Goal: Task Accomplishment & Management: Use online tool/utility

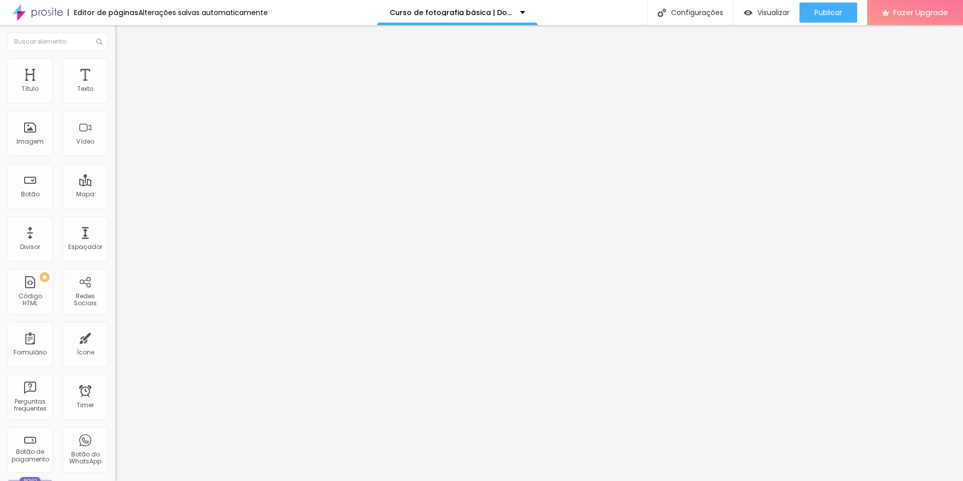
click at [115, 64] on img at bounding box center [119, 62] width 9 height 9
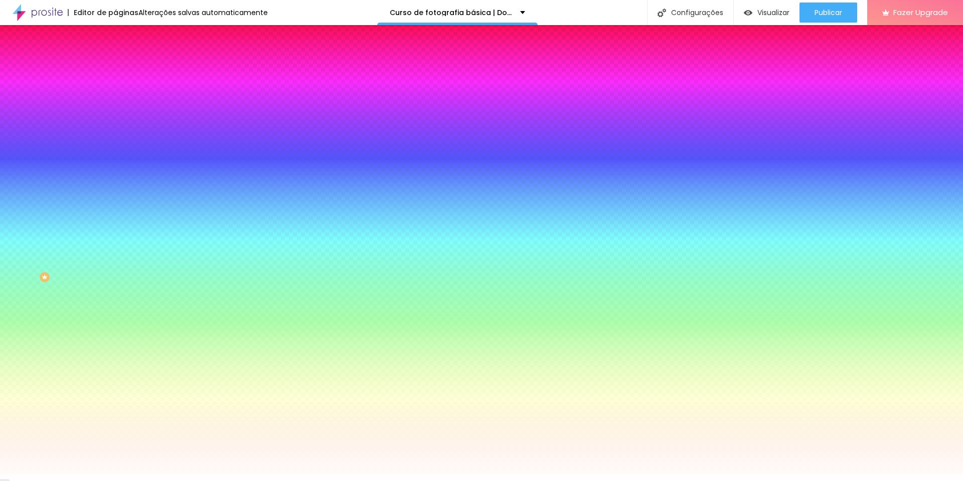
click at [115, 57] on img at bounding box center [119, 52] width 9 height 9
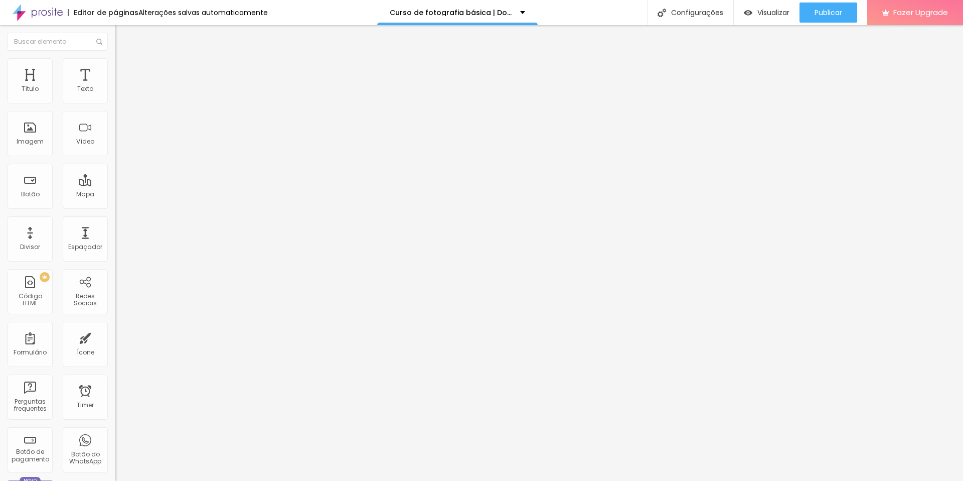
drag, startPoint x: 18, startPoint y: 34, endPoint x: 12, endPoint y: 33, distance: 5.6
click at [123, 34] on div "Editar Coluna" at bounding box center [154, 37] width 62 height 8
click at [115, 86] on span "Adicionar imagem" at bounding box center [147, 82] width 65 height 9
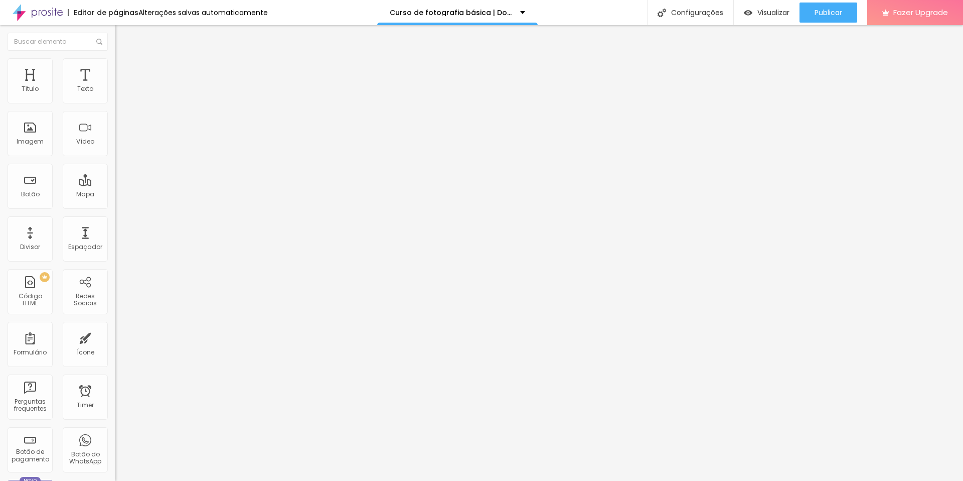
click at [115, 86] on span "Adicionar imagem" at bounding box center [147, 82] width 65 height 9
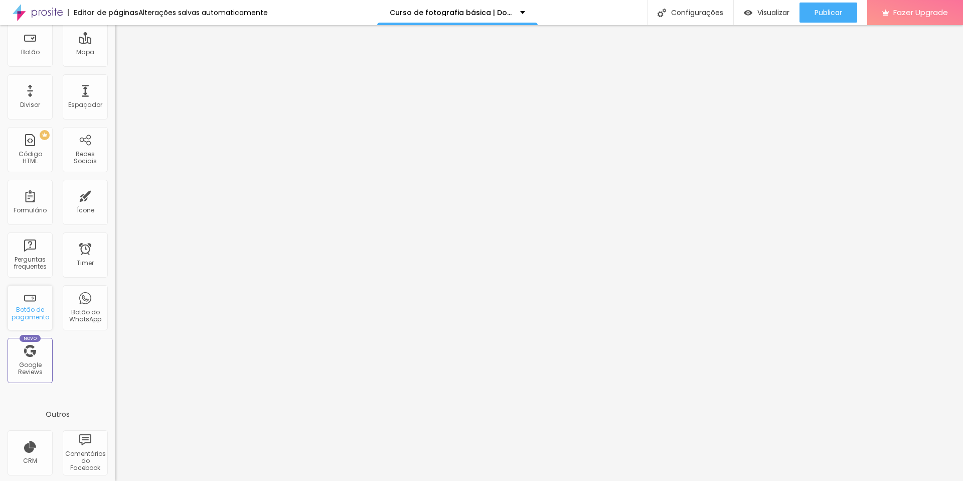
scroll to position [144, 0]
click at [73, 303] on div "Botão do WhatsApp" at bounding box center [85, 305] width 45 height 45
click at [707, 22] on div "Configurações" at bounding box center [690, 12] width 86 height 25
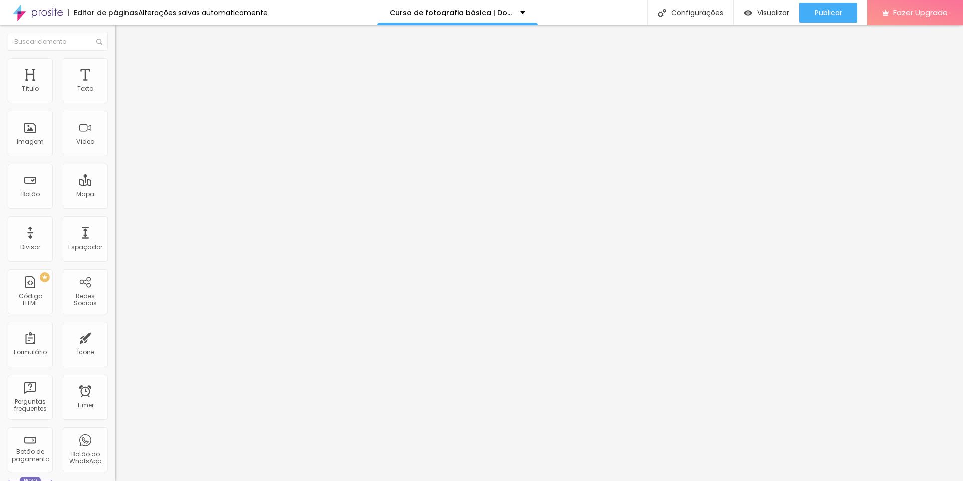
click at [124, 69] on span "Estilo" at bounding box center [132, 65] width 16 height 9
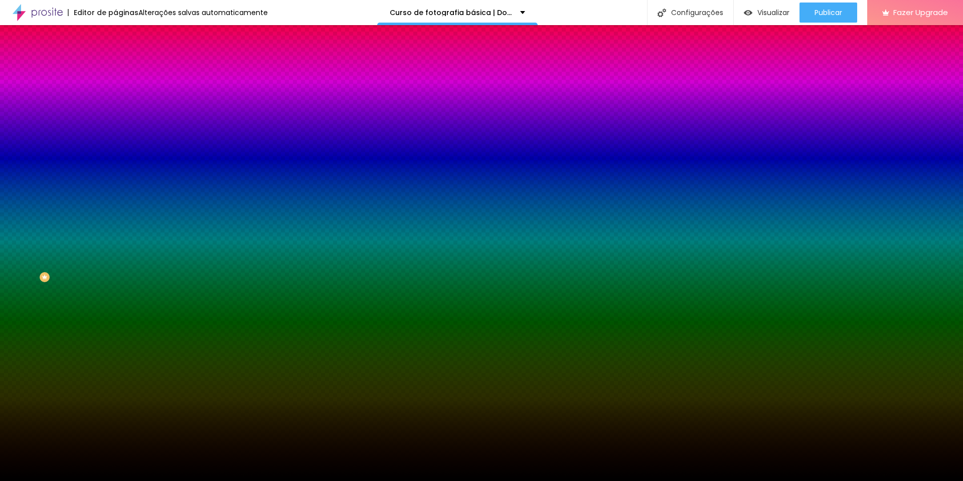
click at [115, 92] on span "Trocar imagem" at bounding box center [142, 88] width 55 height 9
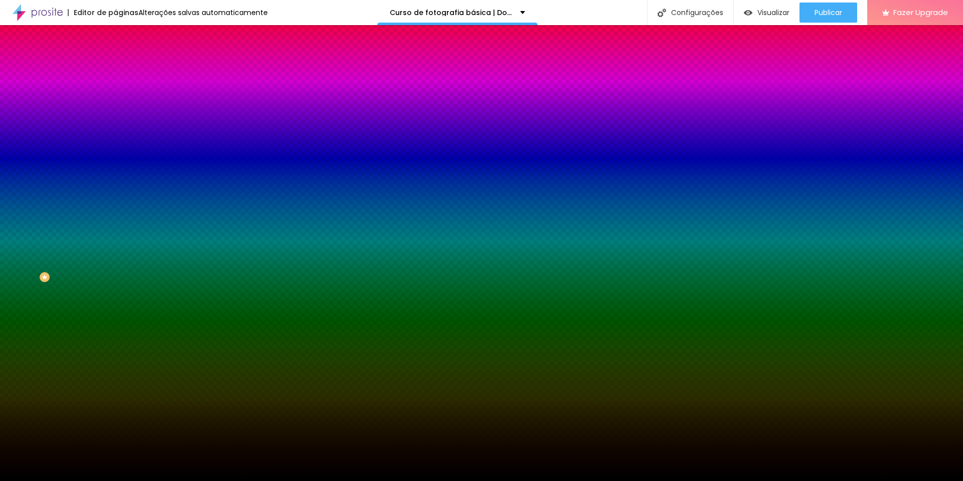
click at [115, 136] on div at bounding box center [172, 136] width 115 height 0
click at [115, 35] on button "Editar Seção" at bounding box center [172, 36] width 115 height 23
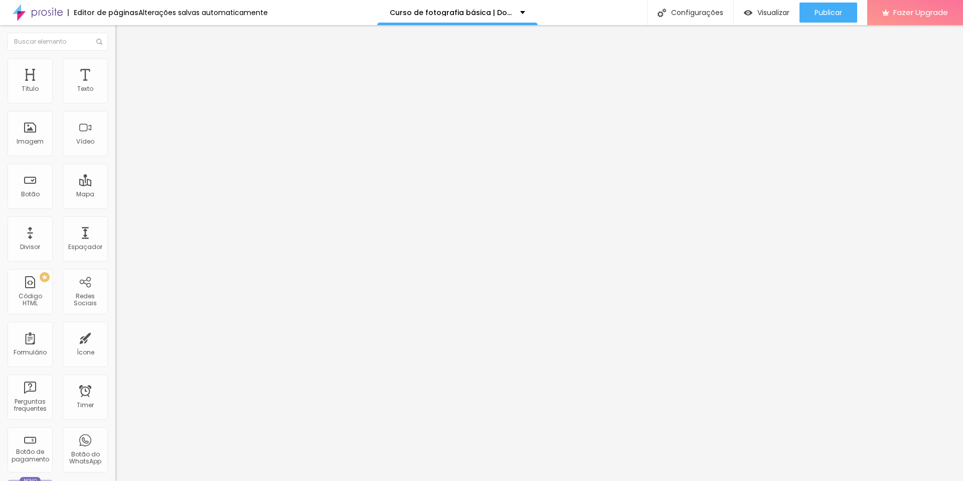
click at [115, 207] on input "https://" at bounding box center [175, 202] width 120 height 10
type input "v"
click at [115, 205] on input "v" at bounding box center [175, 202] width 120 height 10
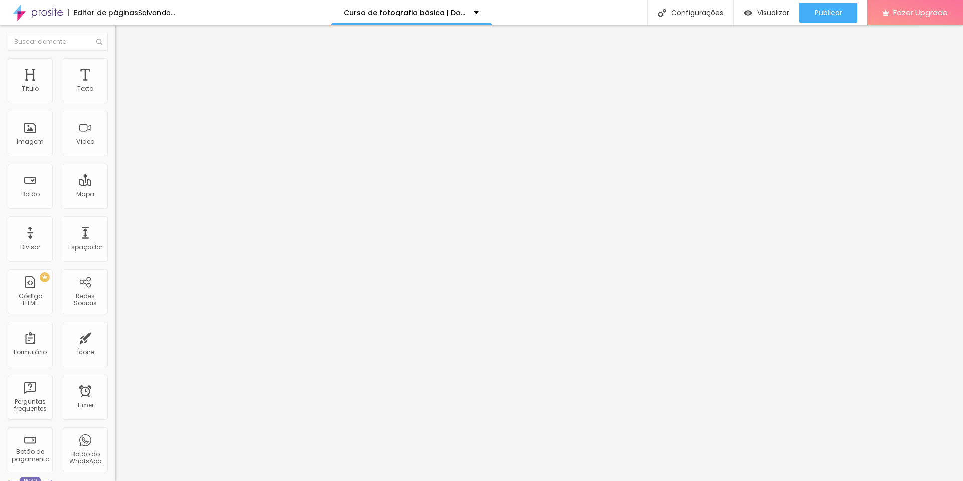
click at [115, 205] on input "v" at bounding box center [175, 202] width 120 height 10
paste input "[URL][DOMAIN_NAME]"
type input "[URL][DOMAIN_NAME]"
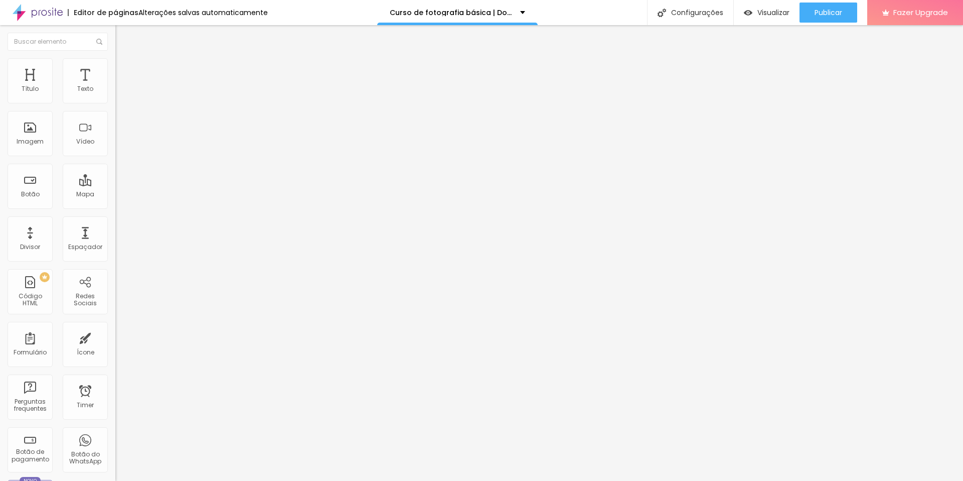
click at [124, 69] on span "Estilo" at bounding box center [132, 65] width 16 height 9
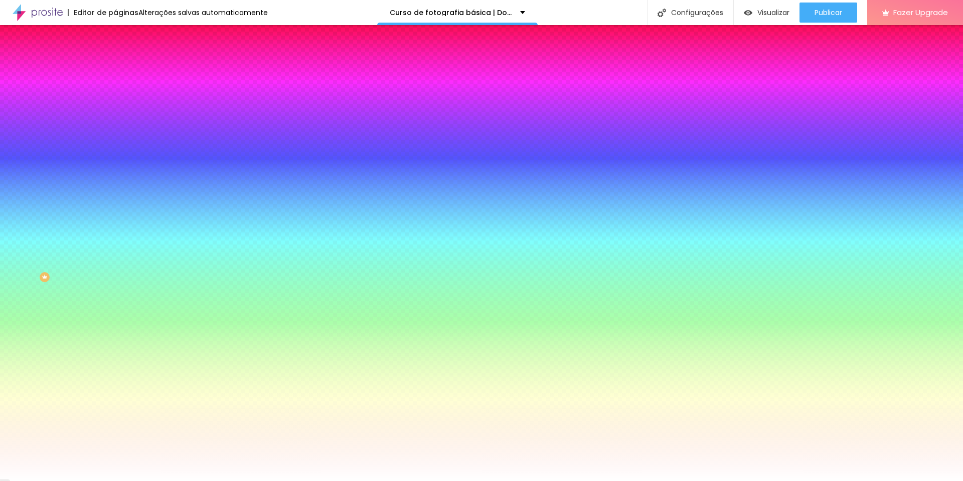
click at [115, 96] on div at bounding box center [172, 96] width 115 height 0
type input "#FD0000"
drag, startPoint x: 78, startPoint y: 118, endPoint x: 107, endPoint y: 113, distance: 29.6
click at [115, 106] on div at bounding box center [172, 106] width 115 height 0
click at [115, 313] on div "Editar Botão Conteúdo Estilo Avançado Cor de fundo Voltar ao padrão #FD0000 Tip…" at bounding box center [172, 253] width 115 height 456
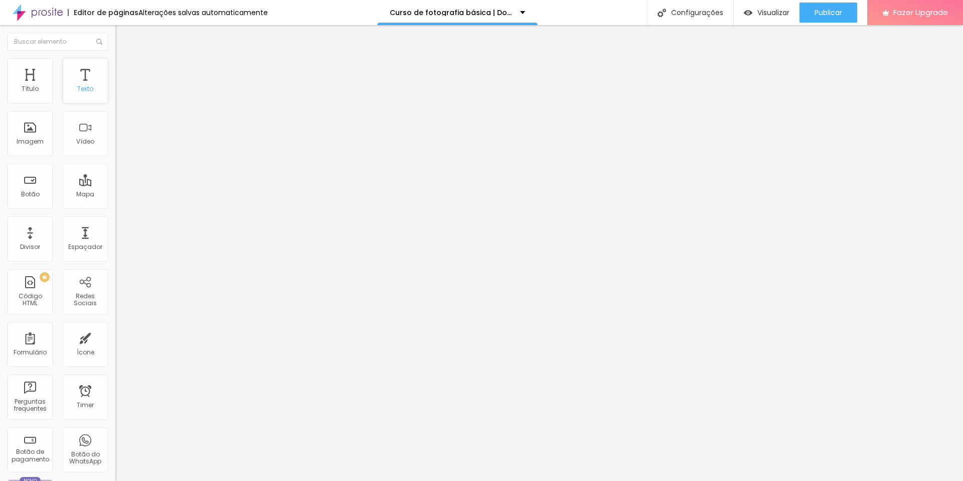
click at [78, 82] on div "Texto" at bounding box center [85, 80] width 45 height 45
click at [115, 63] on img at bounding box center [119, 62] width 9 height 9
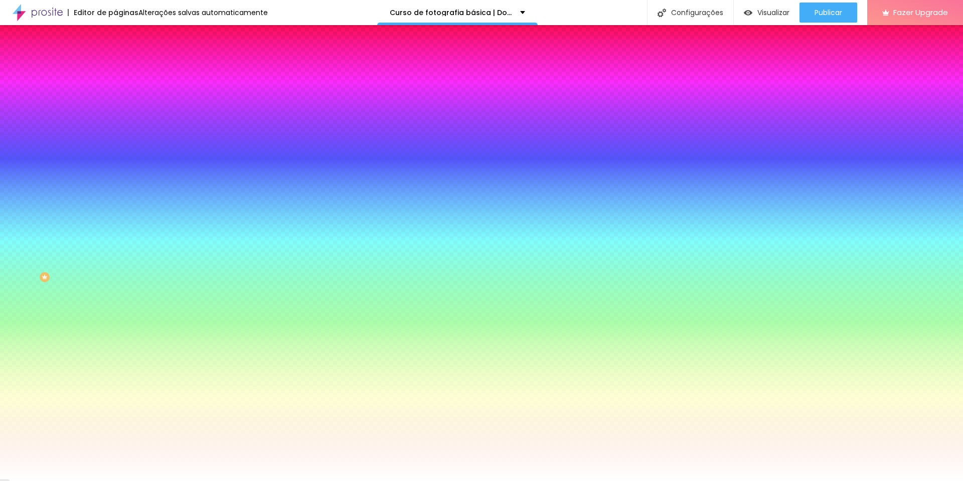
click at [115, 96] on div at bounding box center [172, 96] width 115 height 0
type input "#FFFBFB"
drag, startPoint x: 22, startPoint y: 122, endPoint x: 17, endPoint y: 105, distance: 17.6
click at [115, 105] on div "Cor de fundo Voltar ao padrão #FFFBFB" at bounding box center [172, 92] width 115 height 28
click at [115, 303] on div "Editar Botão Conteúdo Estilo Avançado Cor de fundo Voltar ao padrão #FFFBFB Tip…" at bounding box center [172, 253] width 115 height 456
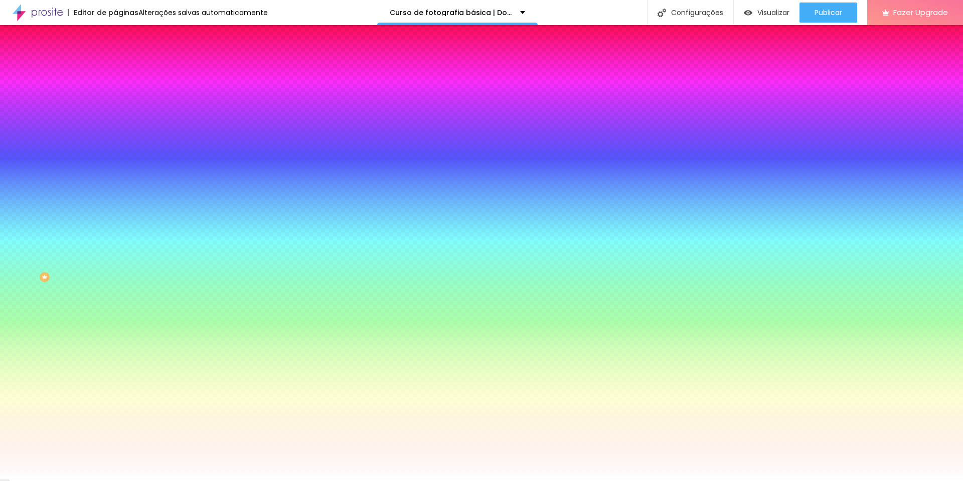
click at [124, 71] on span "Avançado" at bounding box center [140, 75] width 33 height 9
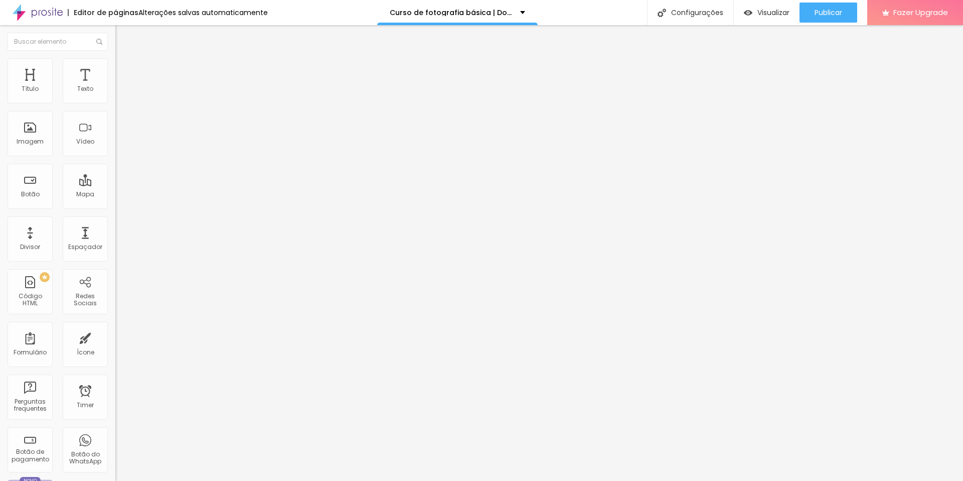
click at [124, 59] on span "Conteúdo" at bounding box center [139, 55] width 31 height 9
click at [115, 94] on input "QUERO APRENDER" at bounding box center [175, 89] width 120 height 10
click at [115, 63] on li "Estilo" at bounding box center [172, 63] width 115 height 10
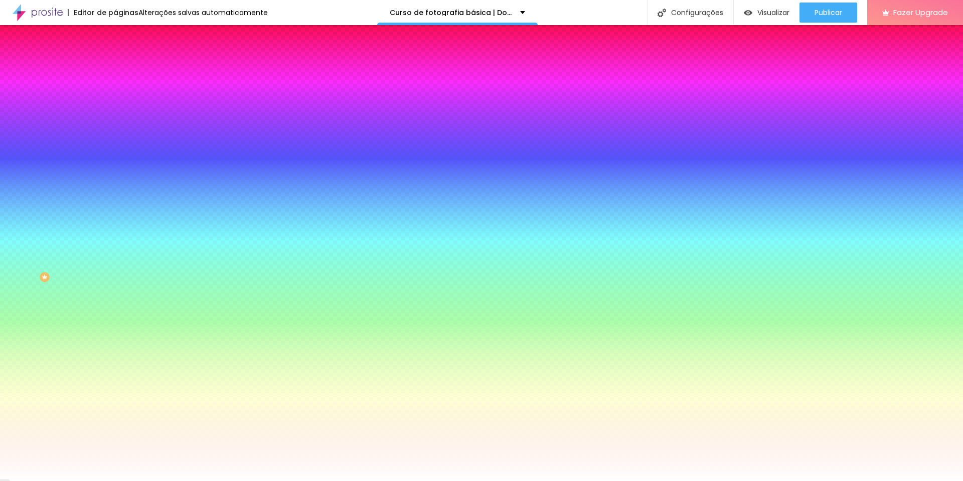
click at [115, 96] on div at bounding box center [172, 96] width 115 height 0
type input "#FFFFFF"
drag, startPoint x: 28, startPoint y: 119, endPoint x: 10, endPoint y: 107, distance: 22.0
click at [115, 106] on div "Cor de fundo Voltar ao padrão #FFFFFF" at bounding box center [172, 92] width 115 height 28
click at [115, 58] on li "Conteúdo" at bounding box center [172, 53] width 115 height 10
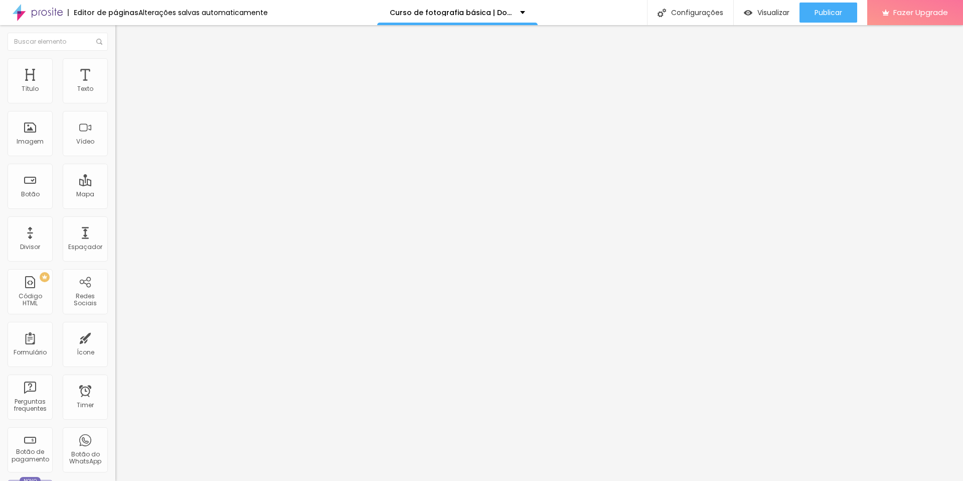
click at [115, 154] on span "Normal" at bounding box center [126, 154] width 23 height 9
click at [115, 180] on span "Grande" at bounding box center [127, 175] width 24 height 9
click at [115, 170] on span "Normal" at bounding box center [126, 166] width 23 height 9
click at [124, 71] on span "Avançado" at bounding box center [140, 75] width 33 height 9
click at [115, 64] on ul "Conteúdo Estilo Avançado" at bounding box center [172, 63] width 115 height 30
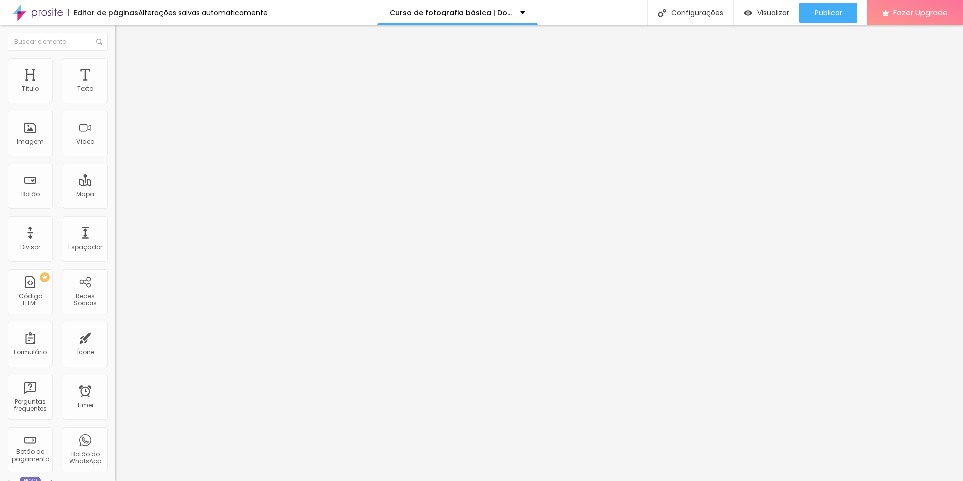
click at [115, 64] on li "Estilo" at bounding box center [172, 63] width 115 height 10
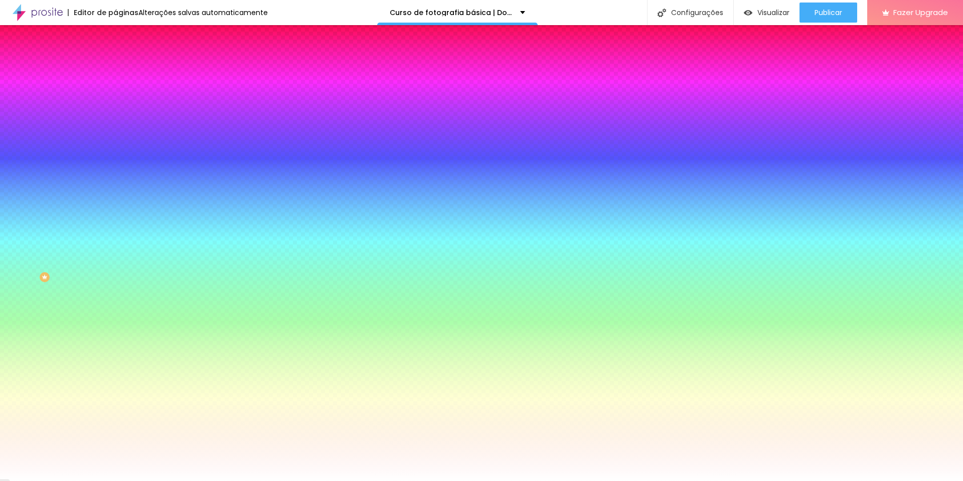
click at [123, 35] on img "button" at bounding box center [127, 37] width 8 height 8
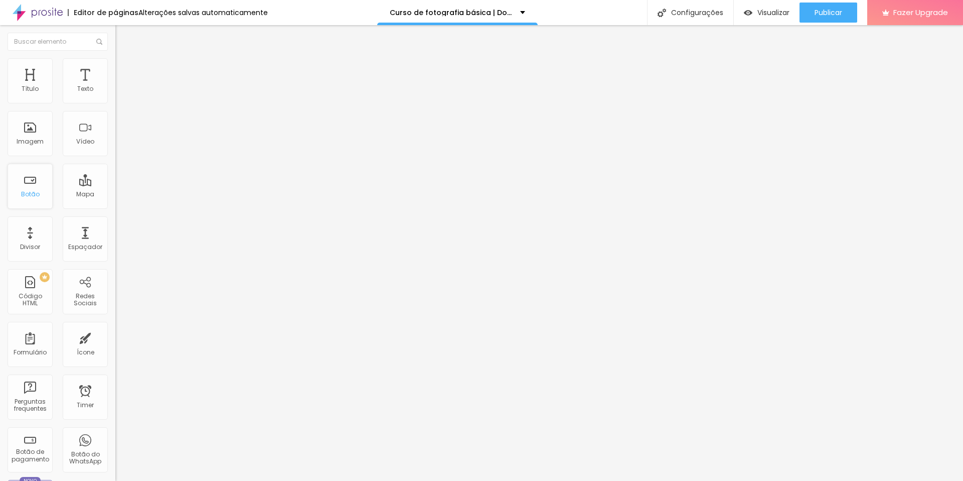
click at [26, 188] on div "Botão" at bounding box center [30, 186] width 45 height 45
click at [115, 94] on input "Click me" at bounding box center [175, 89] width 120 height 10
type input "QUERO APRENDER"
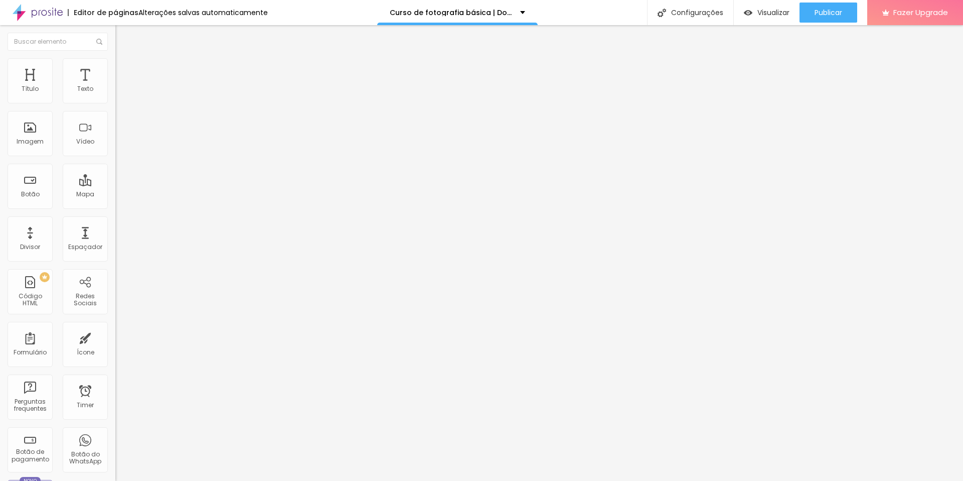
click at [115, 207] on input "https://" at bounding box center [175, 202] width 120 height 10
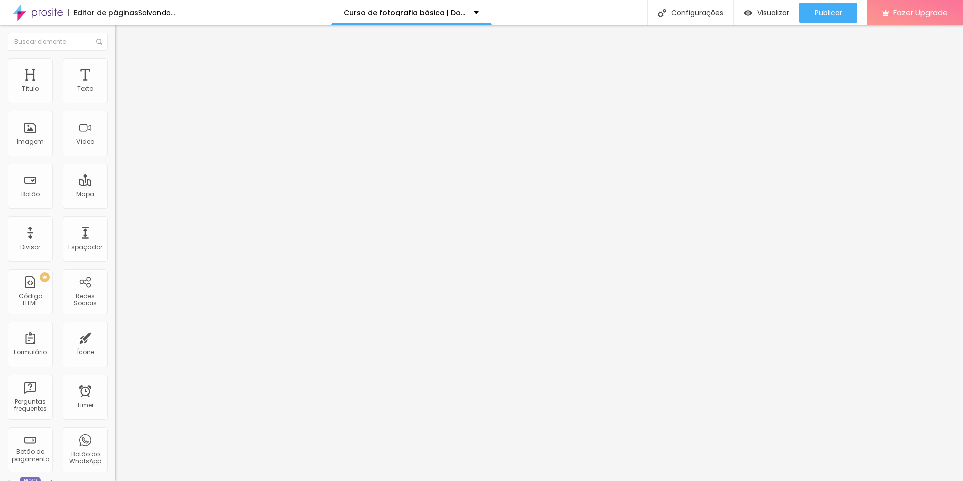
click at [115, 207] on input "https://" at bounding box center [175, 202] width 120 height 10
paste input "[DOMAIN_NAME][URL]"
type input "[URL][DOMAIN_NAME]"
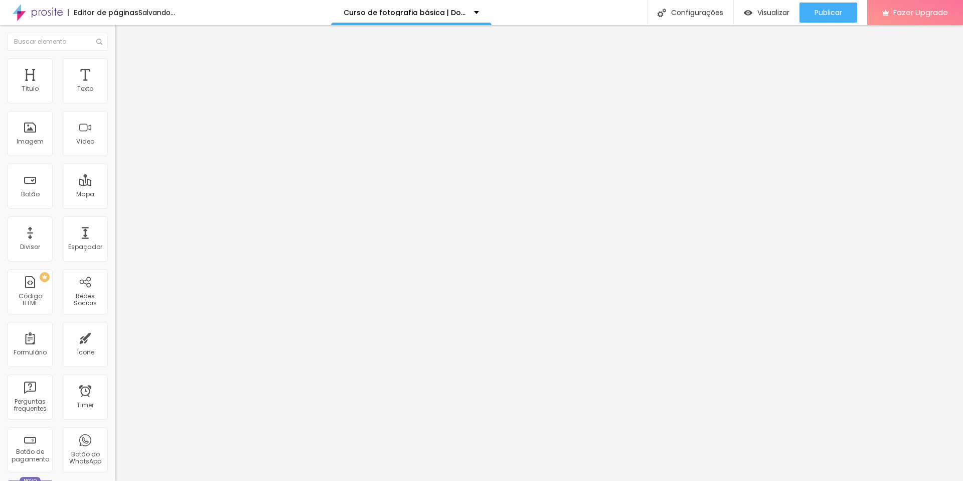
click at [124, 67] on span "Estilo" at bounding box center [132, 65] width 16 height 9
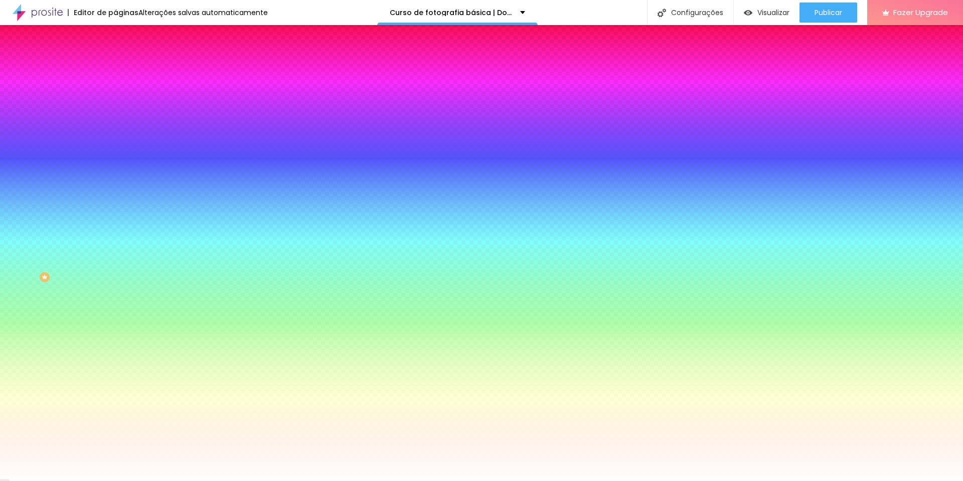
click at [119, 148] on icon "button" at bounding box center [122, 144] width 7 height 7
click at [119, 153] on icon "button" at bounding box center [122, 156] width 6 height 6
type input "1"
type input "2"
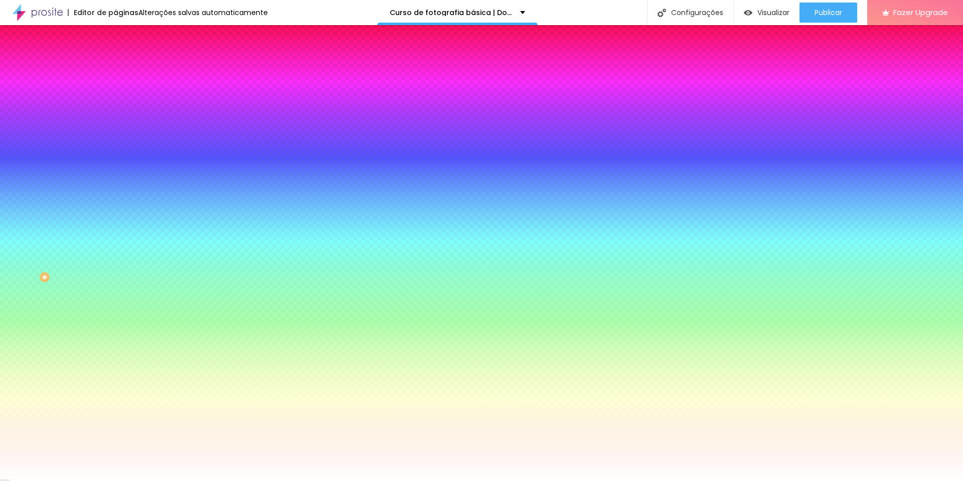
type input "2"
type input "3"
type input "4"
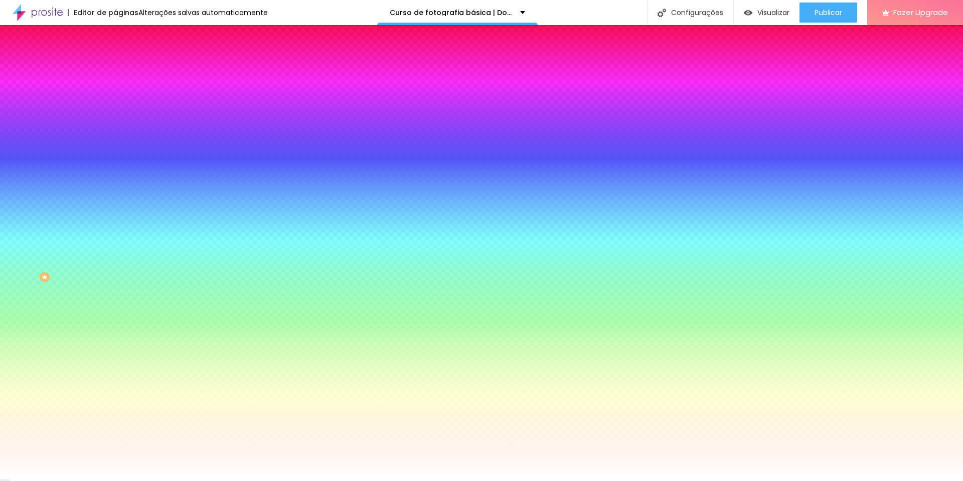
type input "5"
drag, startPoint x: 113, startPoint y: 185, endPoint x: 129, endPoint y: 187, distance: 16.7
type input "5"
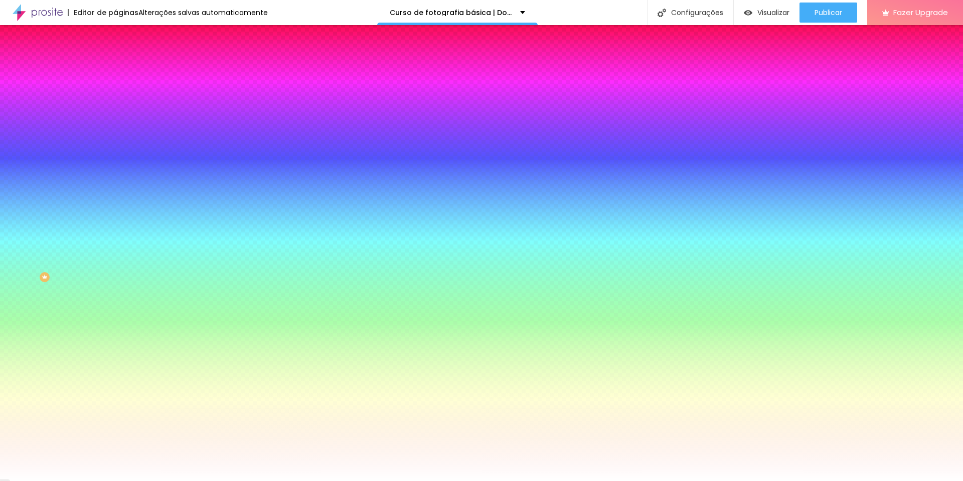
click at [119, 93] on icon "button" at bounding box center [122, 89] width 7 height 7
click at [115, 96] on div at bounding box center [172, 96] width 115 height 0
type input "#FFFFFF"
drag, startPoint x: 47, startPoint y: 126, endPoint x: 7, endPoint y: 105, distance: 45.6
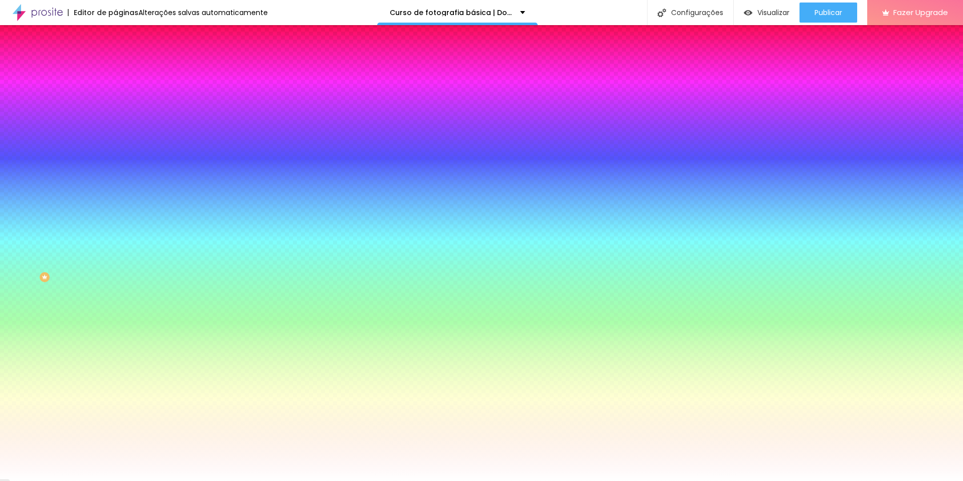
click at [115, 105] on div "Cor de fundo Voltar ao padrão #FFFFFF" at bounding box center [172, 92] width 115 height 28
click at [115, 319] on div "Editar Botão Conteúdo Estilo Avançado Cor de fundo Voltar ao padrão #FFFFFF Tip…" at bounding box center [172, 253] width 115 height 456
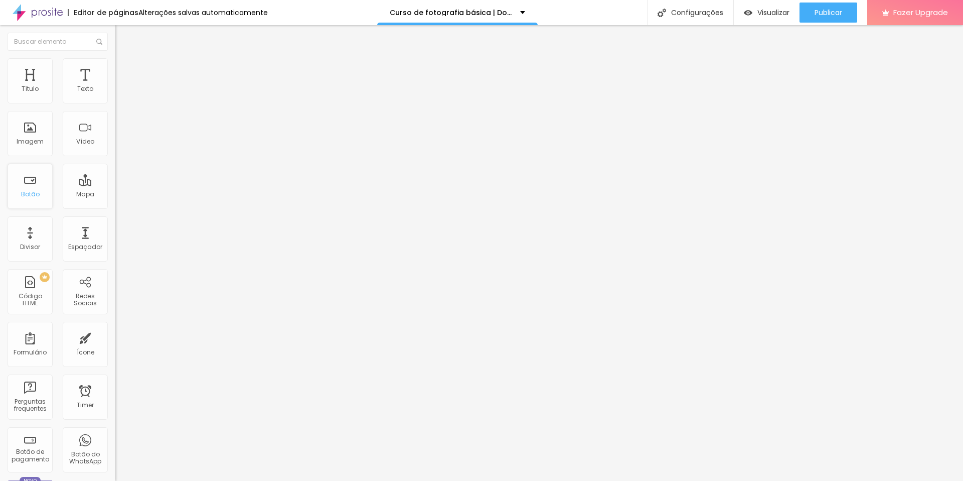
click at [22, 183] on div "Botão" at bounding box center [30, 186] width 45 height 45
click at [115, 207] on input "https://" at bounding box center [175, 202] width 120 height 10
paste input "[DOMAIN_NAME][URL]"
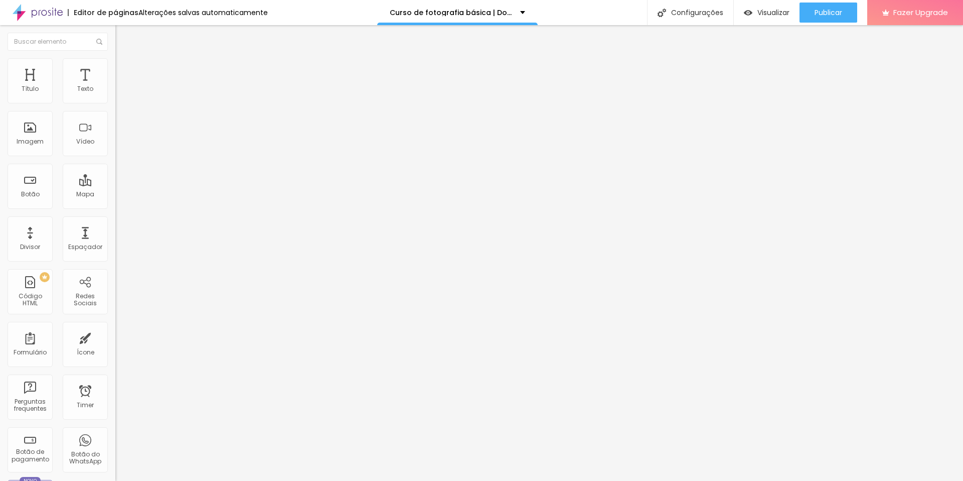
scroll to position [0, 21]
type input "https://"
click at [115, 69] on ul "Conteúdo Estilo Avançado" at bounding box center [172, 63] width 115 height 30
click at [115, 66] on li "Estilo" at bounding box center [172, 63] width 115 height 10
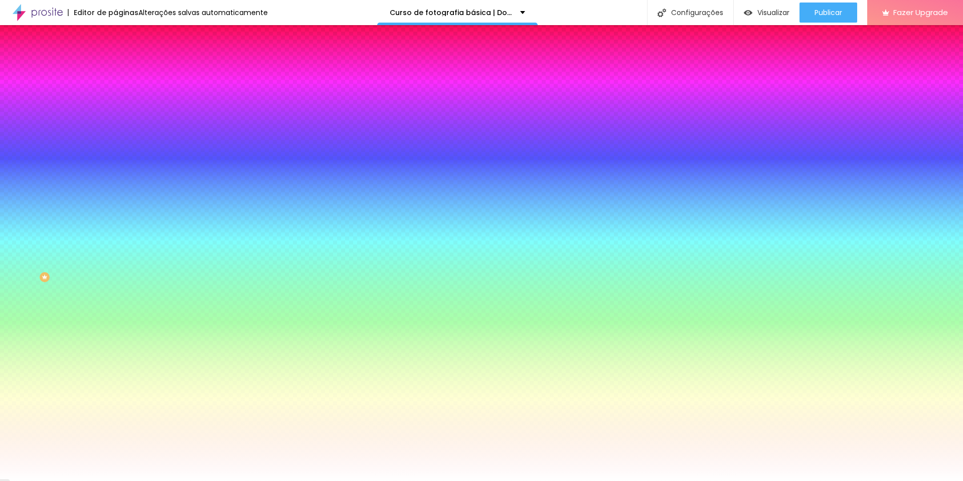
click at [115, 68] on li "Avançado" at bounding box center [172, 73] width 115 height 10
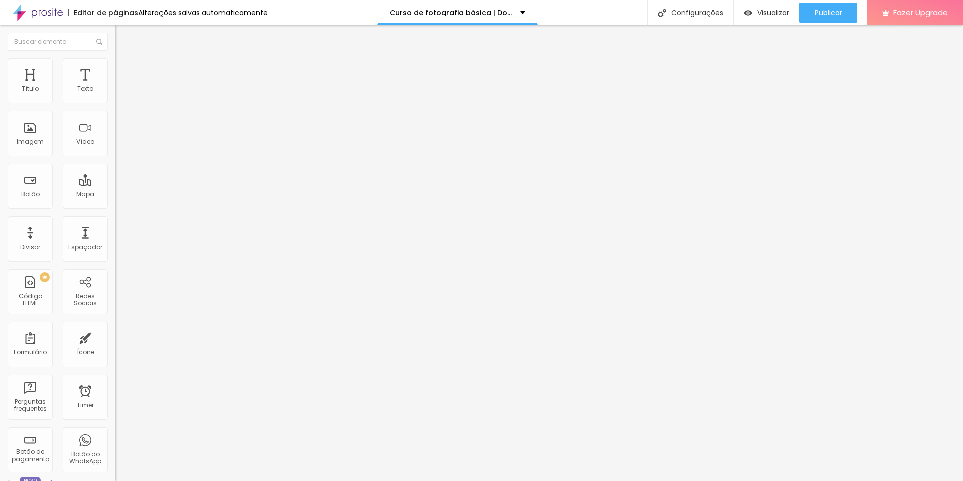
click at [115, 368] on input "text" at bounding box center [175, 373] width 120 height 10
paste input "[URL][DOMAIN_NAME]"
type input "[URL][DOMAIN_NAME]"
click at [115, 397] on input "text" at bounding box center [175, 402] width 120 height 10
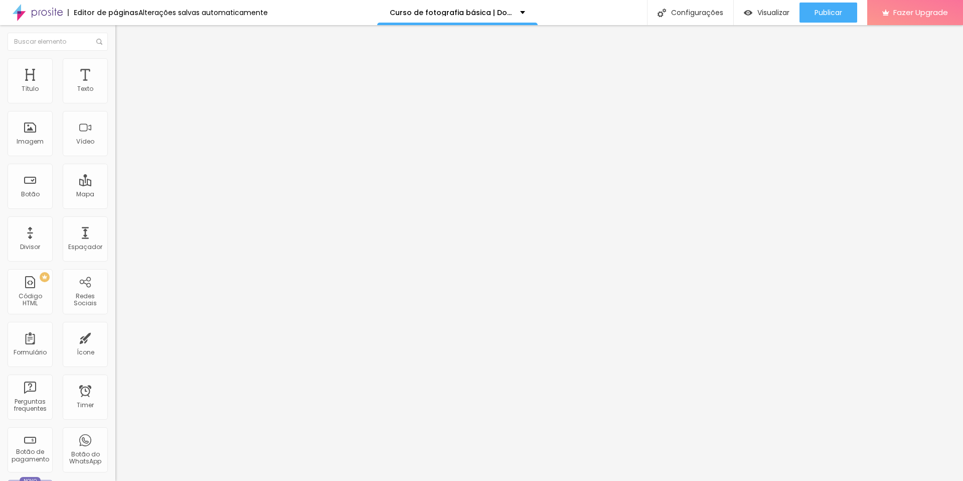
scroll to position [0, 0]
paste input "[URL][DOMAIN_NAME]"
type input "[URL][DOMAIN_NAME]"
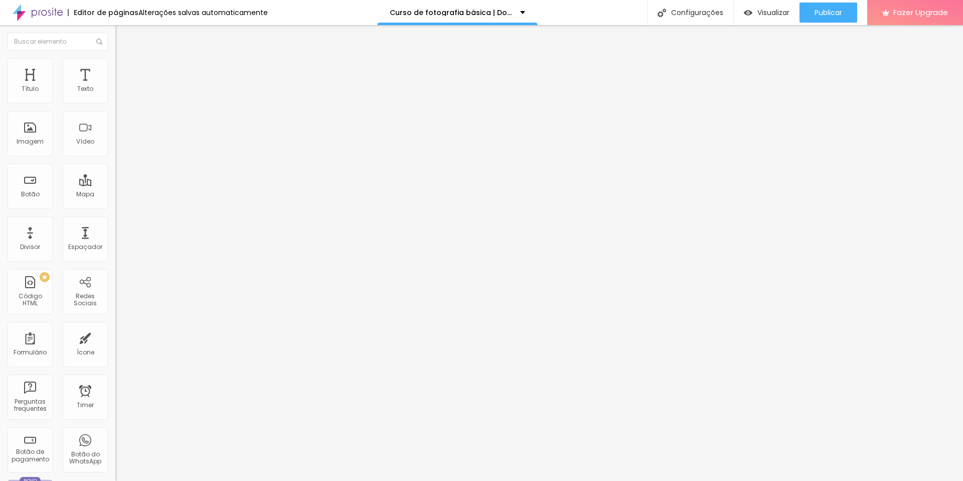
click at [115, 155] on span "Normal" at bounding box center [126, 154] width 23 height 9
click at [115, 180] on span "Grande" at bounding box center [127, 175] width 24 height 9
click at [115, 170] on span "Normal" at bounding box center [126, 166] width 23 height 9
click at [115, 66] on li "Estilo" at bounding box center [172, 63] width 115 height 10
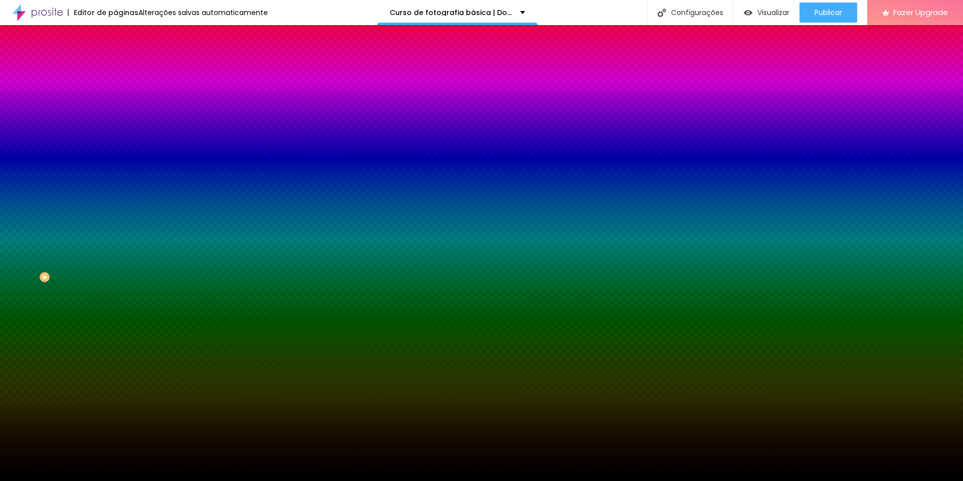
click at [115, 92] on span "Trocar imagem" at bounding box center [142, 88] width 55 height 9
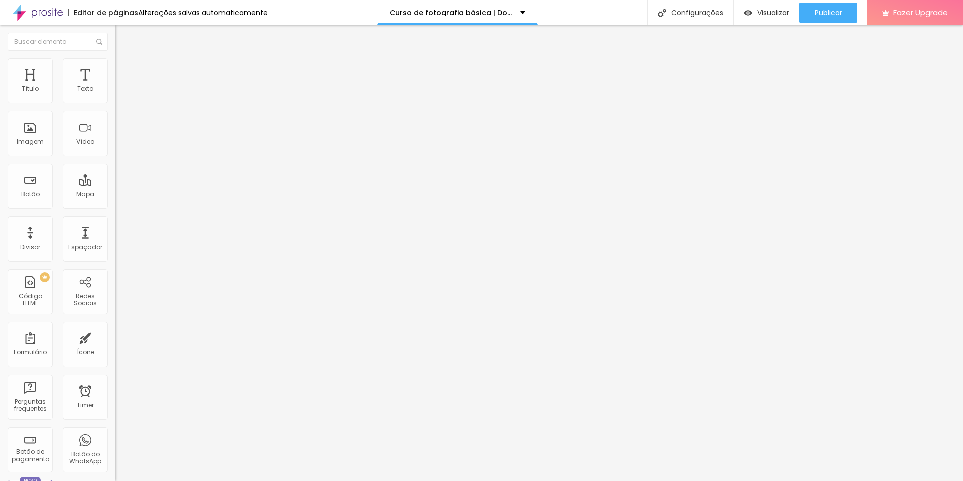
click at [115, 64] on li "Estilo" at bounding box center [172, 63] width 115 height 10
click at [124, 71] on span "Avançado" at bounding box center [140, 75] width 33 height 9
click at [124, 67] on span "Estilo" at bounding box center [132, 65] width 16 height 9
click at [124, 69] on span "Estilo" at bounding box center [132, 65] width 16 height 9
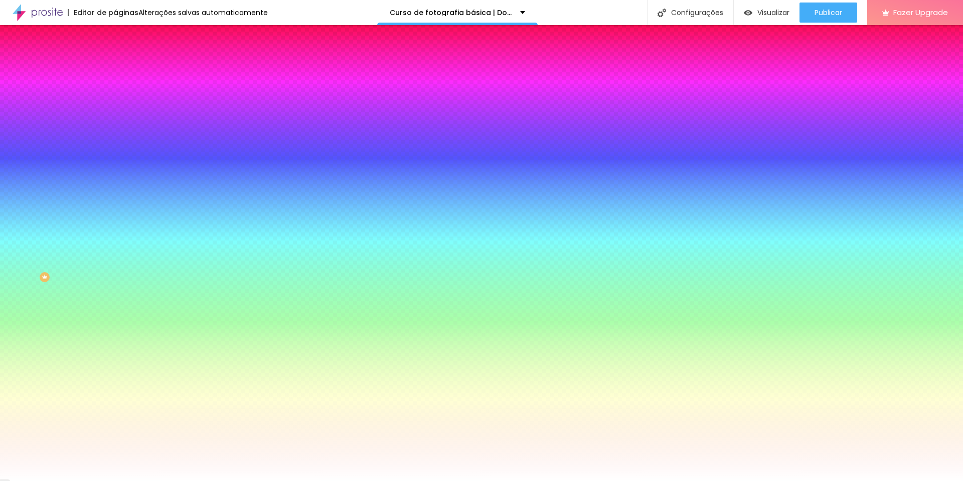
click at [124, 73] on span "Avançado" at bounding box center [140, 75] width 33 height 9
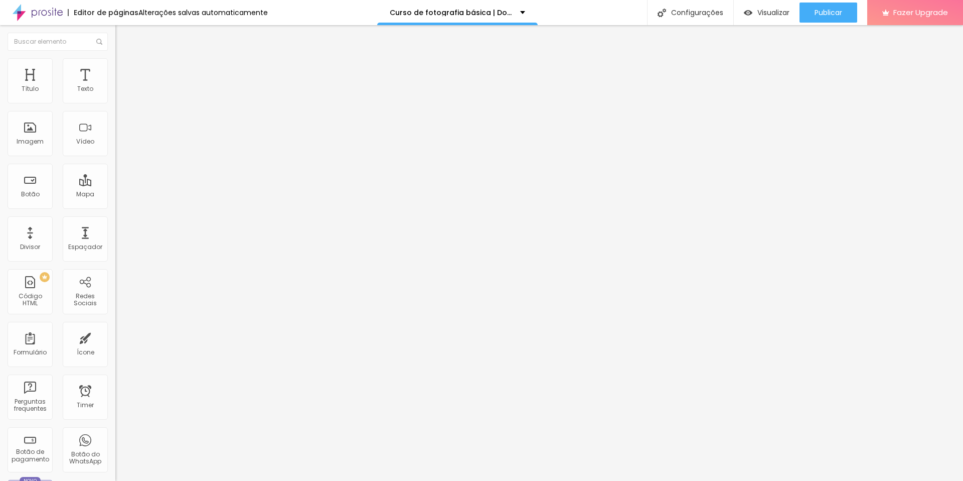
click at [115, 64] on img at bounding box center [119, 62] width 9 height 9
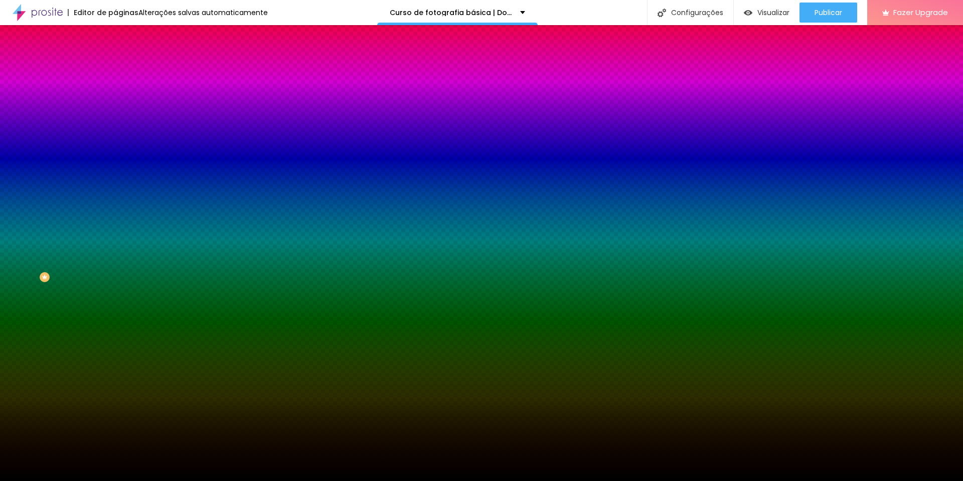
click at [170, 90] on img at bounding box center [173, 87] width 6 height 6
click at [115, 92] on span "Adicionar imagem" at bounding box center [147, 88] width 65 height 9
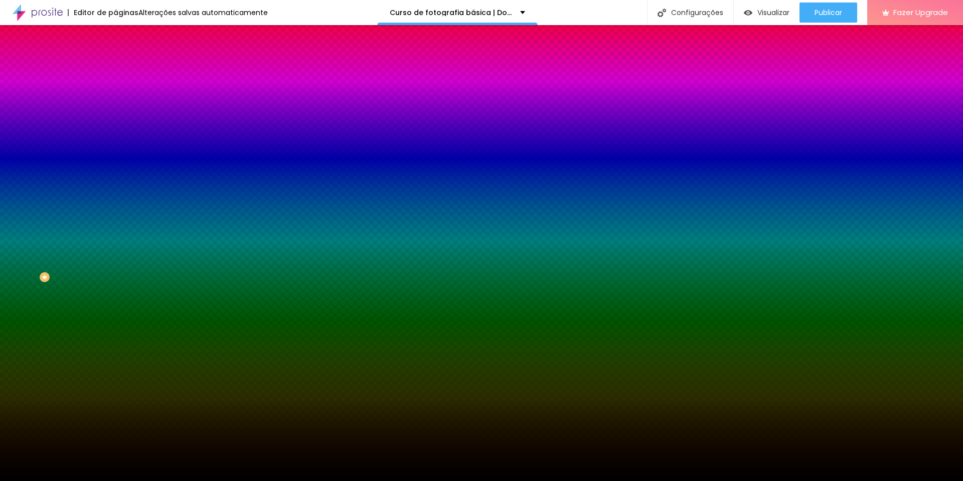
click at [115, 136] on div at bounding box center [172, 136] width 115 height 0
drag, startPoint x: 66, startPoint y: 232, endPoint x: 71, endPoint y: 276, distance: 44.9
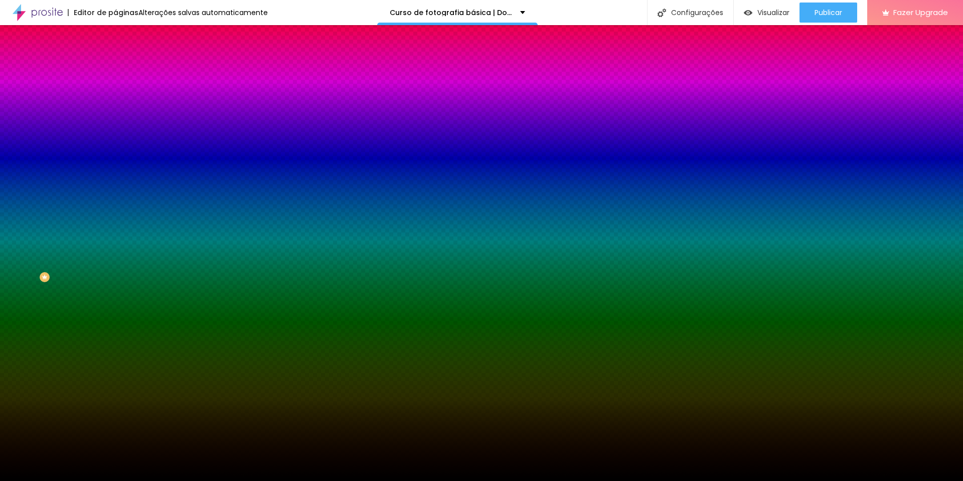
click at [115, 279] on div "Editar Seção Conteúdo Estilo Avançado Imagem de fundo Trocar imagem Efeito da I…" at bounding box center [172, 253] width 115 height 456
click at [115, 136] on div at bounding box center [172, 136] width 115 height 0
type input "#000000"
drag, startPoint x: 26, startPoint y: 267, endPoint x: 8, endPoint y: 271, distance: 19.0
click at [115, 275] on div "Editar Seção Conteúdo Estilo Avançado Imagem de fundo Trocar imagem Efeito da I…" at bounding box center [172, 253] width 115 height 456
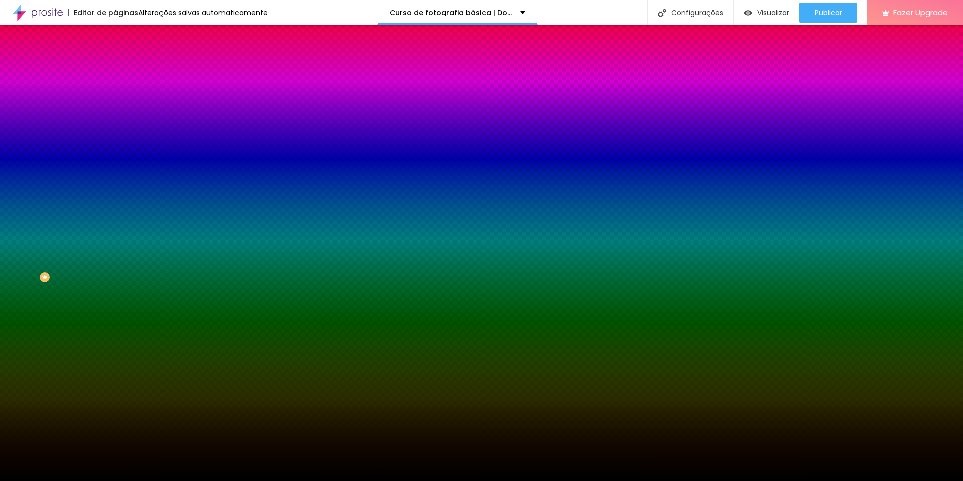
click at [115, 136] on div at bounding box center [172, 136] width 115 height 0
click at [115, 312] on div "Editar Seção Conteúdo Estilo Avançado Imagem de fundo Trocar imagem Efeito da I…" at bounding box center [172, 253] width 115 height 456
click at [122, 167] on icon "button" at bounding box center [124, 163] width 4 height 7
click at [119, 195] on icon "button" at bounding box center [122, 191] width 7 height 7
click at [115, 57] on img at bounding box center [119, 52] width 9 height 9
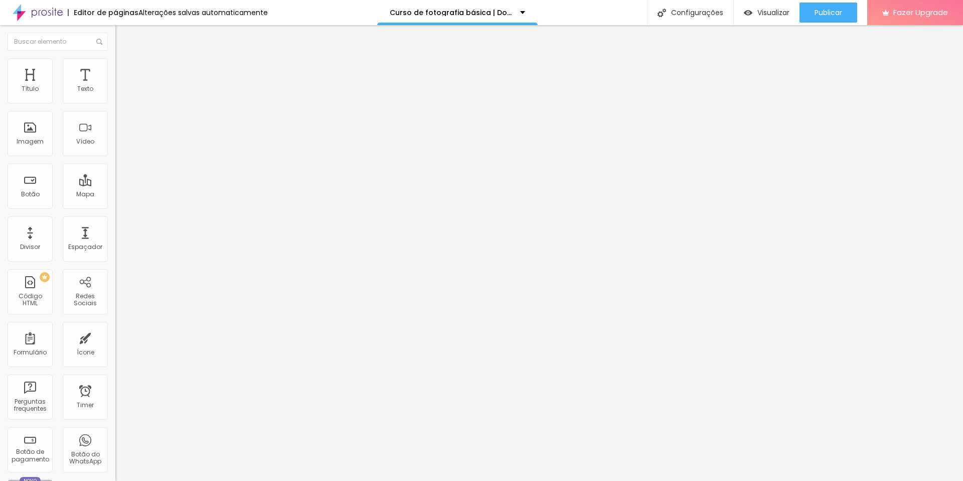
click at [124, 67] on span "Estilo" at bounding box center [132, 65] width 16 height 9
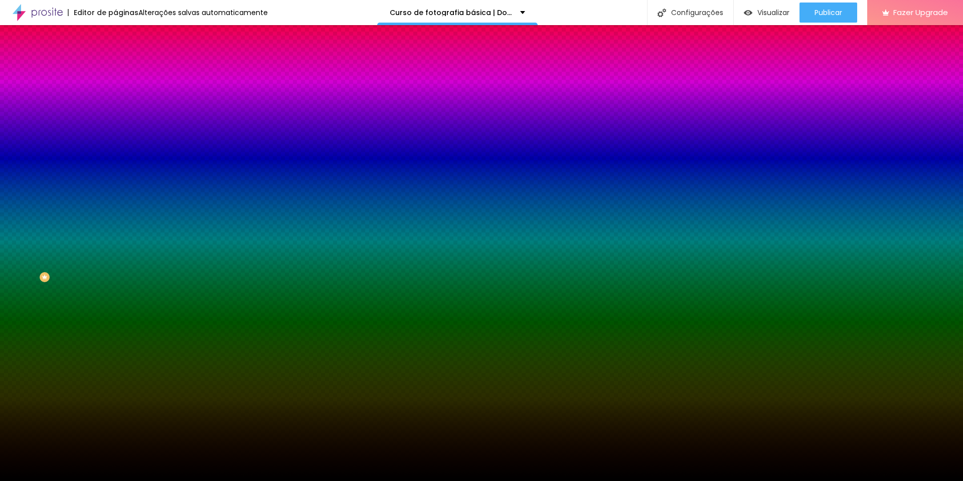
click at [115, 68] on li "Avançado" at bounding box center [172, 73] width 115 height 10
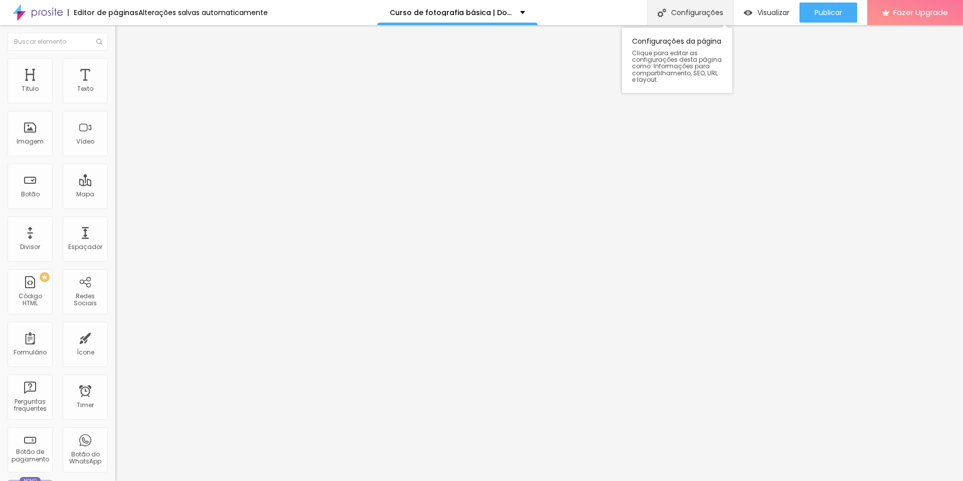
click at [670, 13] on div "Configurações" at bounding box center [690, 12] width 86 height 25
click at [124, 68] on span "Estilo" at bounding box center [132, 65] width 16 height 9
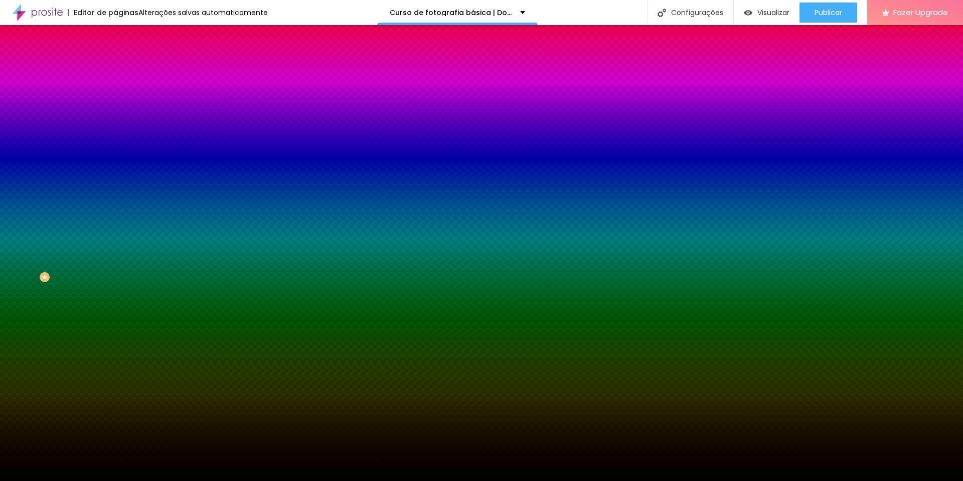
click at [115, 136] on div at bounding box center [172, 136] width 115 height 0
drag, startPoint x: 101, startPoint y: 195, endPoint x: 102, endPoint y: 254, distance: 59.7
click at [9, 379] on div at bounding box center [4, 380] width 10 height 2
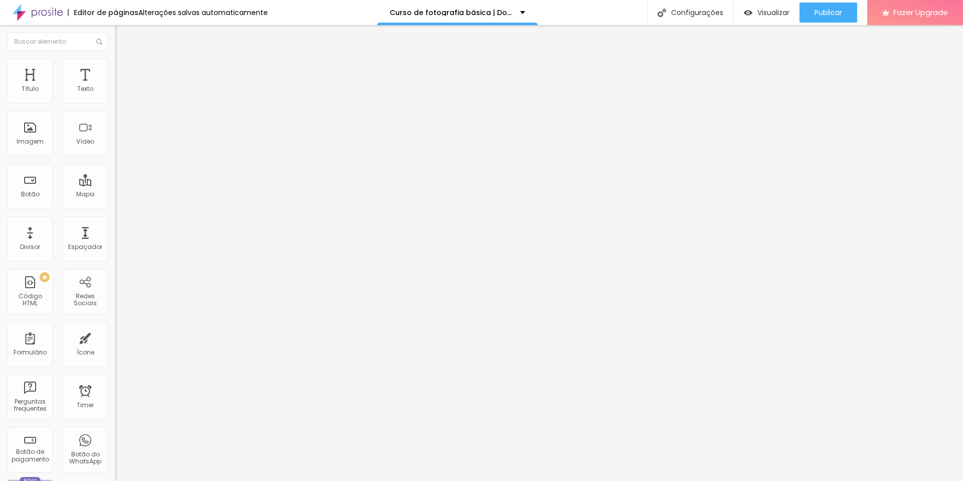
click at [124, 69] on span "Estilo" at bounding box center [132, 65] width 16 height 9
click at [124, 71] on span "Avançado" at bounding box center [140, 75] width 33 height 9
click at [115, 63] on li "Estilo" at bounding box center [172, 63] width 115 height 10
type input "5"
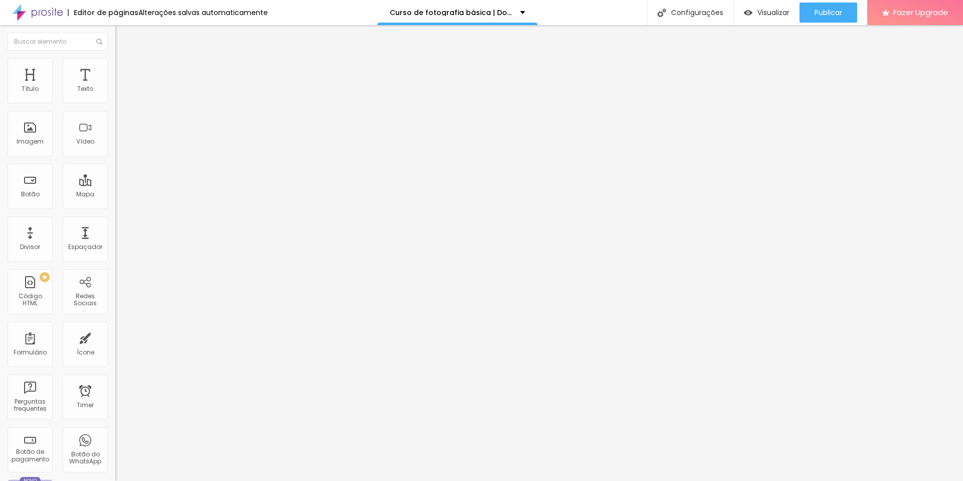
type input "6"
type input "7"
type input "8"
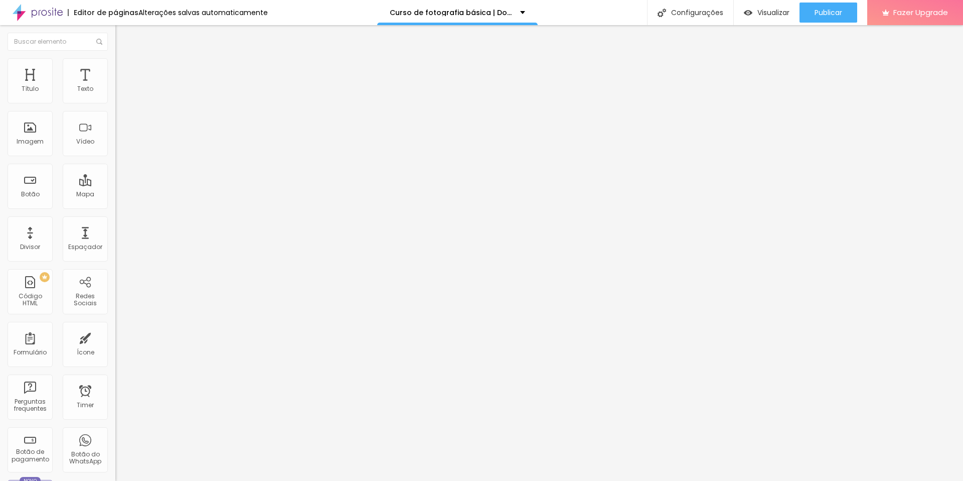
type input "8"
type input "9"
type input "11"
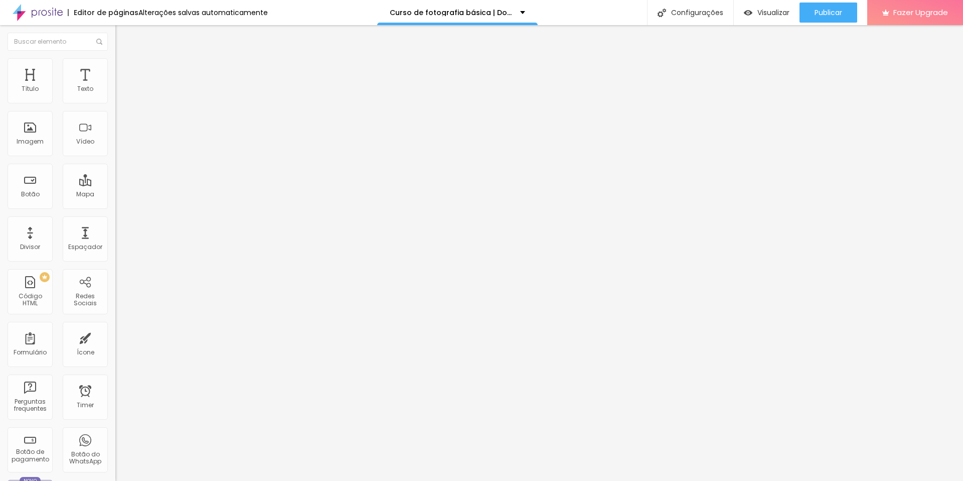
type input "15"
type input "18"
type input "21"
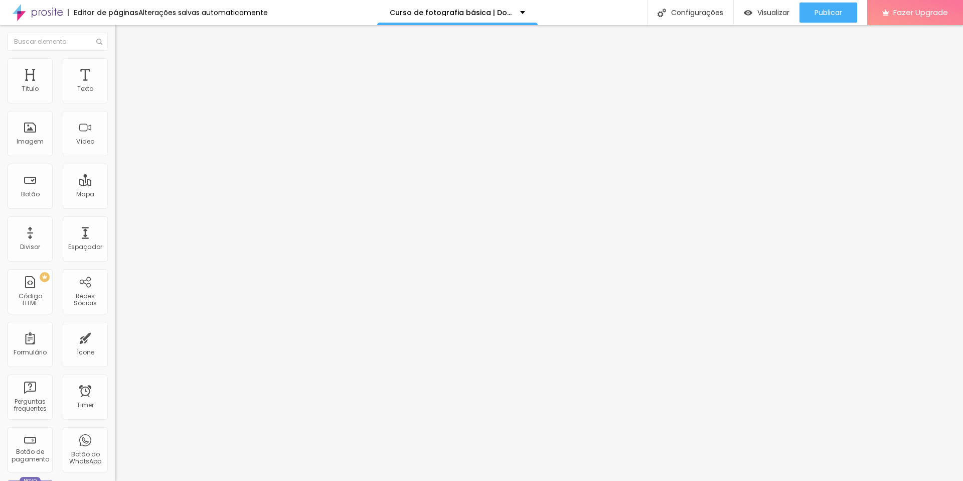
type input "21"
type input "25"
type input "30"
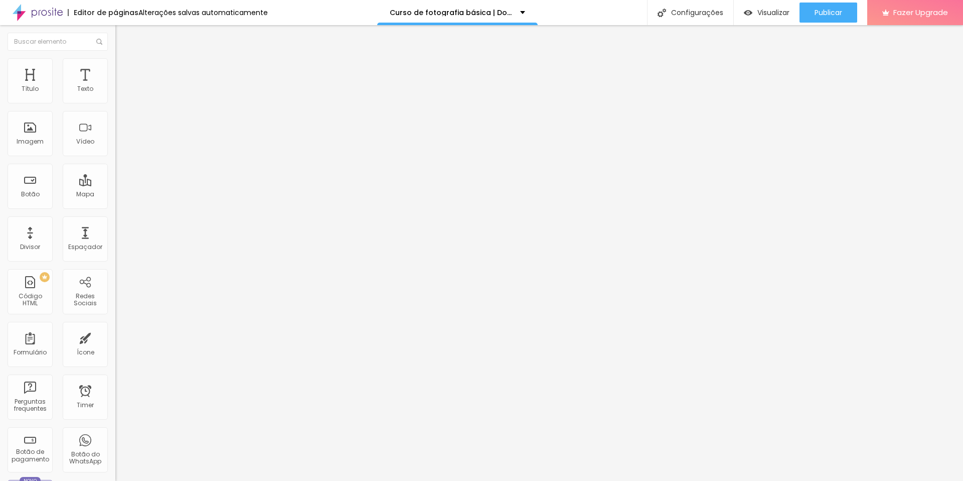
type input "35"
type input "40"
type input "46"
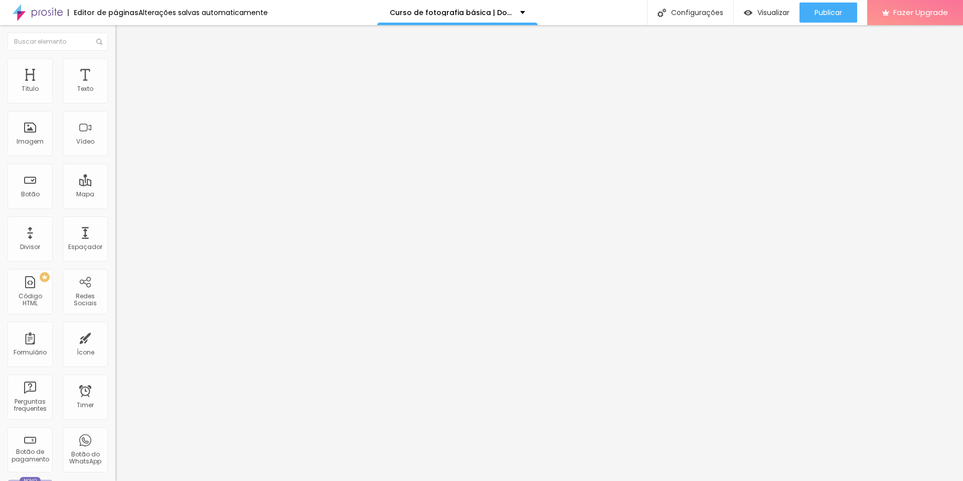
type input "46"
type input "52"
type input "60"
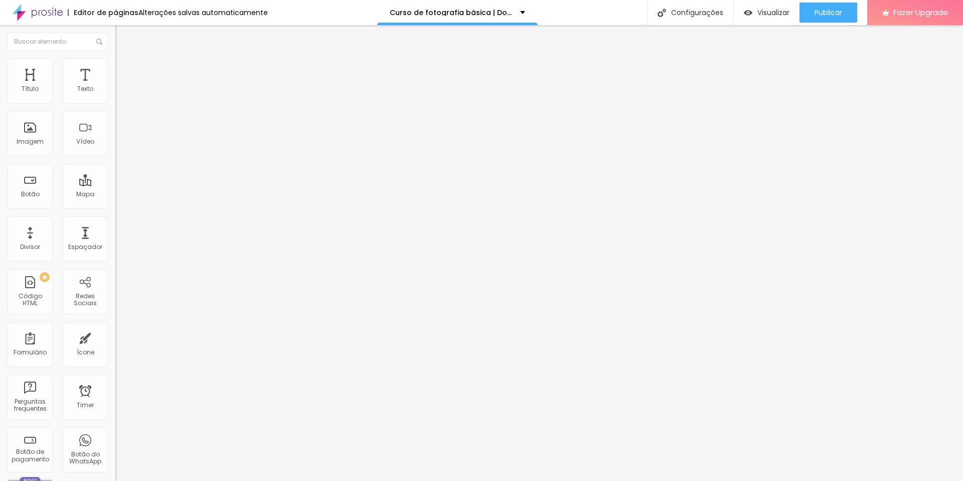
type input "66"
type input "72"
type input "77"
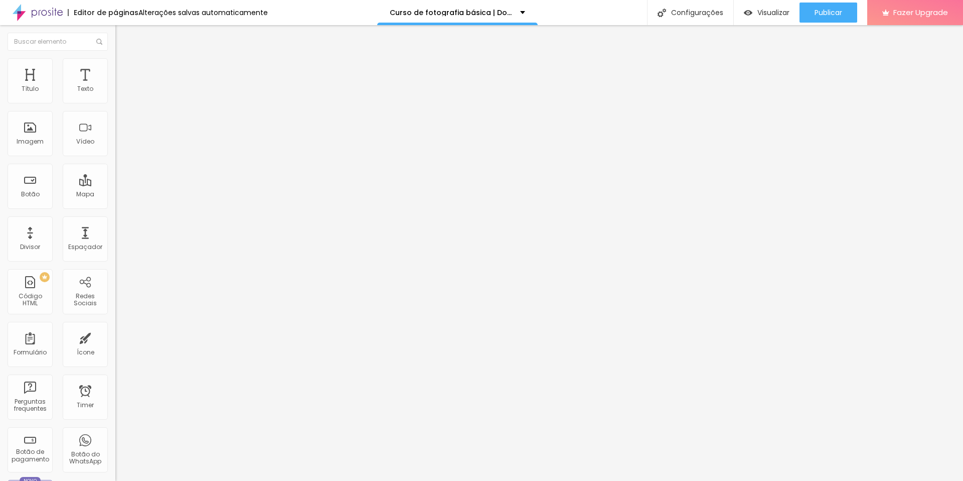
type input "77"
type input "82"
type input "87"
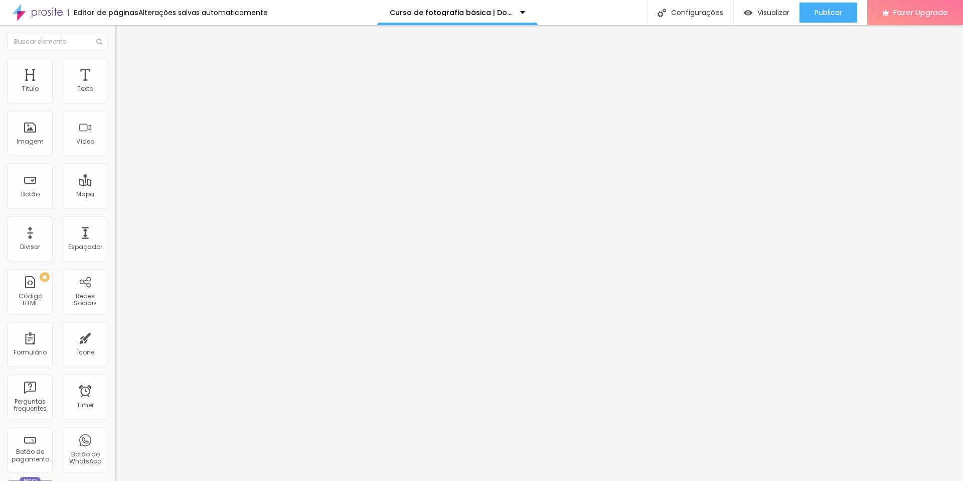
type input "92"
type input "99"
type input "106"
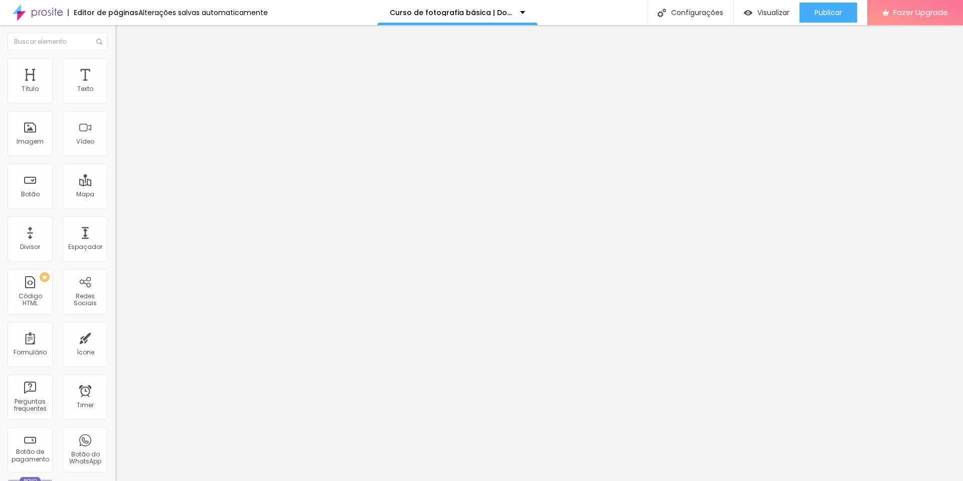
type input "106"
type input "112"
type input "118"
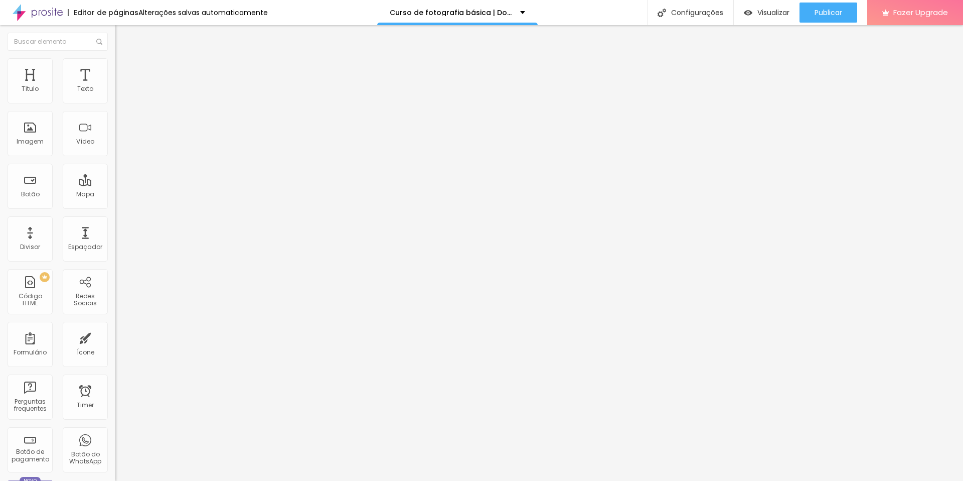
type input "124"
type input "128"
type input "132"
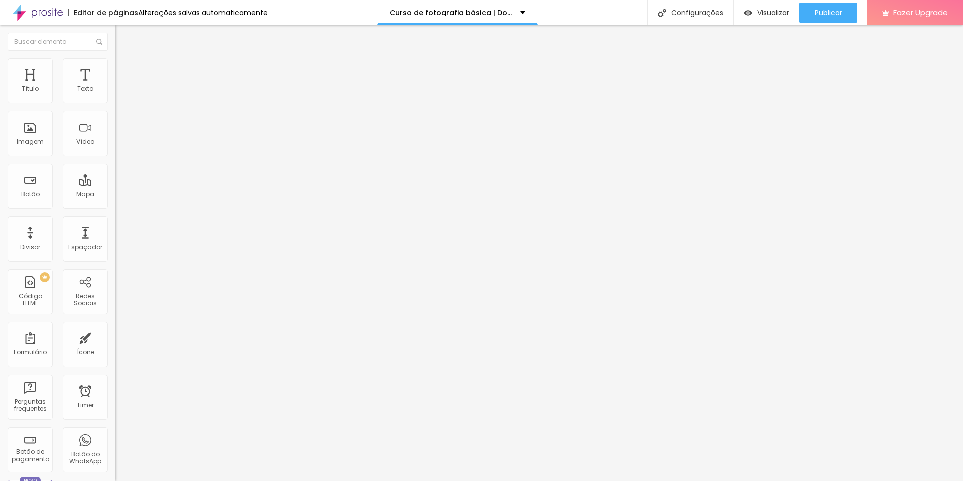
type input "132"
type input "136"
type input "138"
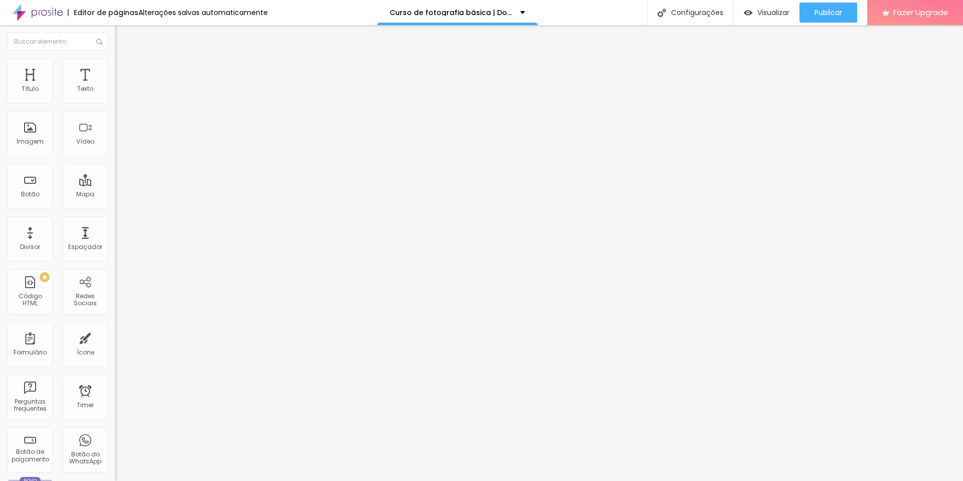
type input "140"
type input "142"
type input "143"
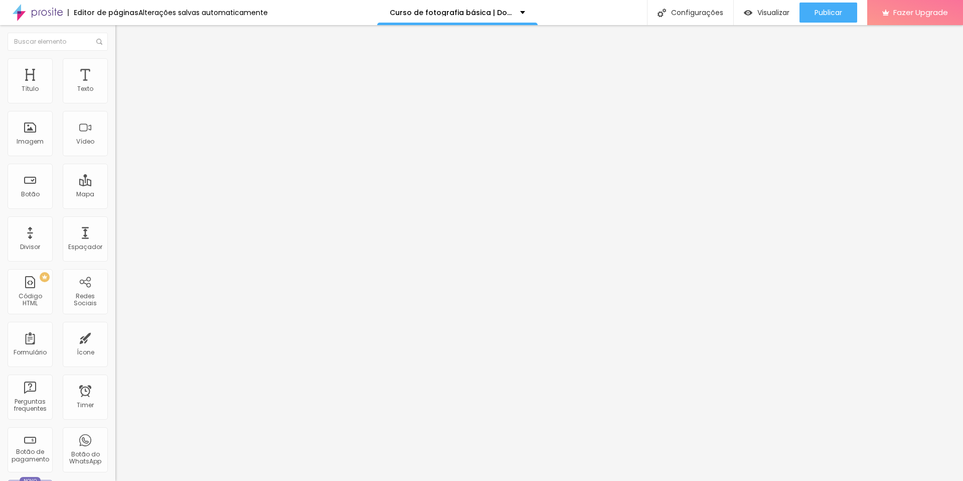
type input "143"
type input "144"
type input "148"
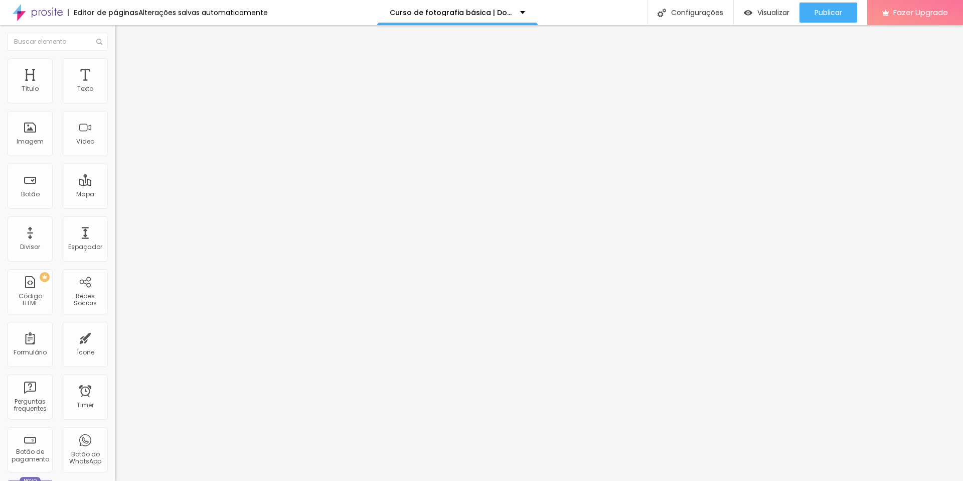
type input "151"
type input "152"
type input "144"
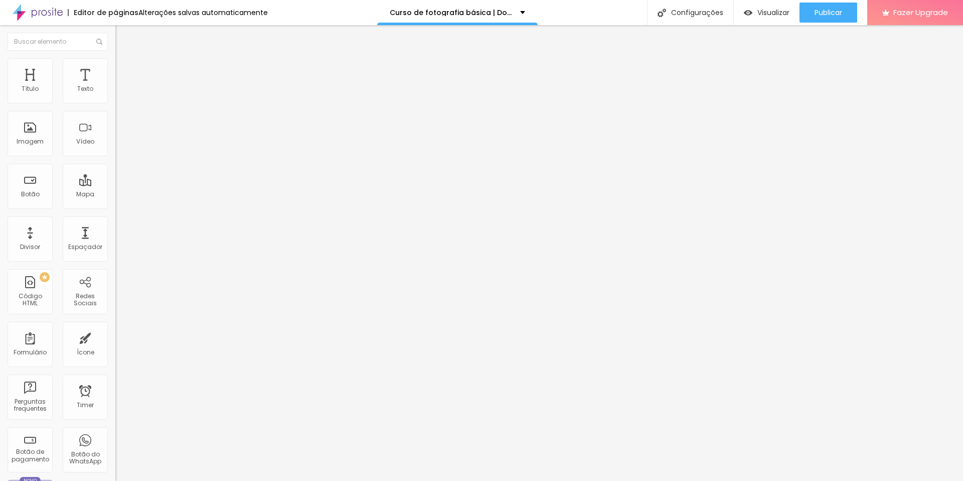
type input "144"
type input "88"
type input "59"
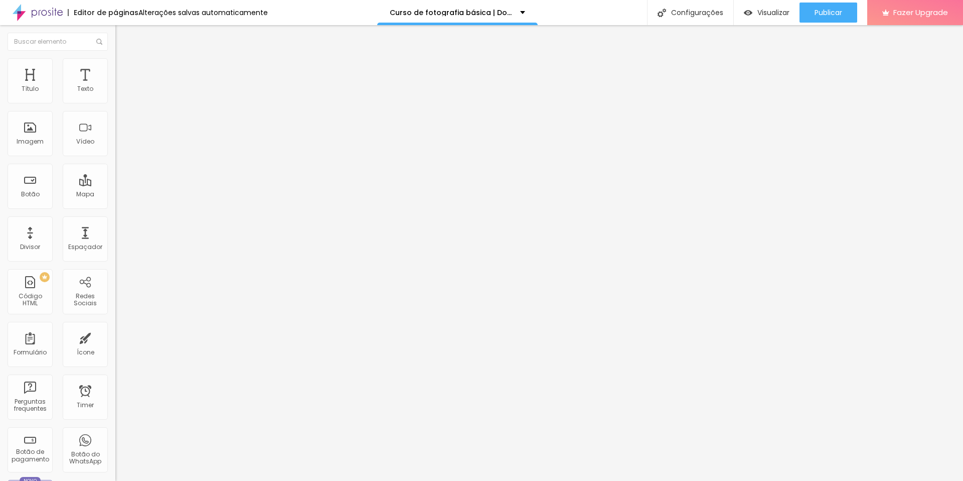
type input "42"
type input "30"
type input "24"
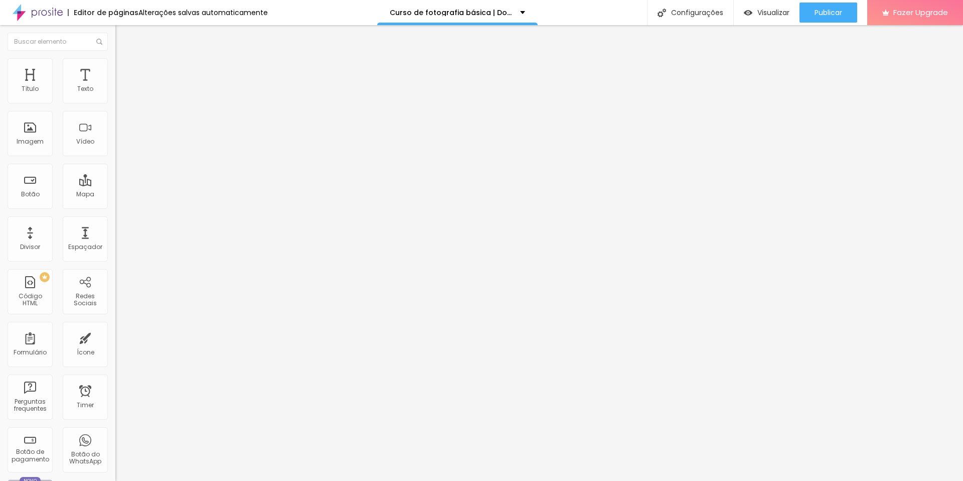
type input "24"
type input "17"
type input "9"
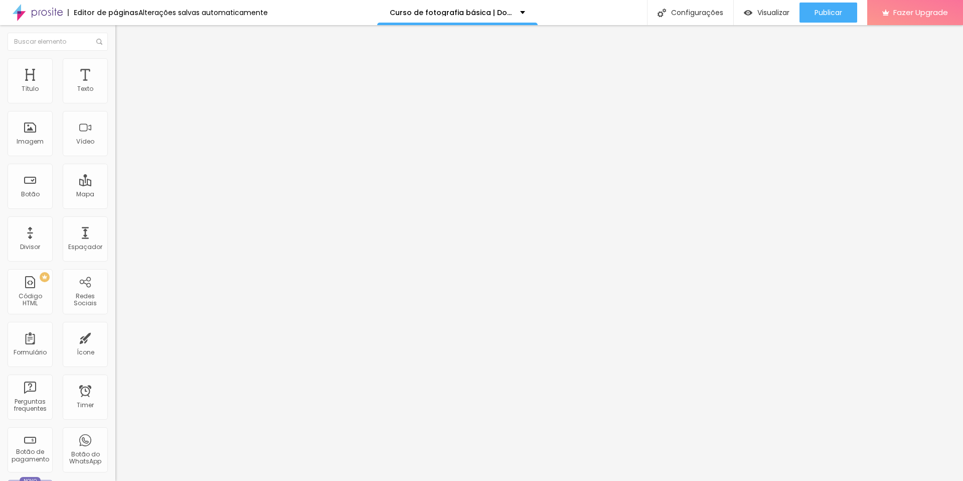
type input "0"
drag, startPoint x: 25, startPoint y: 128, endPoint x: 8, endPoint y: 133, distance: 17.2
click at [115, 220] on input "range" at bounding box center [147, 224] width 65 height 8
type input "95"
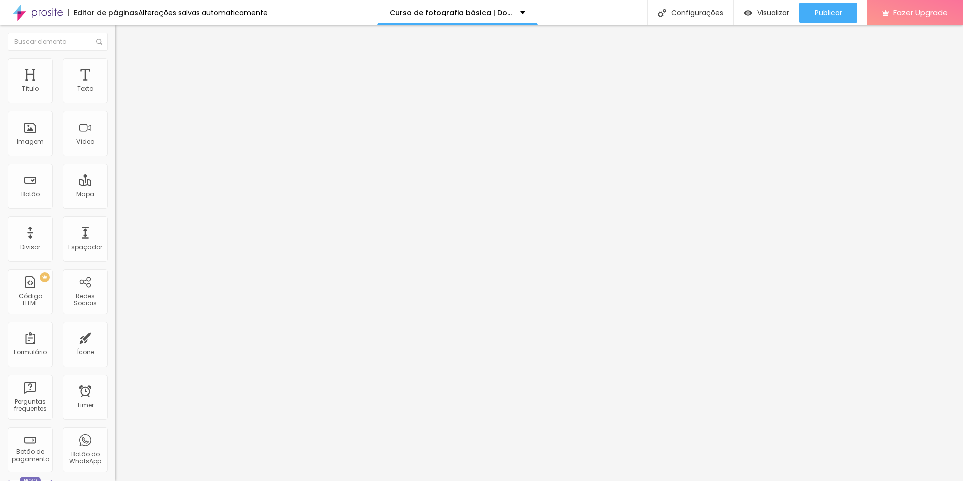
type input "95"
type input "90"
type input "85"
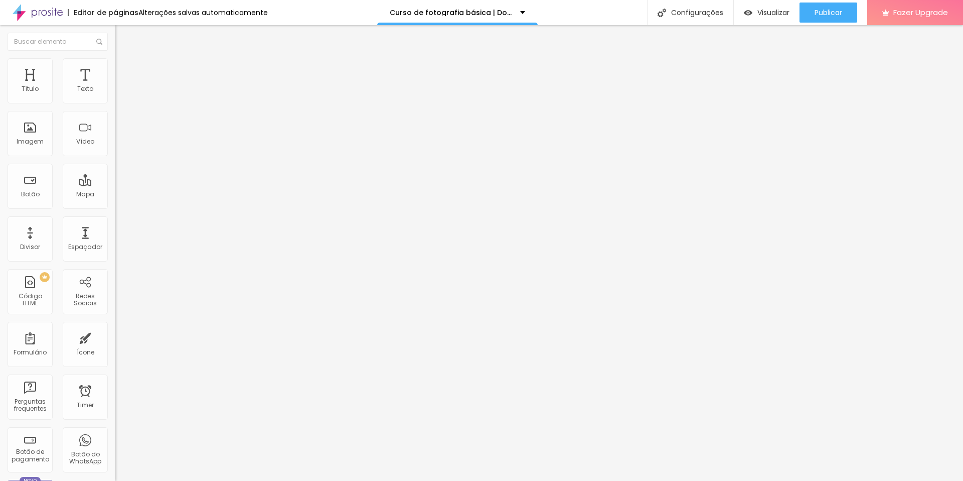
type input "80"
type input "75"
type input "80"
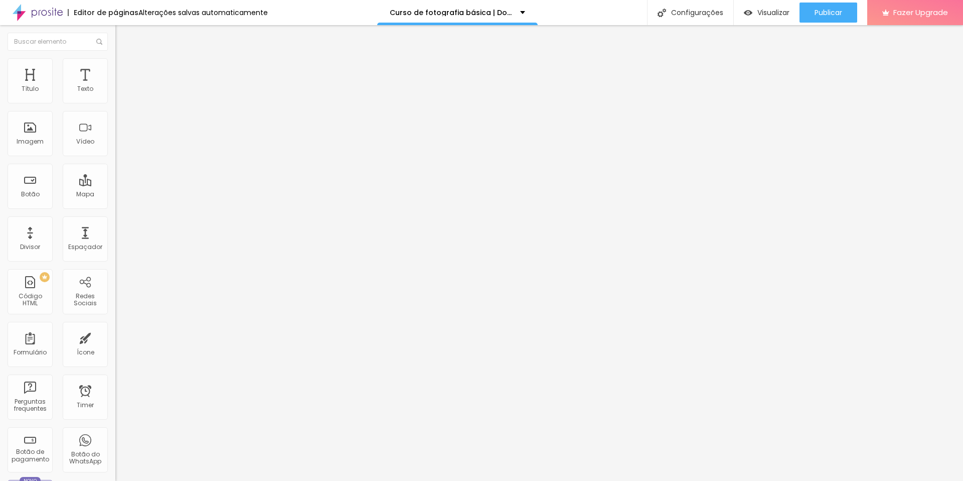
type input "80"
type input "85"
type input "90"
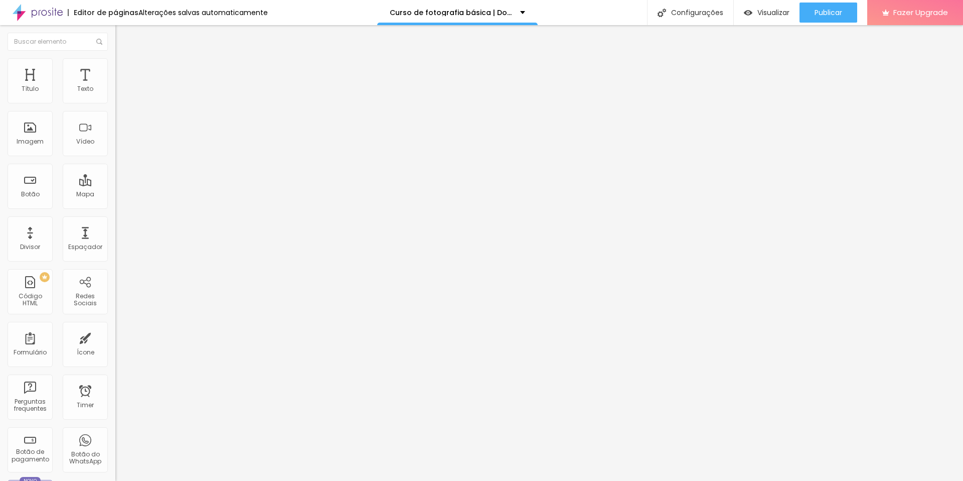
type input "95"
type input "100"
drag, startPoint x: 103, startPoint y: 108, endPoint x: 117, endPoint y: 108, distance: 14.6
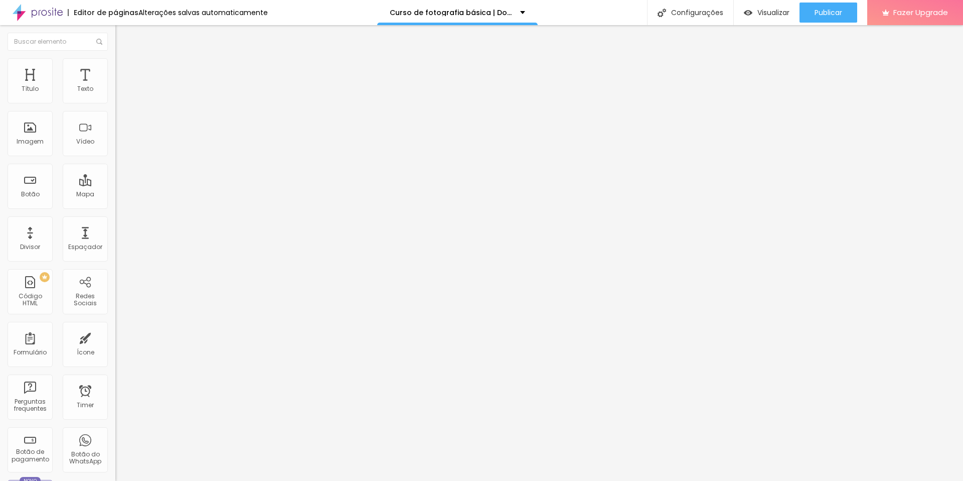
click at [117, 103] on input "range" at bounding box center [147, 99] width 65 height 8
click at [119, 259] on icon "button" at bounding box center [122, 262] width 7 height 7
click at [115, 250] on span "DESATIVADO" at bounding box center [133, 254] width 37 height 9
click at [119, 271] on icon "button" at bounding box center [122, 274] width 6 height 6
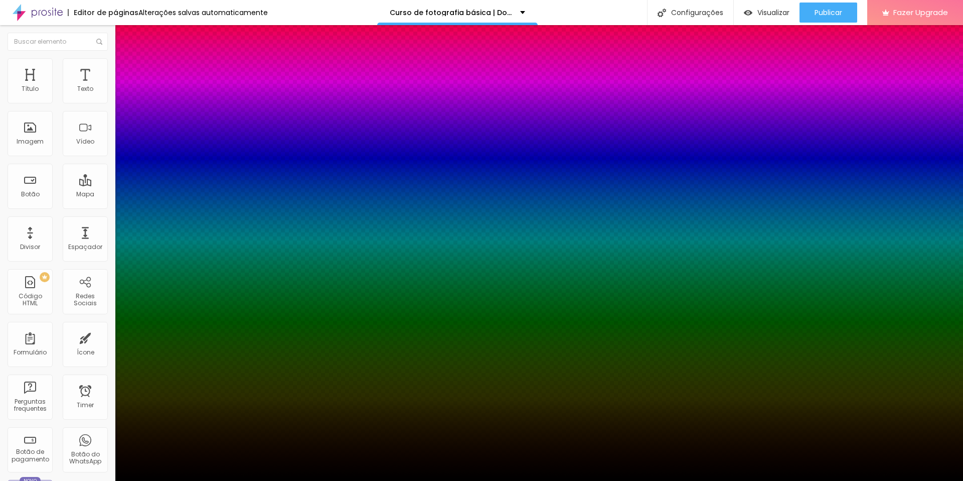
drag, startPoint x: 184, startPoint y: 239, endPoint x: 173, endPoint y: 274, distance: 37.0
click at [191, 320] on body "Editor de páginas Alterações salvas automaticamente Curso de fotografia básica …" at bounding box center [481, 240] width 963 height 481
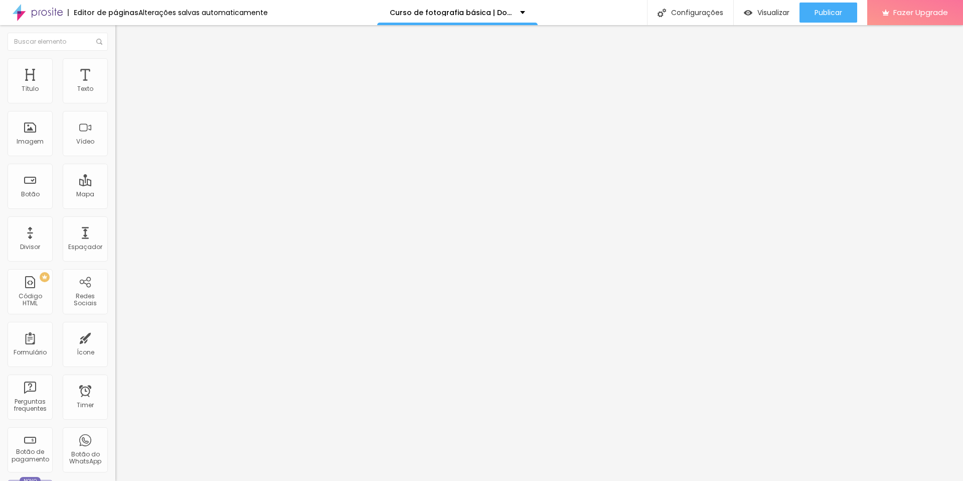
click at [115, 68] on li "Avançado" at bounding box center [172, 73] width 115 height 10
click at [124, 59] on span "Conteúdo" at bounding box center [139, 55] width 31 height 9
click at [82, 83] on div "Texto" at bounding box center [85, 80] width 45 height 45
type input "99"
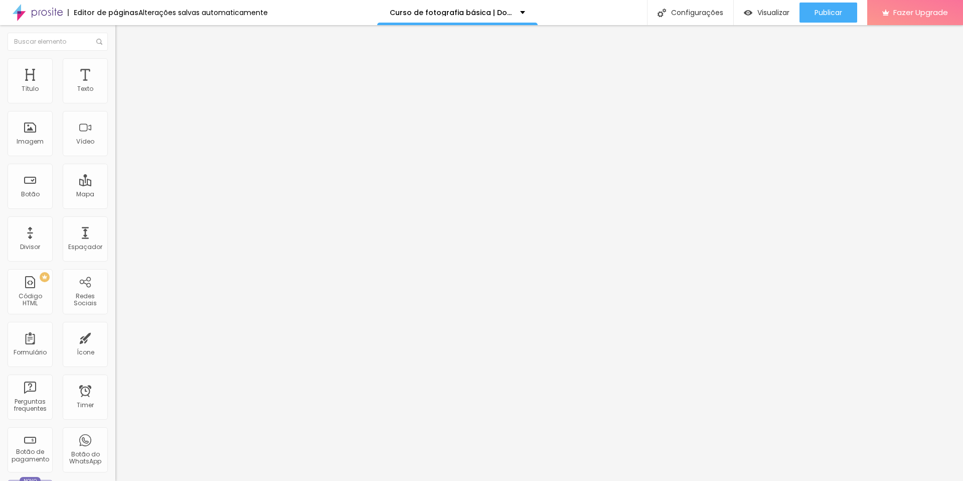
type input "98"
type input "97"
type input "96"
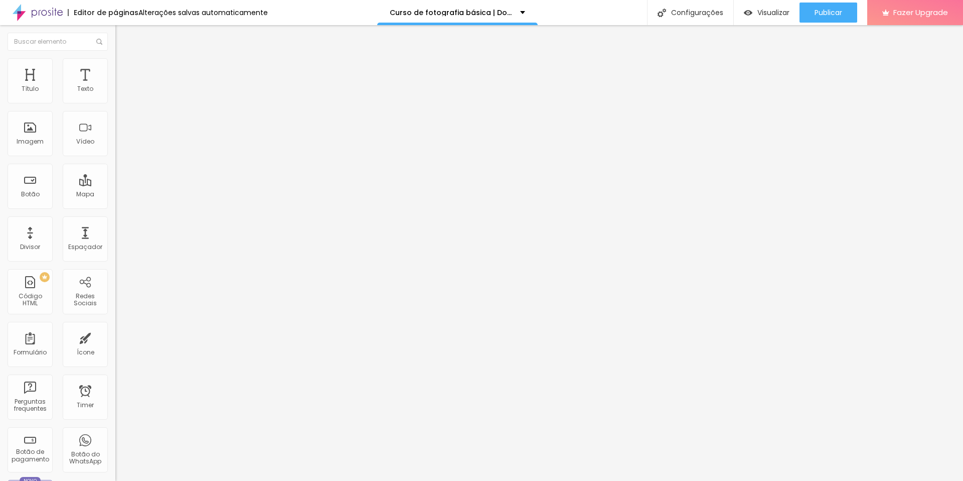
type input "96"
type input "95"
type input "94"
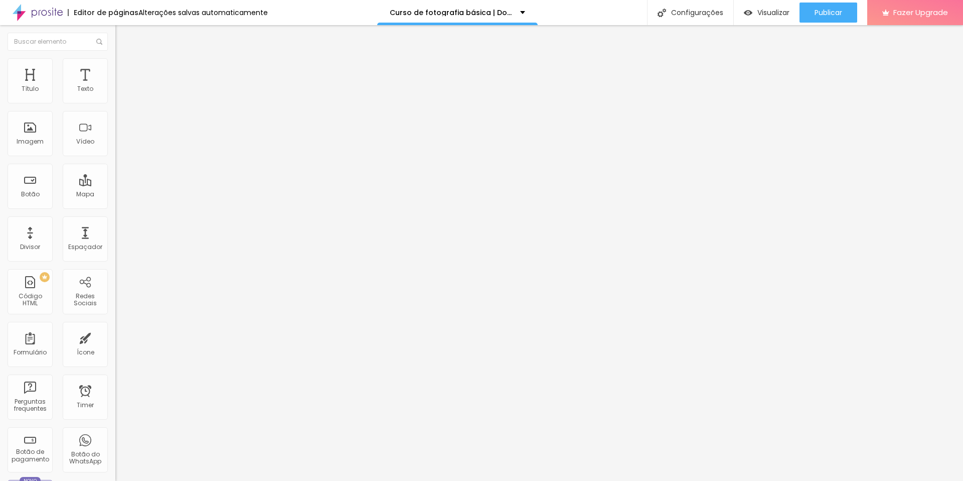
type input "93"
type input "92"
type input "91"
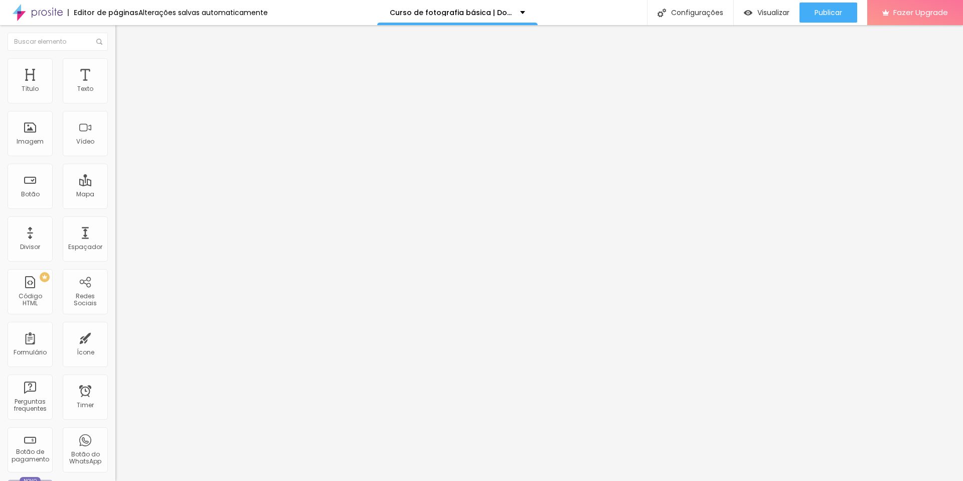
type input "91"
type input "90"
type input "89"
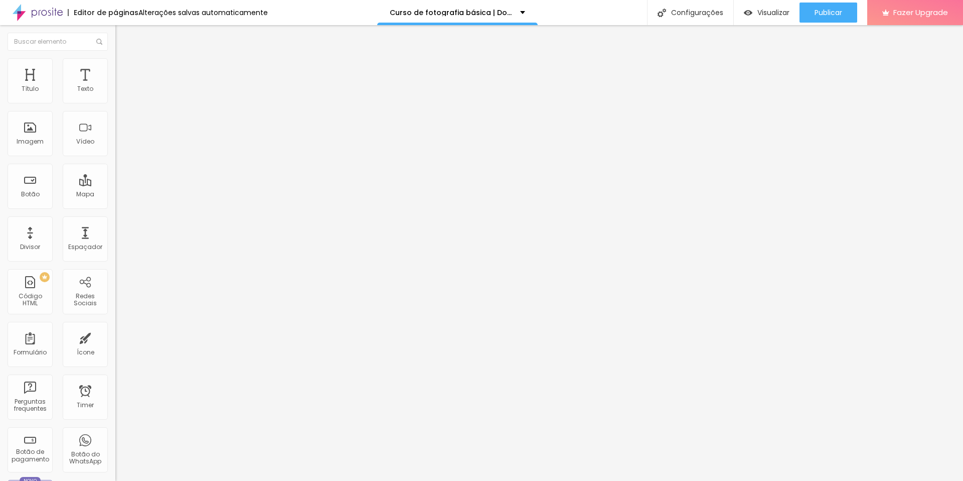
type input "88"
type input "87"
type input "86"
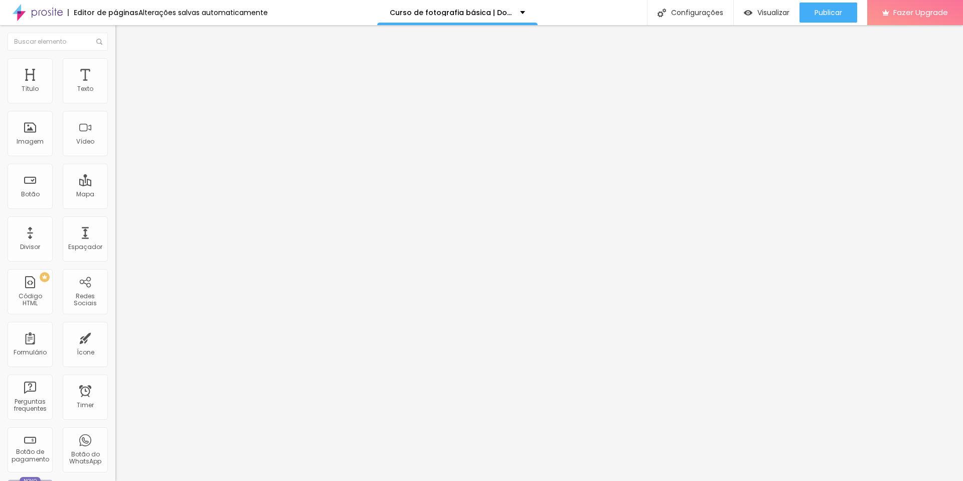
type input "86"
type input "85"
type input "84"
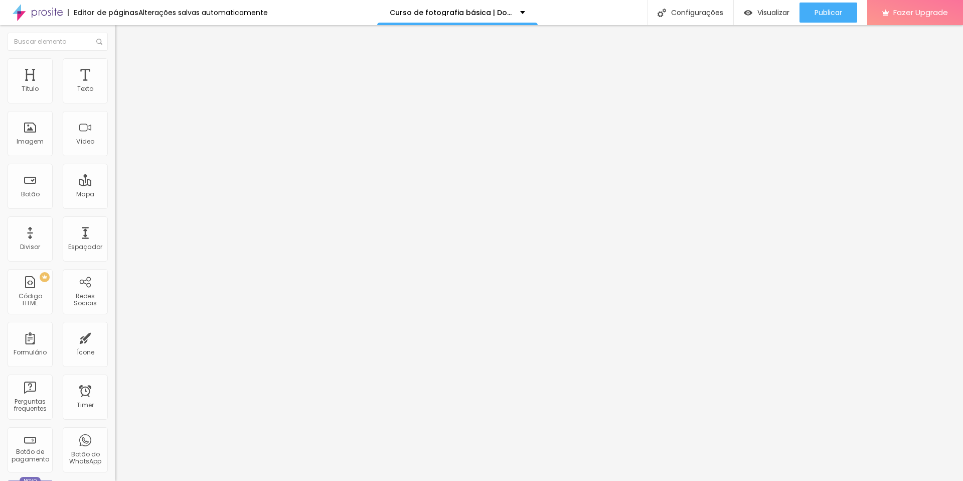
type input "83"
type input "82"
type input "81"
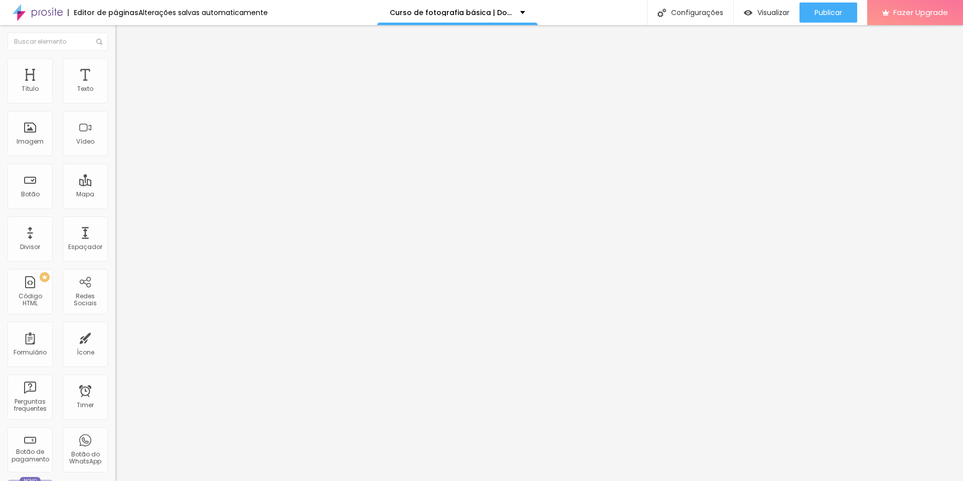
type input "81"
type input "80"
type input "79"
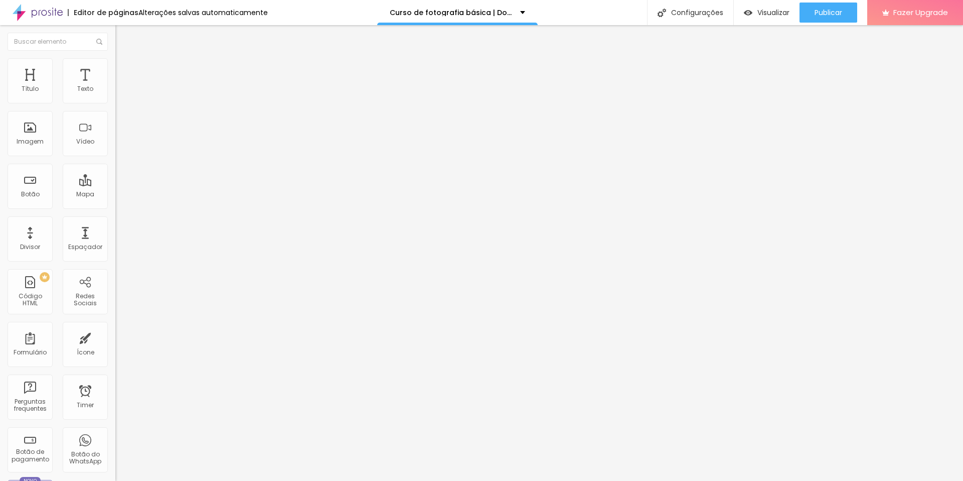
type input "78"
type input "77"
type input "76"
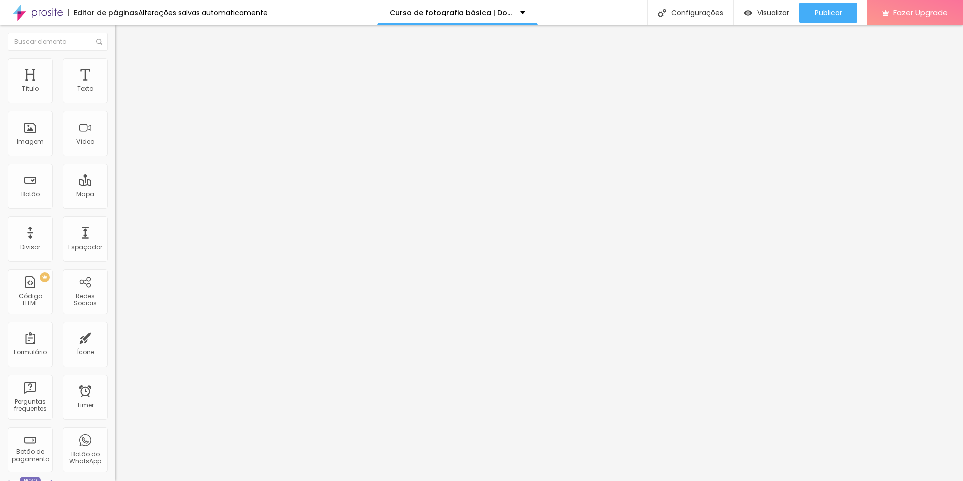
type input "76"
type input "75"
type input "74"
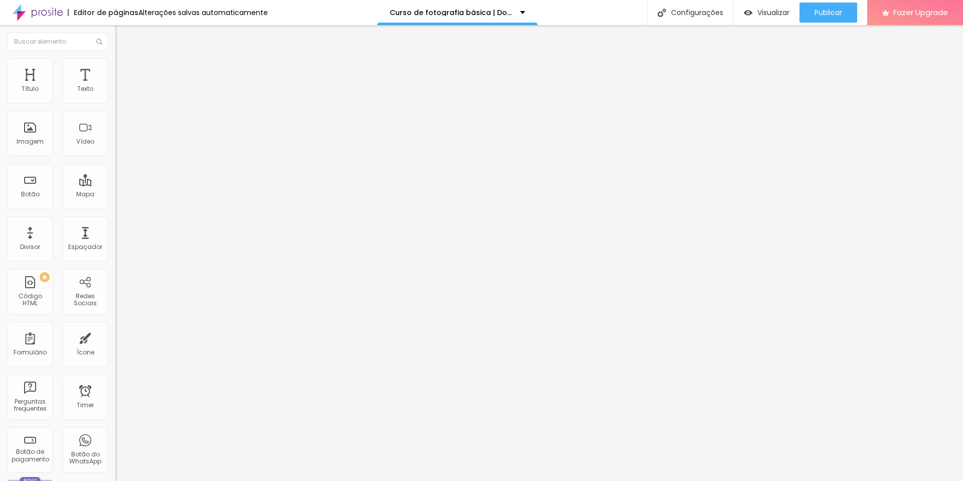
type input "73"
type input "72"
type input "71"
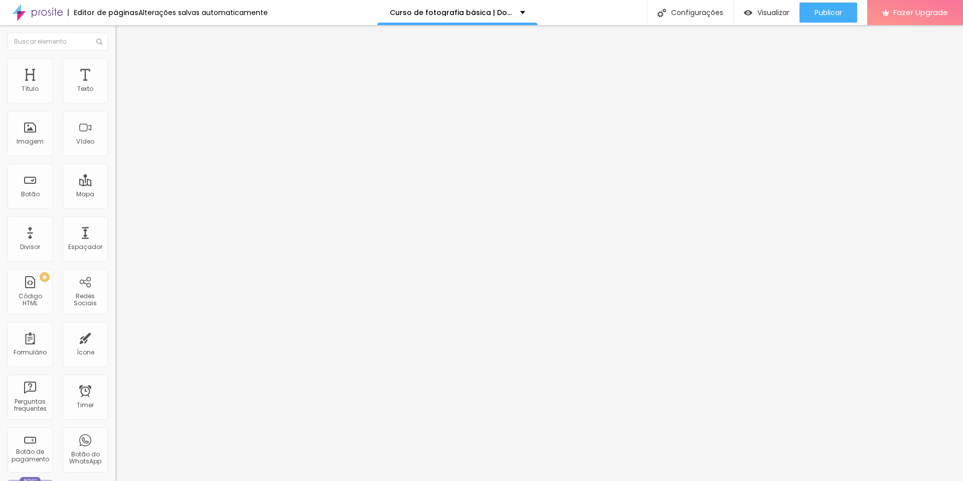
type input "71"
type input "70"
type input "69"
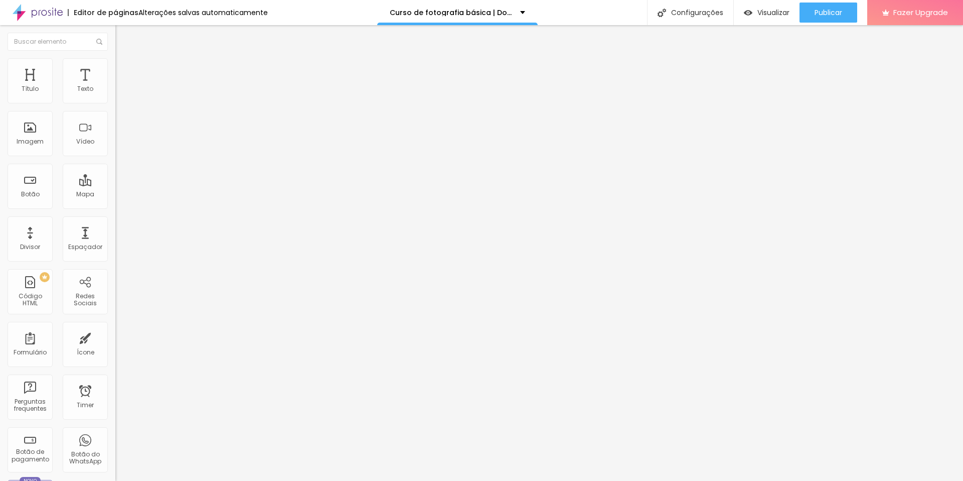
type input "68"
click at [115, 237] on input "range" at bounding box center [147, 241] width 65 height 8
drag, startPoint x: 80, startPoint y: 211, endPoint x: 74, endPoint y: 211, distance: 6.0
click at [115, 237] on input "range" at bounding box center [147, 241] width 65 height 8
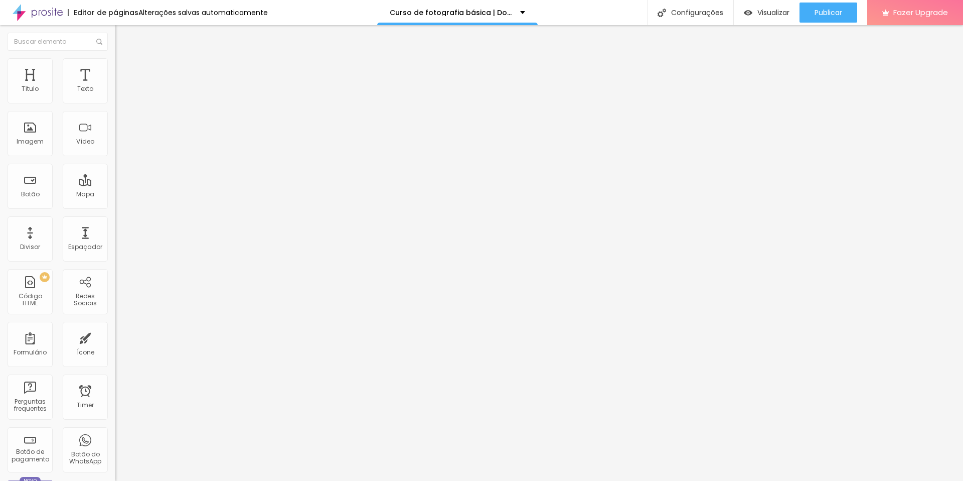
click at [115, 185] on input "range" at bounding box center [147, 189] width 65 height 8
click at [115, 61] on img at bounding box center [119, 62] width 9 height 9
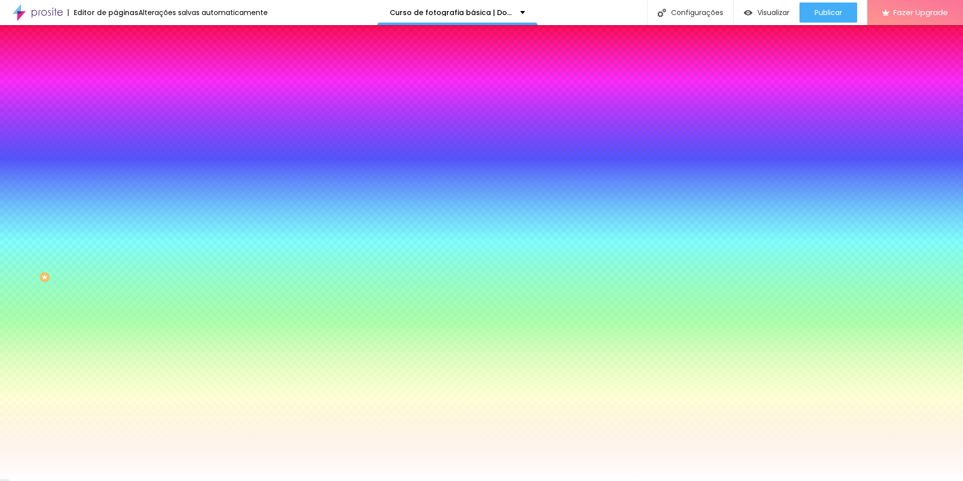
click at [115, 96] on div at bounding box center [172, 96] width 115 height 0
drag, startPoint x: 102, startPoint y: 189, endPoint x: 106, endPoint y: 112, distance: 76.9
click at [115, 106] on div at bounding box center [172, 106] width 115 height 0
click at [115, 96] on div at bounding box center [172, 96] width 115 height 0
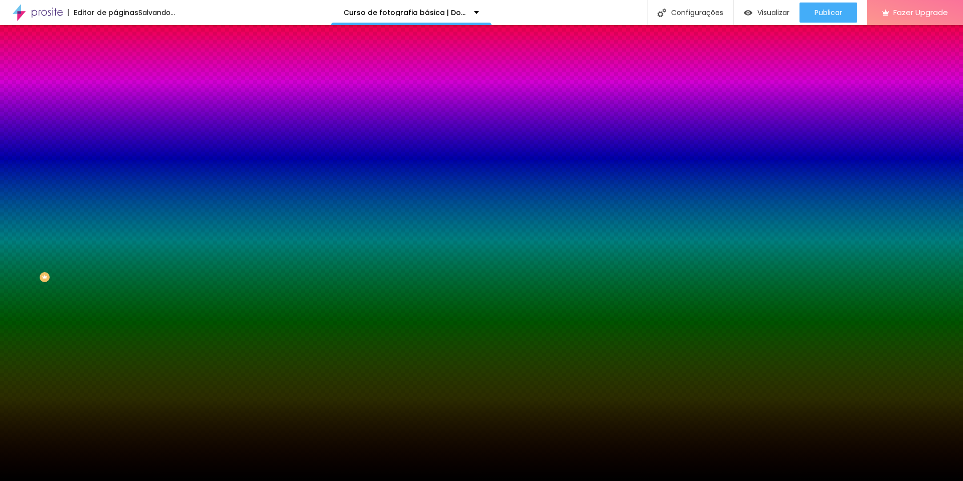
drag, startPoint x: 52, startPoint y: 147, endPoint x: 5, endPoint y: 204, distance: 73.8
click at [115, 204] on div "Editar Coluna Conteúdo Estilo Avançado Cor de fundo Voltar ao padrão #000000 0 …" at bounding box center [172, 253] width 115 height 456
click at [115, 96] on div at bounding box center [172, 96] width 115 height 0
drag, startPoint x: 69, startPoint y: 173, endPoint x: 75, endPoint y: 192, distance: 20.5
click at [115, 192] on div "Editar Coluna Conteúdo Estilo Avançado Cor de fundo Voltar ao padrão #000000 0 …" at bounding box center [172, 253] width 115 height 456
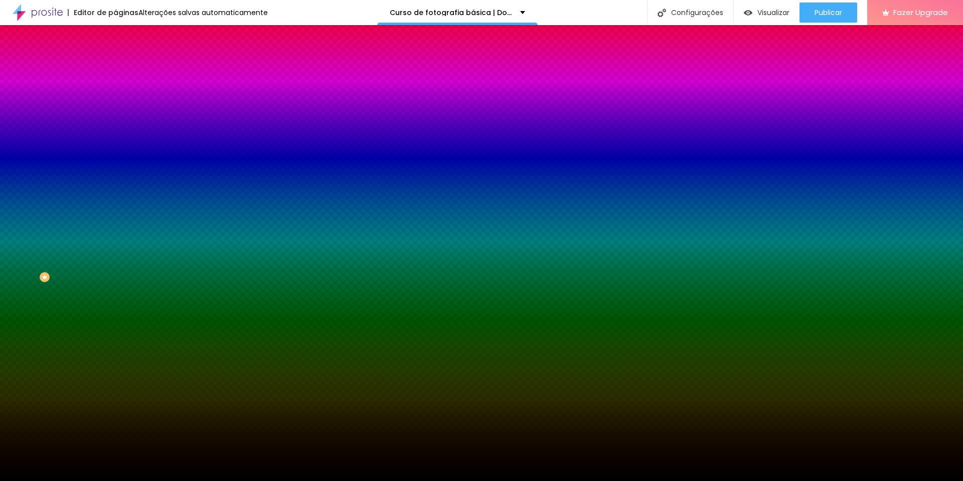
click at [115, 101] on input "#000000" at bounding box center [175, 101] width 120 height 10
click at [115, 96] on div at bounding box center [172, 96] width 115 height 0
drag, startPoint x: 101, startPoint y: 114, endPoint x: 107, endPoint y: 232, distance: 118.0
click at [115, 232] on div "Editar Coluna Conteúdo Estilo Avançado Cor de fundo Voltar ao padrão #000000 0 …" at bounding box center [172, 253] width 115 height 456
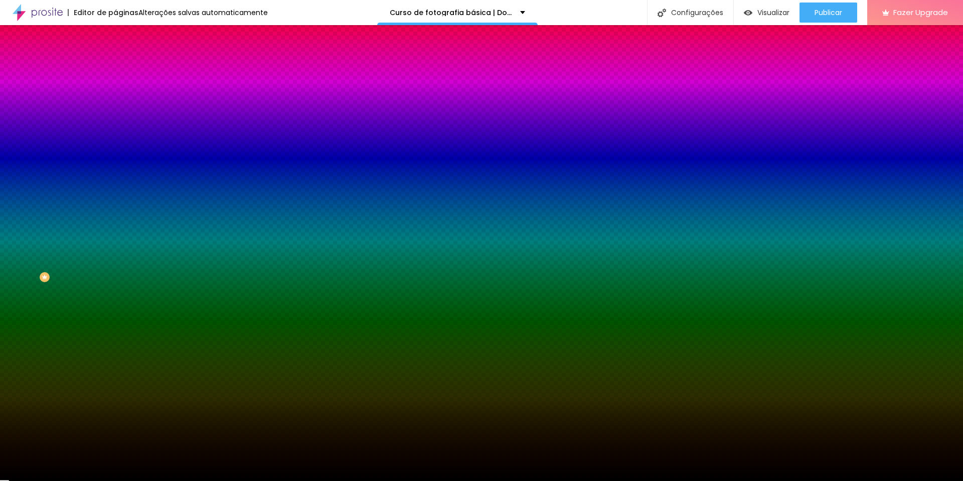
click at [115, 252] on div "Editar Coluna Conteúdo Estilo Avançado Cor de fundo Voltar ao padrão #000000 0 …" at bounding box center [172, 253] width 115 height 456
click at [115, 57] on img at bounding box center [119, 52] width 9 height 9
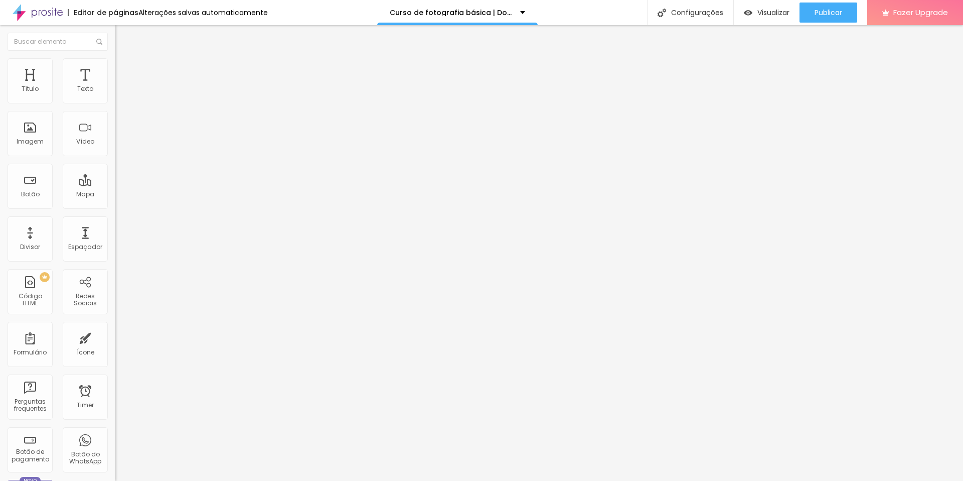
click at [124, 71] on span "Avançado" at bounding box center [140, 75] width 33 height 9
click at [115, 58] on li "Conteúdo" at bounding box center [172, 53] width 115 height 10
click at [123, 33] on img "button" at bounding box center [127, 37] width 8 height 8
click at [115, 86] on span "Adicionar imagem" at bounding box center [147, 82] width 65 height 9
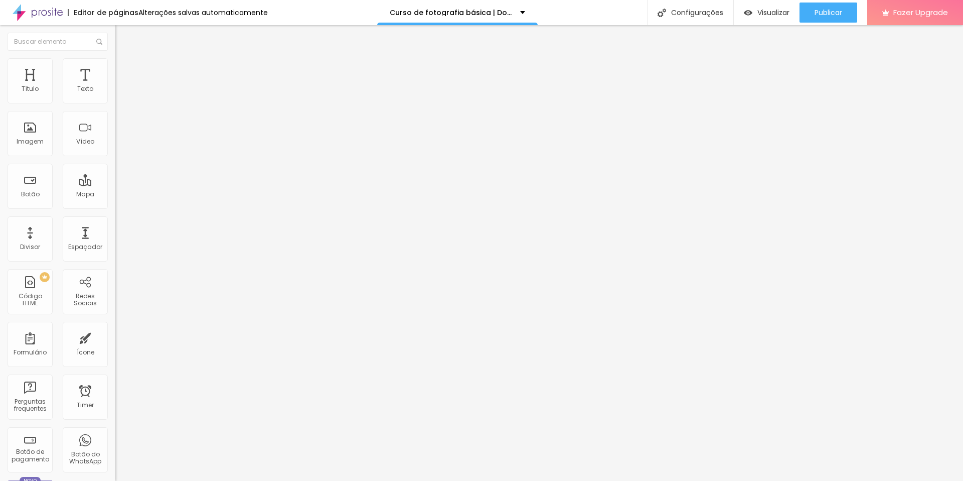
click at [115, 62] on img at bounding box center [119, 62] width 9 height 9
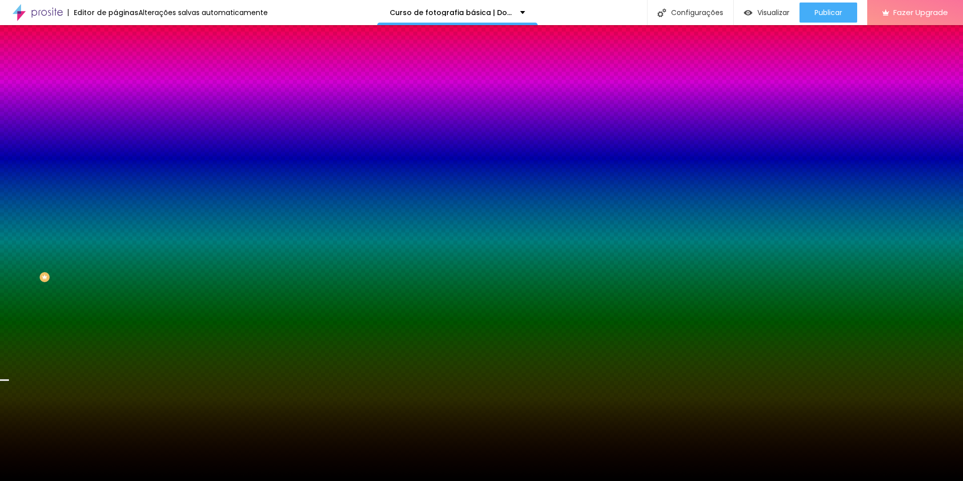
click at [123, 33] on img "button" at bounding box center [127, 37] width 8 height 8
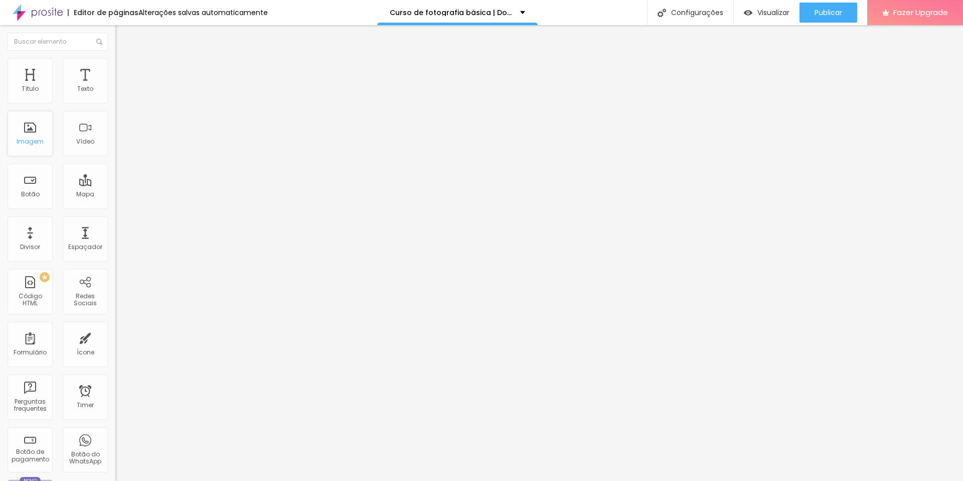
click at [17, 139] on div "Imagem" at bounding box center [30, 141] width 27 height 7
click at [29, 135] on div "Imagem" at bounding box center [30, 133] width 45 height 45
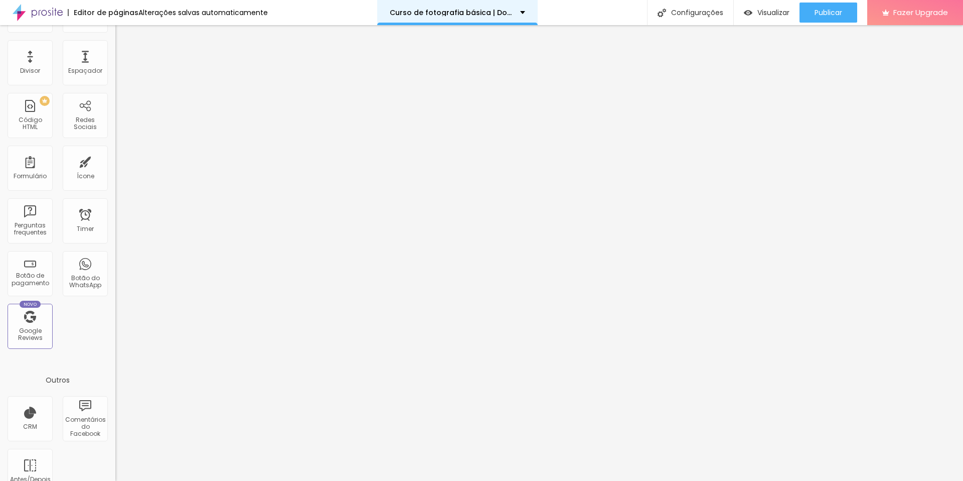
scroll to position [0, 0]
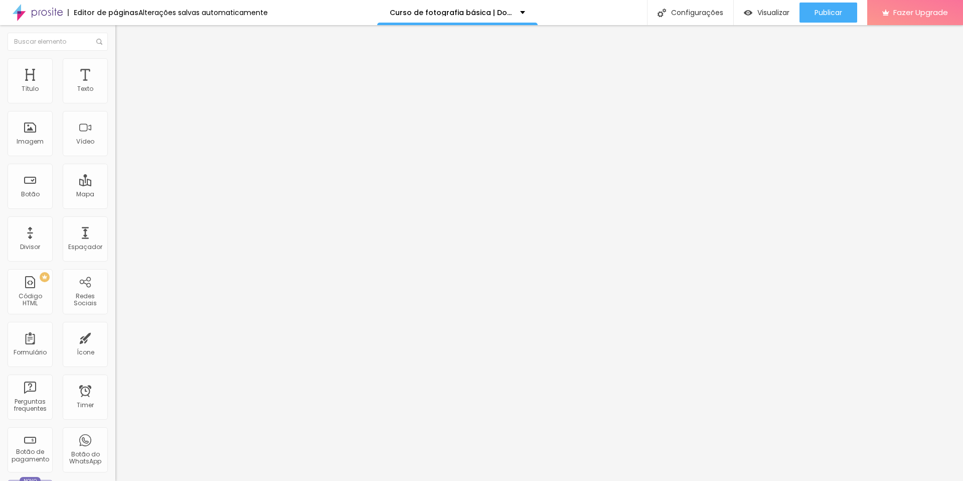
click at [115, 34] on button "Editar Seção" at bounding box center [172, 36] width 115 height 23
click at [123, 33] on img "button" at bounding box center [127, 37] width 8 height 8
drag, startPoint x: 29, startPoint y: 137, endPoint x: 399, endPoint y: 1, distance: 394.2
click at [115, 86] on span "Adicionar imagem" at bounding box center [147, 82] width 65 height 9
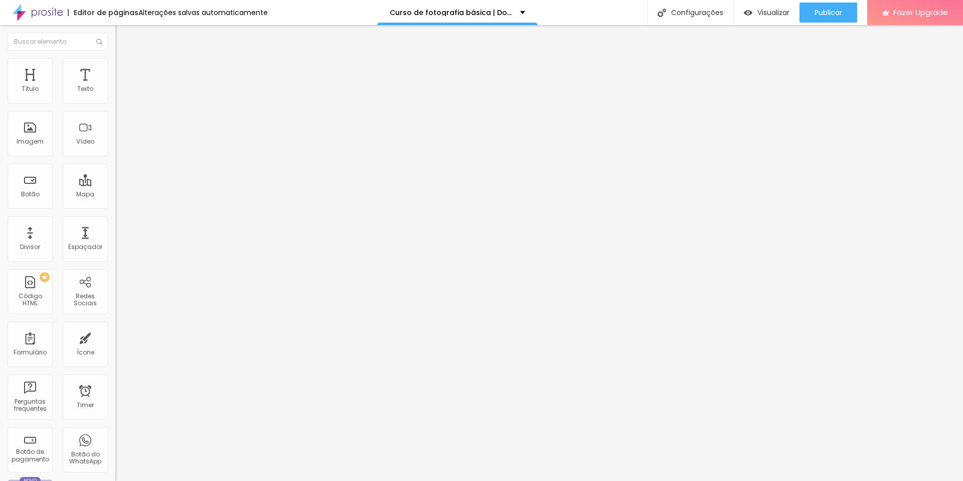
click at [115, 65] on li "Estilo" at bounding box center [172, 63] width 115 height 10
drag, startPoint x: 24, startPoint y: 124, endPoint x: 3, endPoint y: 128, distance: 21.0
click at [115, 220] on input "range" at bounding box center [147, 224] width 65 height 8
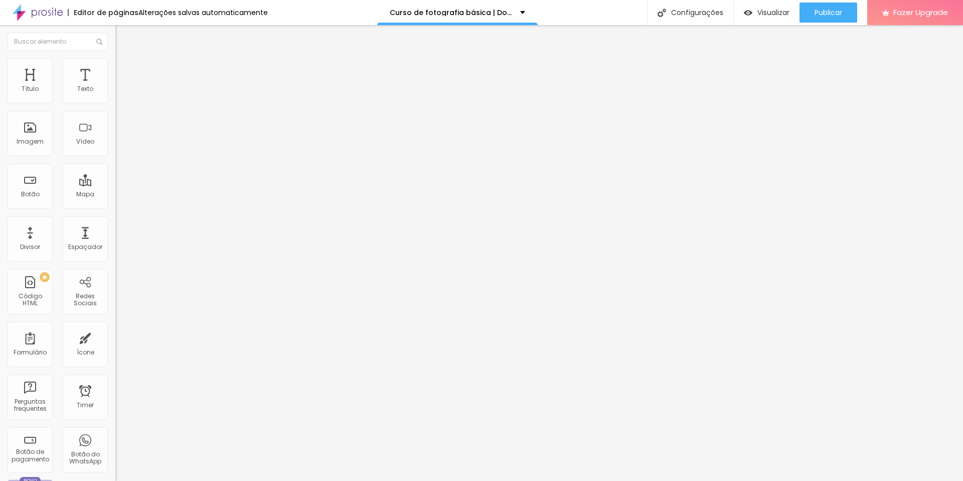
click at [174, 95] on button "%" at bounding box center [181, 89] width 14 height 11
click at [115, 68] on img at bounding box center [119, 72] width 9 height 9
click at [123, 35] on div "Editar Imagem" at bounding box center [156, 37] width 67 height 8
click at [100, 71] on div "Título Texto Imagem Vídeo Botão Mapa Divisor Espaçador PREMIUM Código HTML Rede…" at bounding box center [57, 295] width 115 height 474
click at [115, 68] on img at bounding box center [119, 72] width 9 height 9
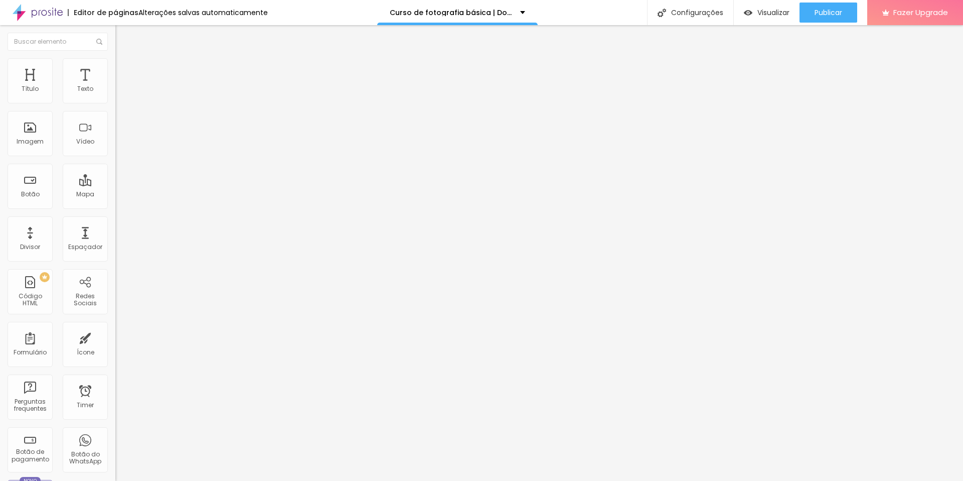
click at [124, 68] on span "Estilo" at bounding box center [132, 65] width 16 height 9
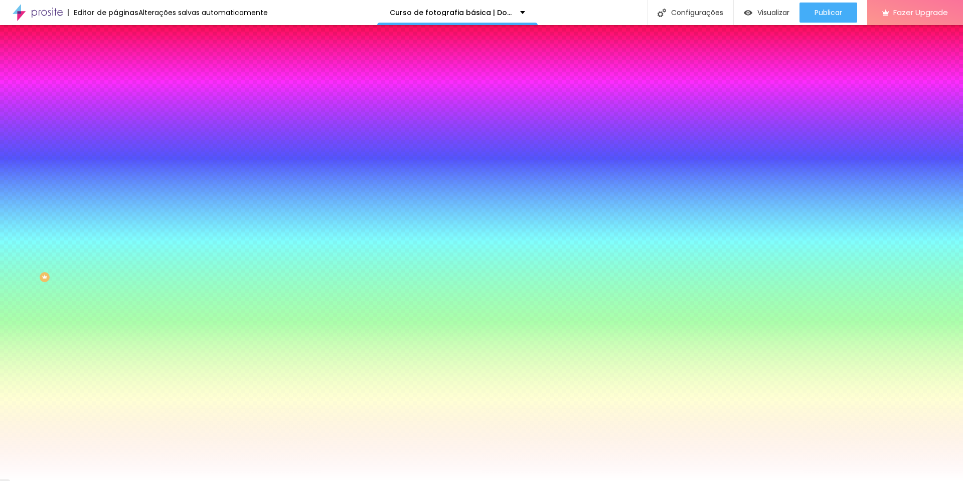
click at [115, 96] on div at bounding box center [172, 96] width 115 height 0
drag, startPoint x: 100, startPoint y: 189, endPoint x: 95, endPoint y: 168, distance: 21.7
click at [10, 346] on div at bounding box center [5, 347] width 10 height 2
drag, startPoint x: 72, startPoint y: 121, endPoint x: 91, endPoint y: 101, distance: 27.7
click at [115, 101] on div "Cor de fundo Voltar ao padrão #FF0000" at bounding box center [172, 92] width 115 height 28
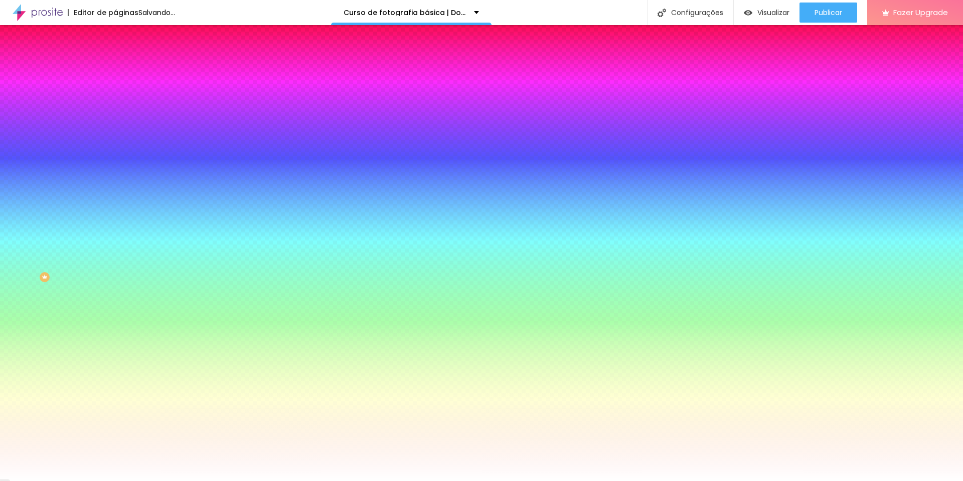
click at [115, 341] on div at bounding box center [172, 341] width 115 height 0
click at [86, 274] on div at bounding box center [481, 240] width 963 height 481
click at [86, 267] on div at bounding box center [481, 240] width 963 height 481
drag, startPoint x: 73, startPoint y: 234, endPoint x: 83, endPoint y: 223, distance: 15.3
click at [115, 324] on div "Cor de fundo Voltar ao padrão #00FFCE" at bounding box center [172, 338] width 115 height 28
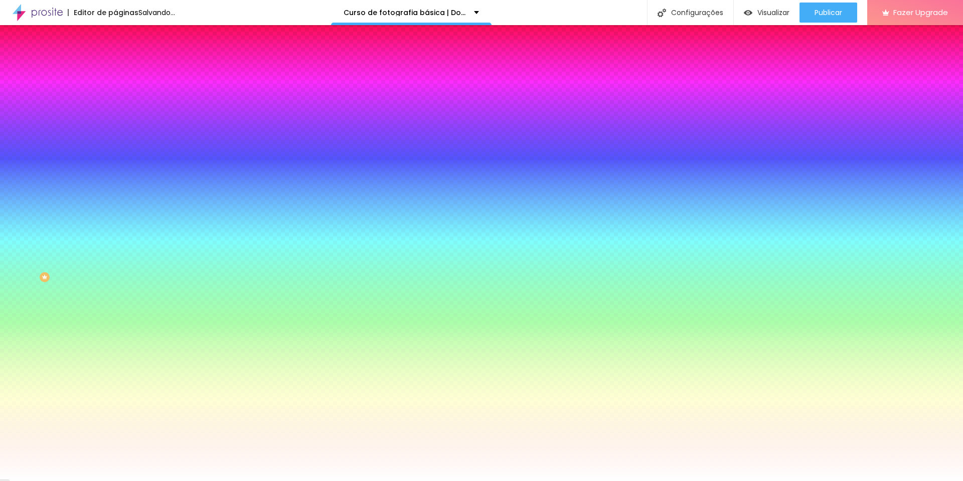
click at [115, 341] on div at bounding box center [172, 341] width 115 height 0
drag, startPoint x: 84, startPoint y: 269, endPoint x: 84, endPoint y: 276, distance: 7.0
click at [1, 311] on div at bounding box center [0, 313] width 2 height 4
click at [115, 359] on div "Editar Botão Conteúdo Estilo Avançado Cor de fundo Voltar ao padrão #FF0000 Tip…" at bounding box center [172, 253] width 115 height 456
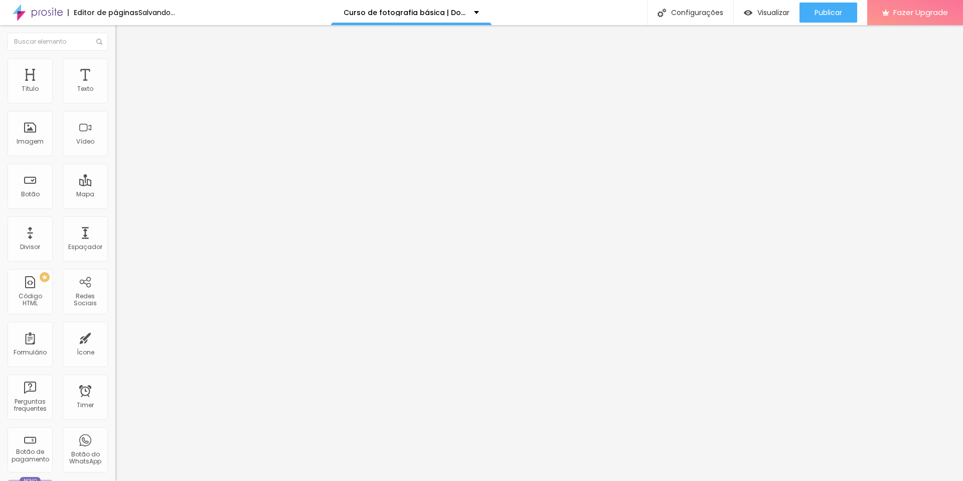
click at [115, 65] on li "Estilo" at bounding box center [172, 63] width 115 height 10
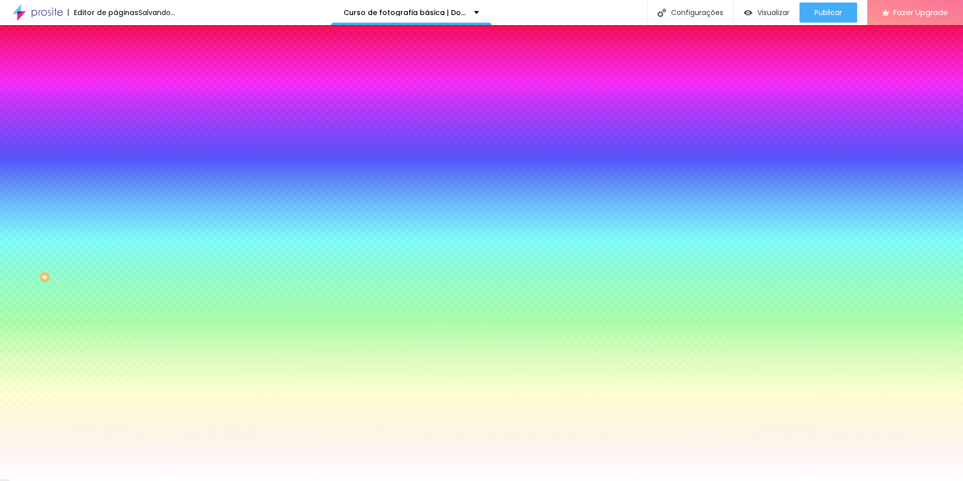
click at [124, 71] on span "Avançado" at bounding box center [140, 75] width 33 height 9
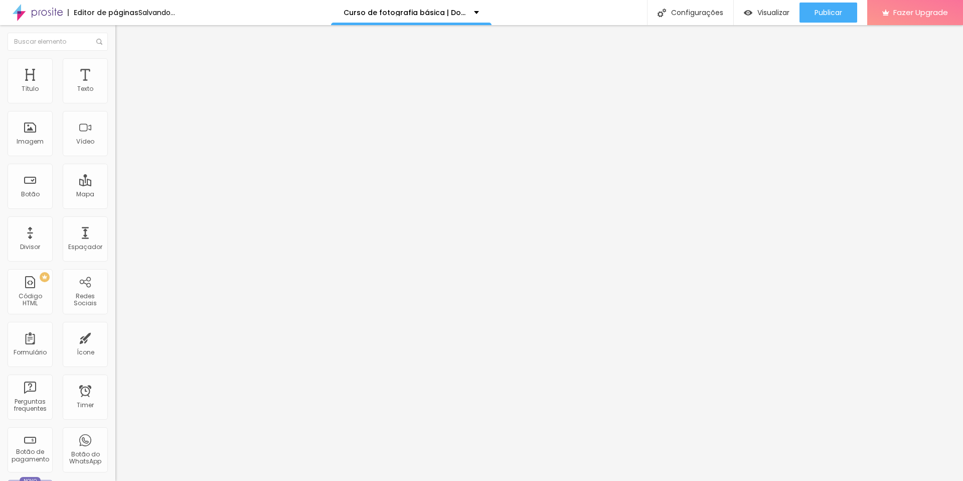
click at [124, 69] on span "Estilo" at bounding box center [132, 65] width 16 height 9
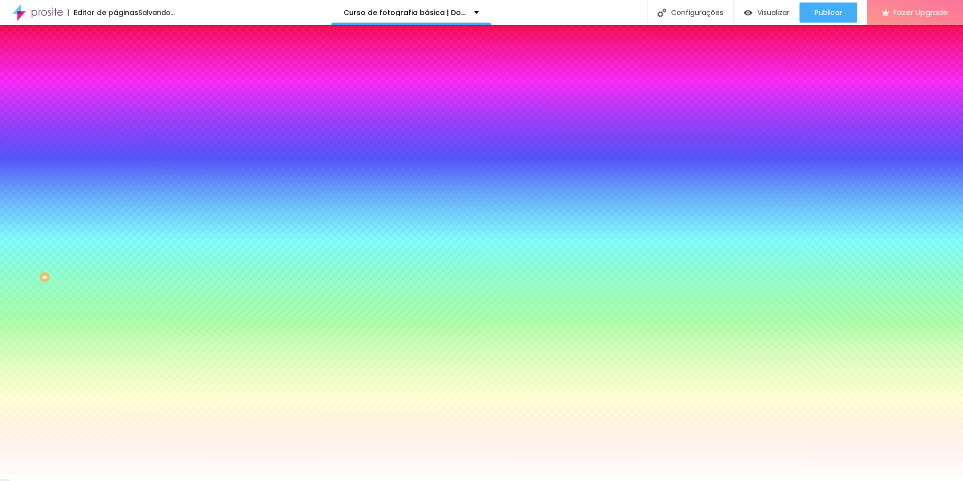
click at [115, 96] on div at bounding box center [172, 96] width 115 height 0
drag, startPoint x: 78, startPoint y: 118, endPoint x: 83, endPoint y: 111, distance: 8.5
click at [115, 106] on div at bounding box center [172, 106] width 115 height 0
click at [115, 341] on div at bounding box center [172, 341] width 115 height 0
click at [90, 276] on div at bounding box center [481, 240] width 963 height 481
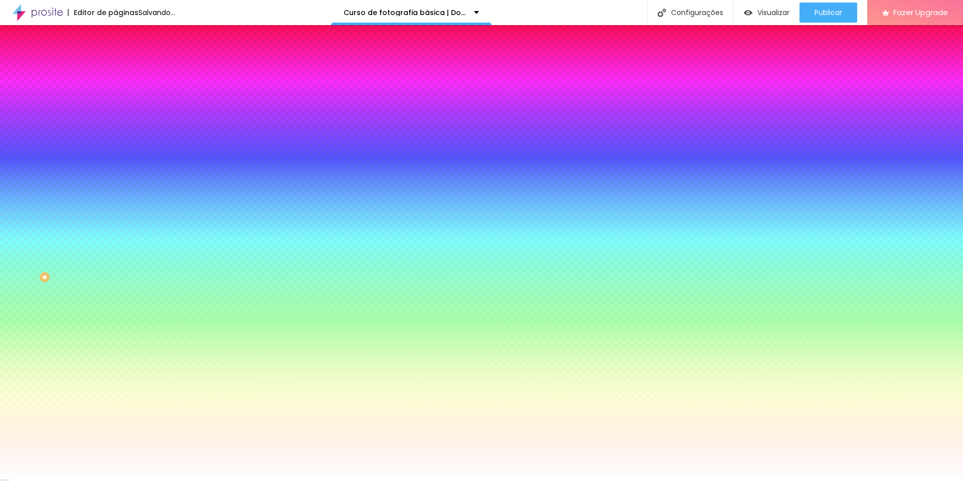
drag, startPoint x: 74, startPoint y: 250, endPoint x: 82, endPoint y: 221, distance: 30.1
click at [115, 324] on div "Cor de fundo Voltar ao padrão #00FF22" at bounding box center [172, 338] width 115 height 28
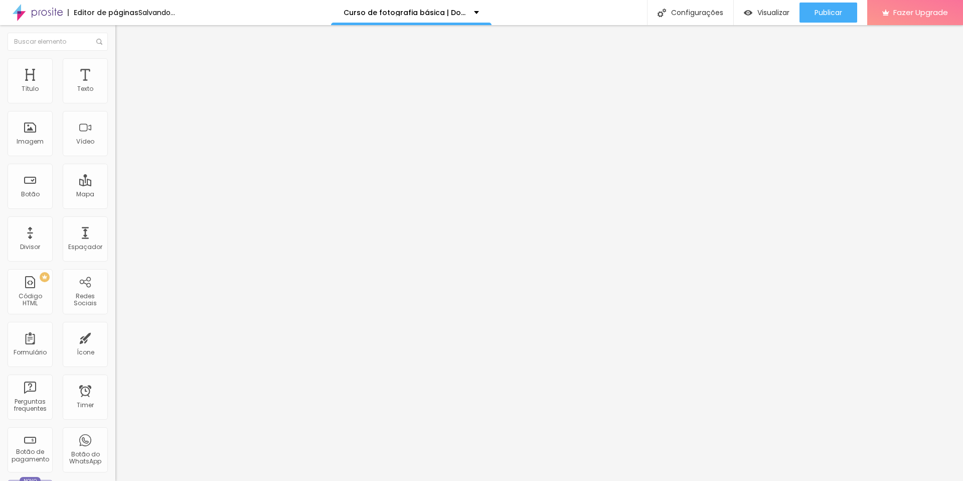
click at [115, 94] on input "Click me" at bounding box center [175, 89] width 120 height 10
click at [124, 69] on span "Estilo" at bounding box center [132, 65] width 16 height 9
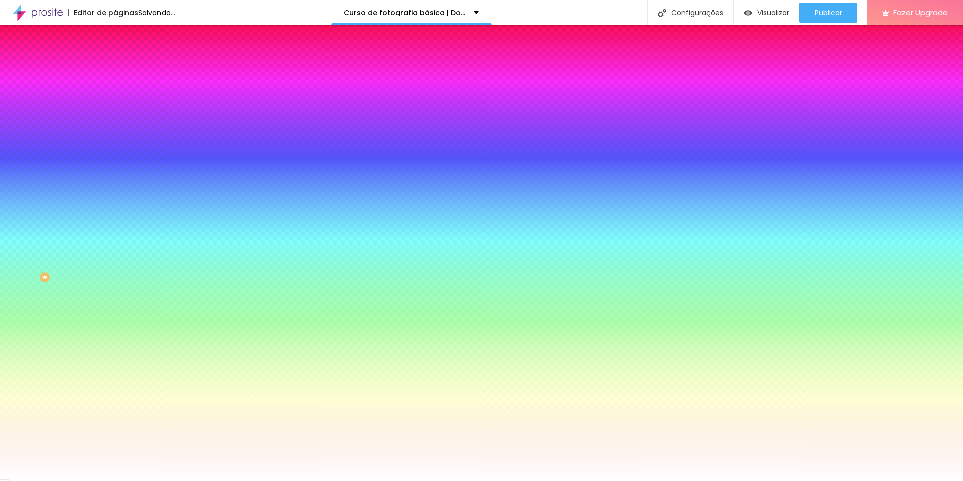
click at [115, 96] on div at bounding box center [172, 96] width 115 height 0
click at [115, 106] on div at bounding box center [172, 106] width 115 height 0
click at [115, 341] on div at bounding box center [172, 341] width 115 height 0
click at [115, 197] on div "Ao passar o mouse Editar estilo do campo" at bounding box center [172, 259] width 115 height 128
click at [115, 341] on div at bounding box center [172, 341] width 115 height 0
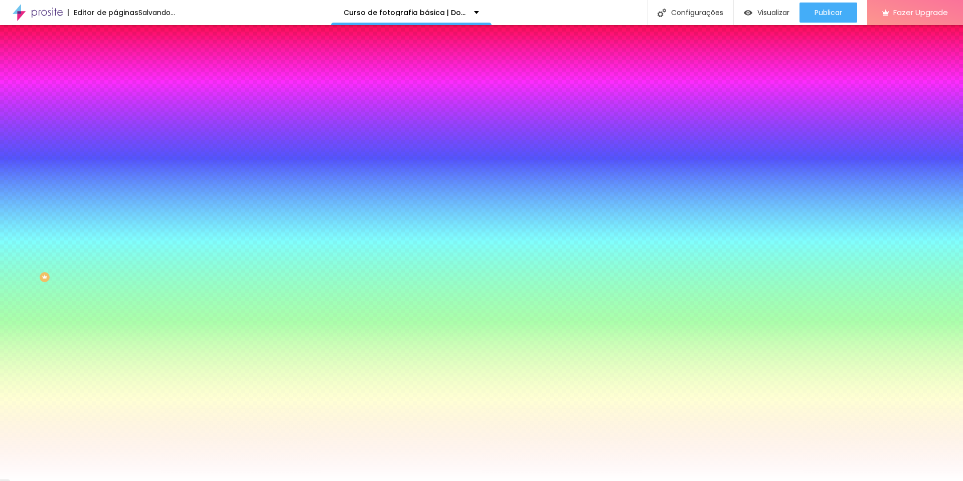
click at [115, 341] on div at bounding box center [172, 341] width 115 height 0
drag, startPoint x: 93, startPoint y: 282, endPoint x: 88, endPoint y: 275, distance: 8.8
click at [115, 351] on div at bounding box center [172, 351] width 115 height 0
drag, startPoint x: 89, startPoint y: 272, endPoint x: 88, endPoint y: 277, distance: 5.6
click at [88, 277] on div at bounding box center [481, 240] width 963 height 481
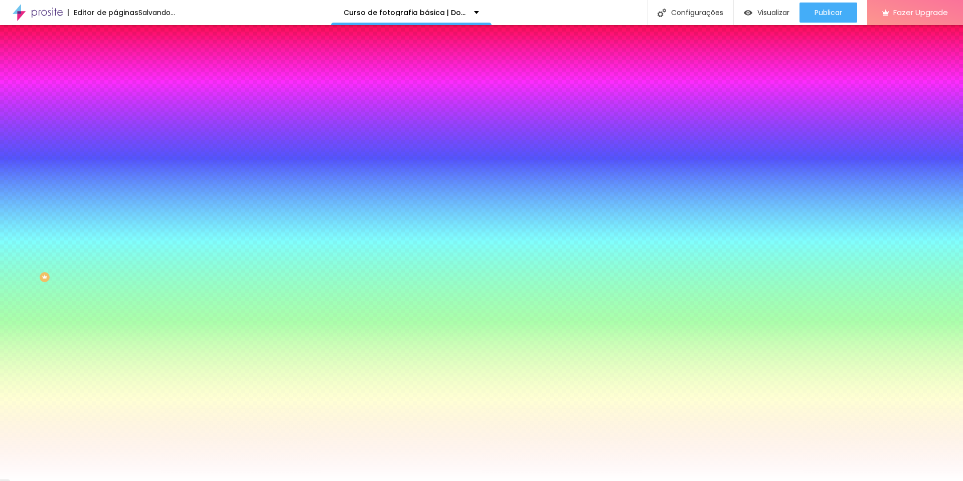
drag, startPoint x: 73, startPoint y: 242, endPoint x: 83, endPoint y: 219, distance: 25.4
click at [115, 324] on div "Cor de fundo Voltar ao padrão #00FF00" at bounding box center [172, 338] width 115 height 28
click at [115, 369] on div at bounding box center [172, 369] width 115 height 0
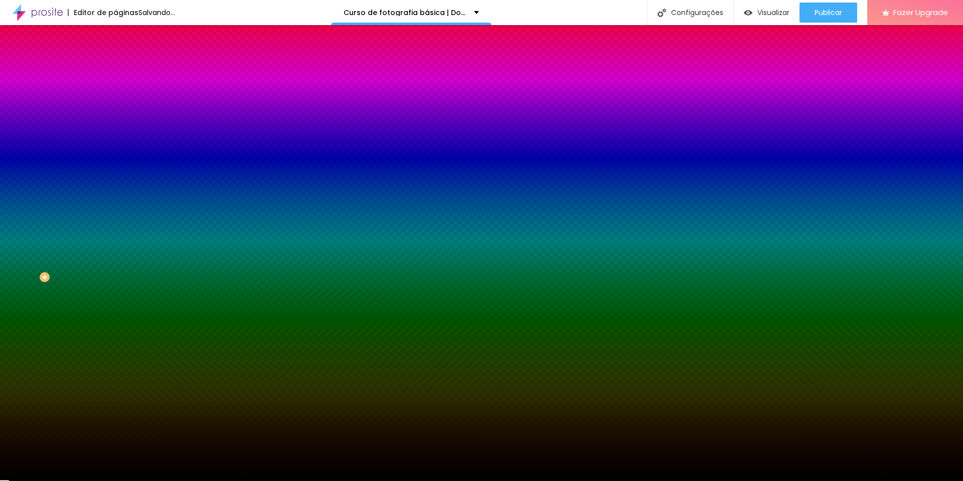
drag, startPoint x: 56, startPoint y: 289, endPoint x: 39, endPoint y: 338, distance: 51.7
click at [115, 346] on div "Editar Botão Conteúdo Estilo Avançado Cor de fundo Voltar ao padrão #FF0000 Tip…" at bounding box center [172, 253] width 115 height 456
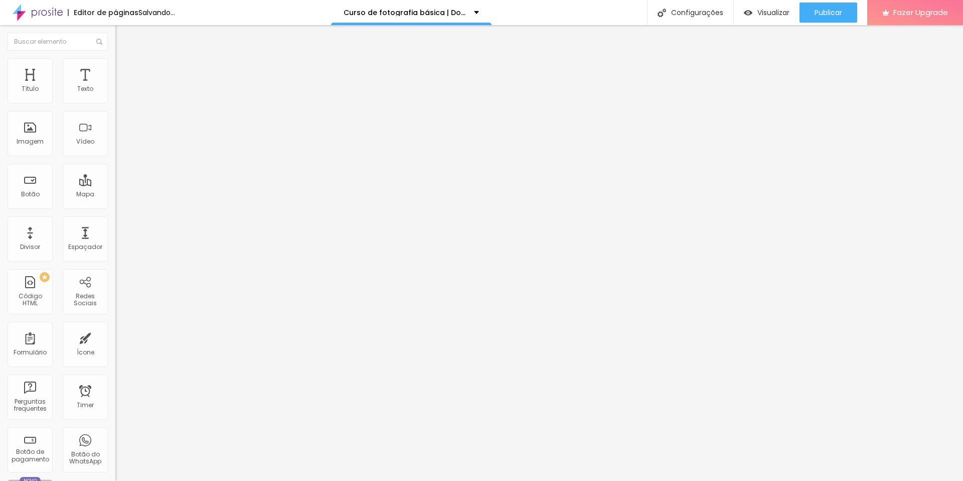
click at [115, 66] on li "Estilo" at bounding box center [172, 63] width 115 height 10
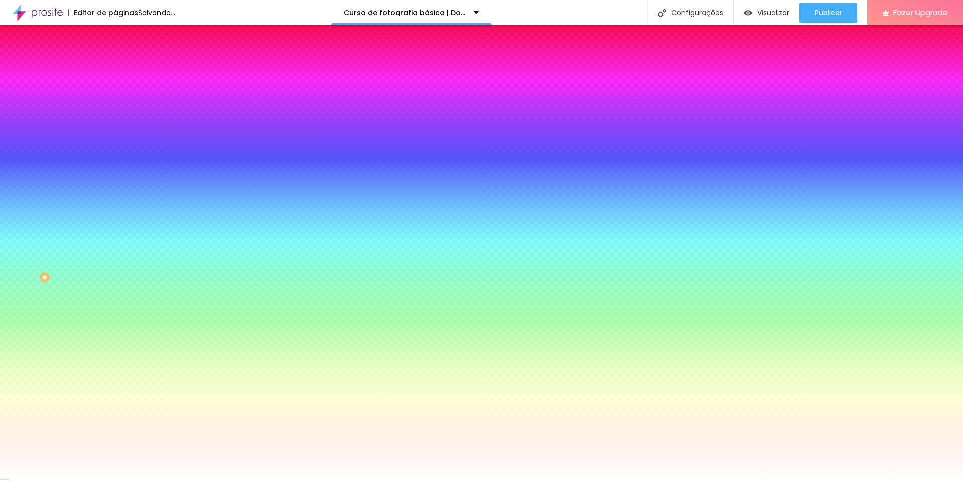
drag, startPoint x: 76, startPoint y: 239, endPoint x: 72, endPoint y: 245, distance: 7.0
click at [115, 369] on div "#FFFFFF" at bounding box center [172, 374] width 115 height 10
click at [115, 369] on div at bounding box center [172, 369] width 115 height 0
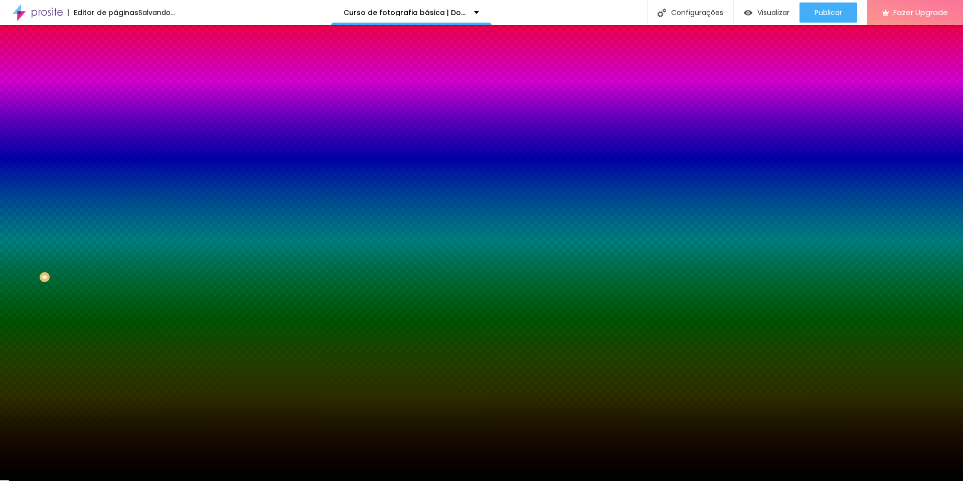
drag, startPoint x: 32, startPoint y: 322, endPoint x: 0, endPoint y: 333, distance: 34.0
click at [115, 333] on div "Editar Botão Conteúdo Estilo Avançado Cor de fundo Voltar ao padrão #FF0000 Tip…" at bounding box center [172, 253] width 115 height 456
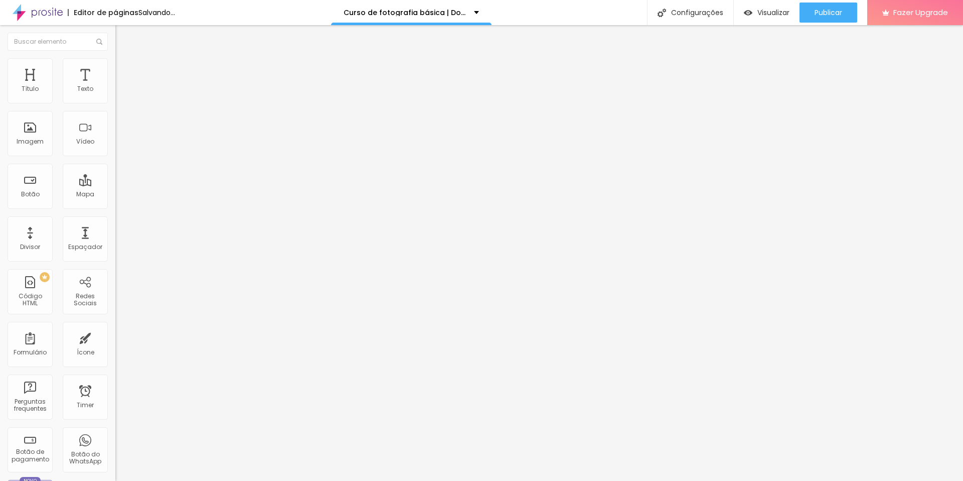
click at [115, 63] on img at bounding box center [119, 62] width 9 height 9
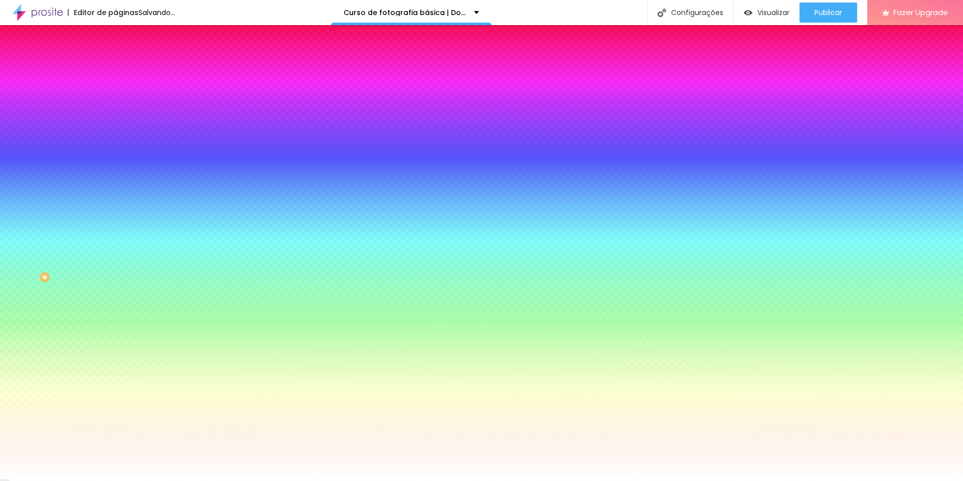
click at [115, 369] on div at bounding box center [172, 369] width 115 height 0
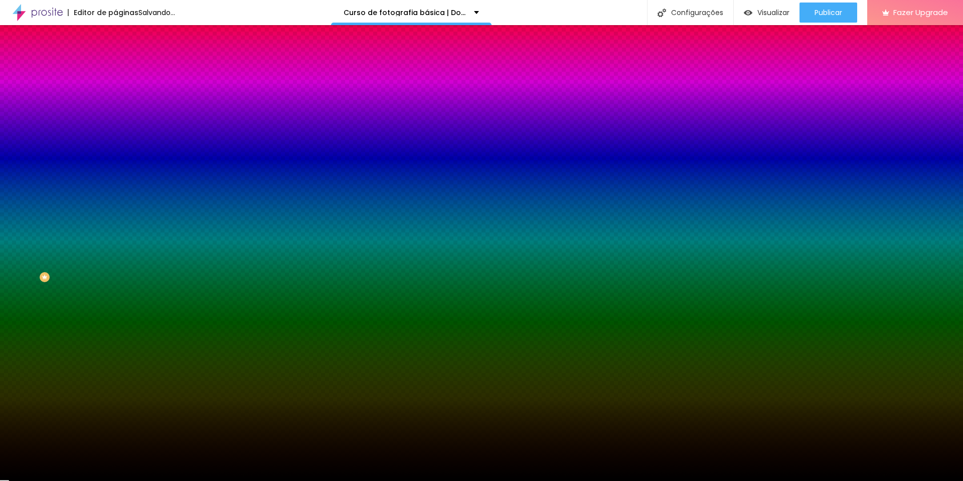
drag, startPoint x: 40, startPoint y: 301, endPoint x: 1, endPoint y: 346, distance: 60.1
click at [115, 346] on div "Editar Botão Conteúdo Estilo Avançado Cor de fundo Voltar ao padrão #FF0000 Tip…" at bounding box center [172, 253] width 115 height 456
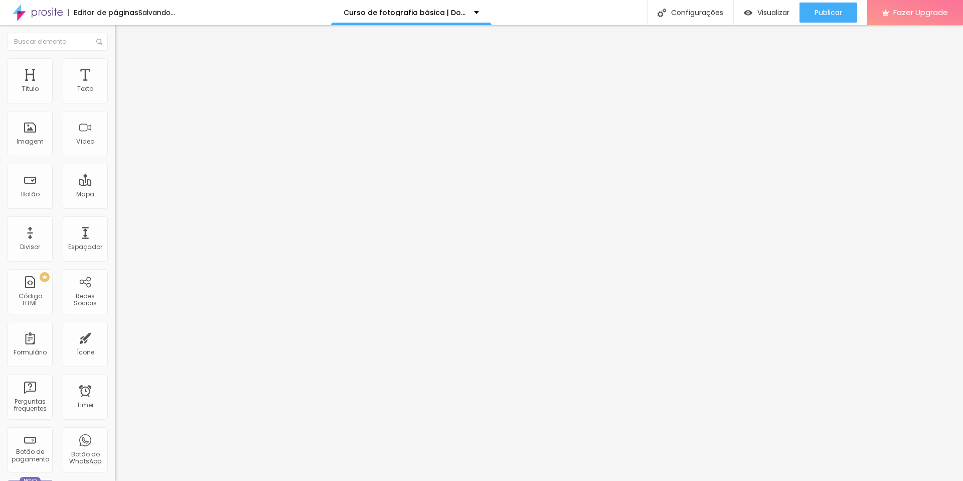
click at [115, 207] on input "https://" at bounding box center [175, 202] width 120 height 10
click at [115, 207] on input "[URL][DOMAIN_NAME]" at bounding box center [175, 202] width 120 height 10
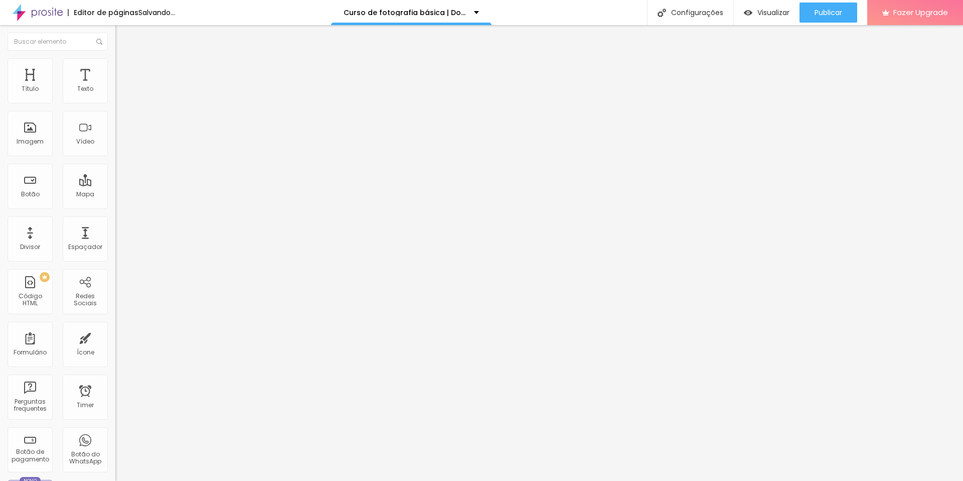
click at [115, 207] on input "[URL][DOMAIN_NAME]" at bounding box center [175, 202] width 120 height 10
click at [124, 68] on span "Estilo" at bounding box center [132, 65] width 16 height 9
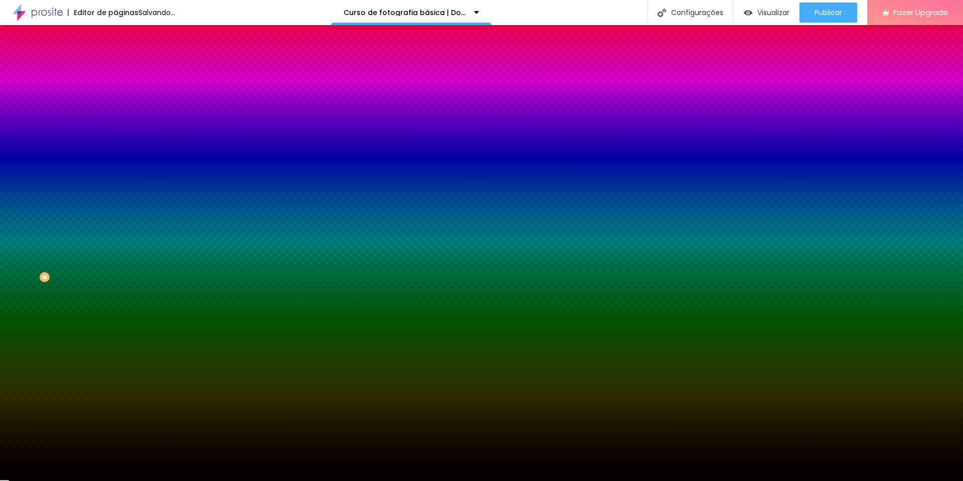
click at [124, 72] on span "Avançado" at bounding box center [140, 75] width 33 height 9
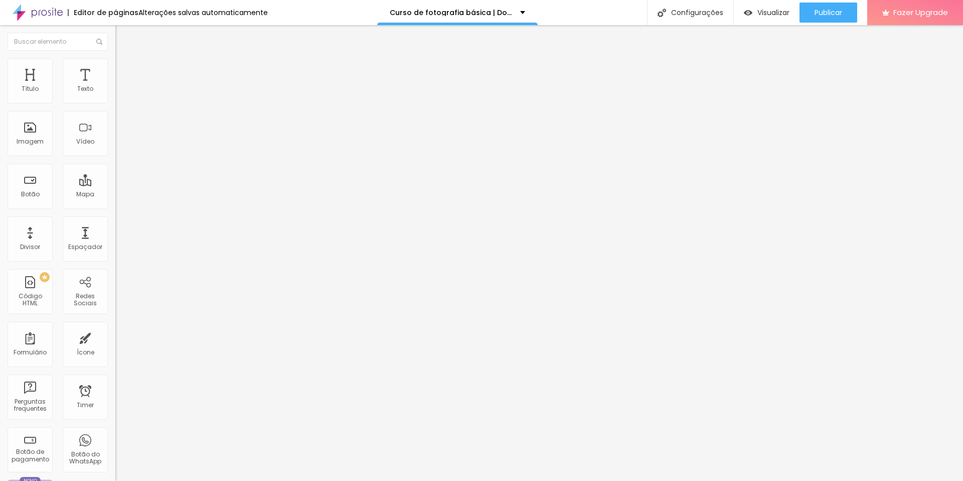
click at [115, 368] on input "text" at bounding box center [175, 373] width 120 height 10
paste input "[URL][DOMAIN_NAME]"
click at [115, 397] on input "text" at bounding box center [175, 402] width 120 height 10
paste input "[URL][DOMAIN_NAME]"
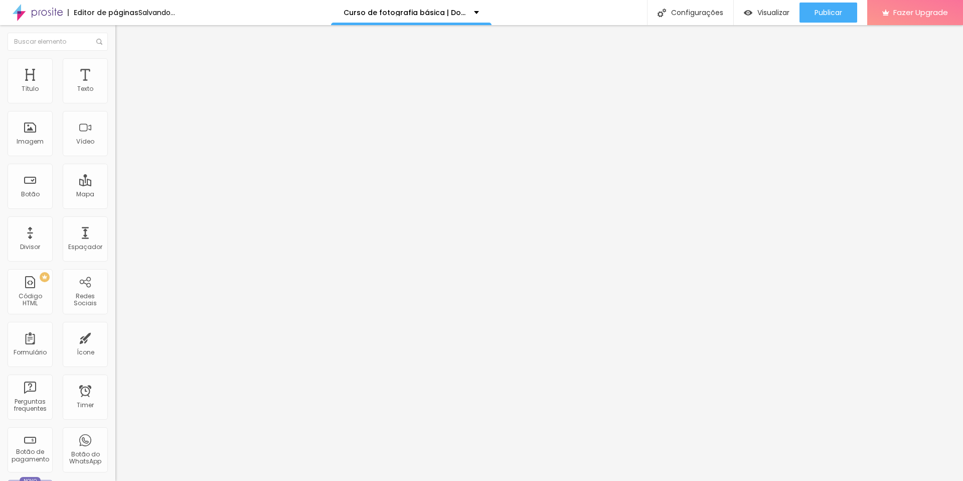
click at [115, 362] on div "ID Html [URL][DOMAIN_NAME]" at bounding box center [172, 374] width 115 height 25
click at [124, 69] on span "Estilo" at bounding box center [132, 65] width 16 height 9
click at [115, 61] on img at bounding box center [119, 62] width 9 height 9
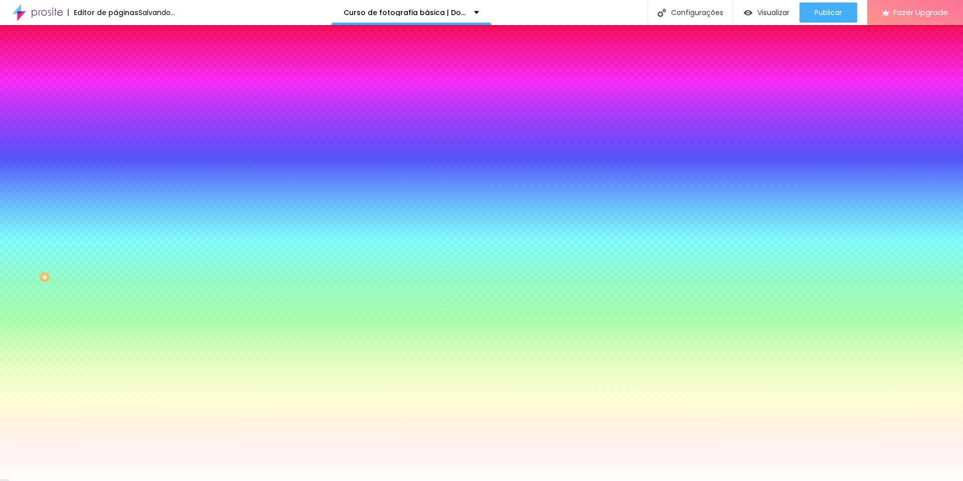
click at [115, 68] on li "Avançado" at bounding box center [172, 73] width 115 height 10
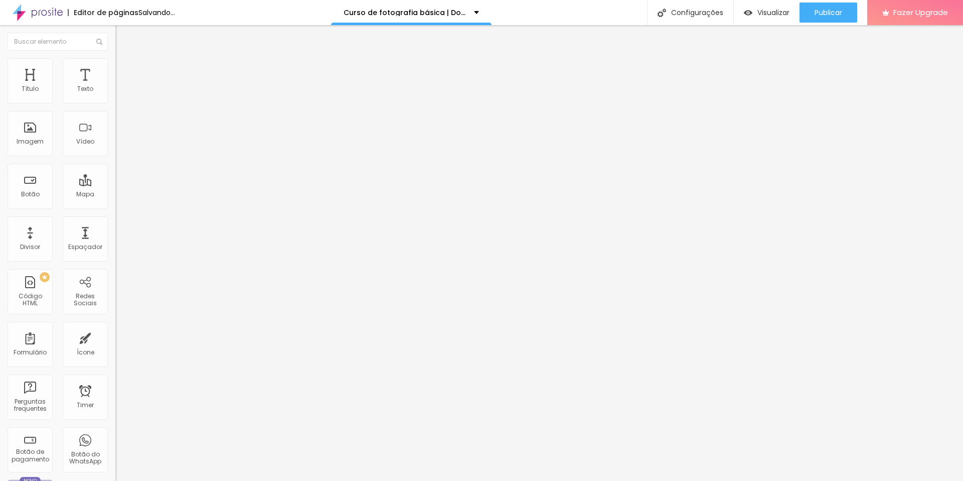
click at [124, 67] on span "Estilo" at bounding box center [132, 65] width 16 height 9
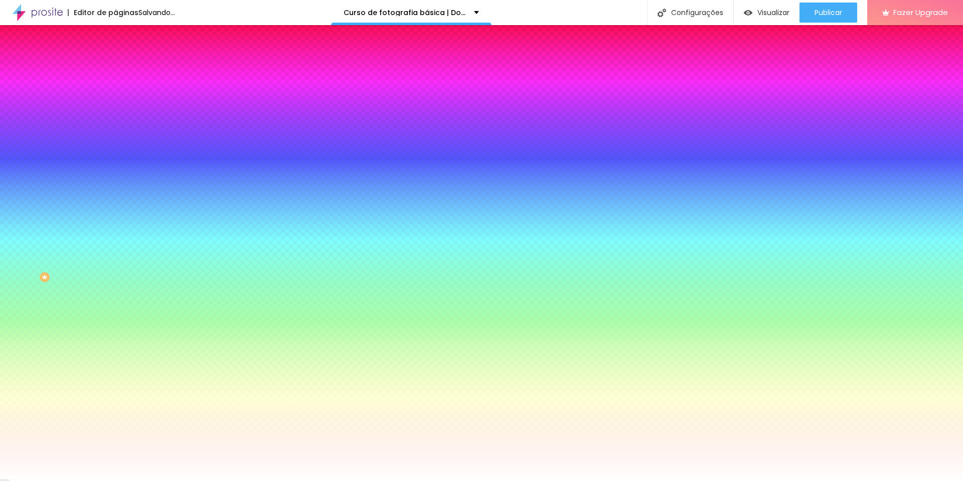
click at [124, 59] on span "Conteúdo" at bounding box center [139, 55] width 31 height 9
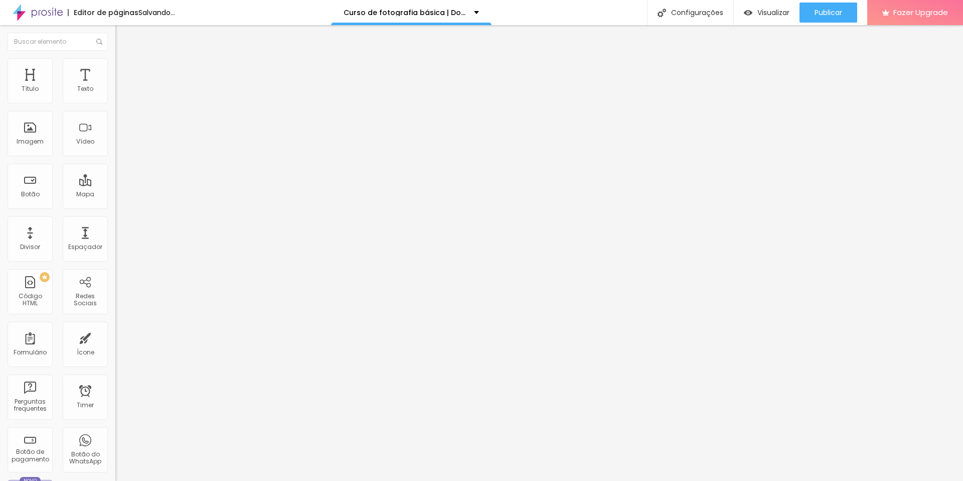
click at [115, 58] on li "Estilo" at bounding box center [172, 63] width 115 height 10
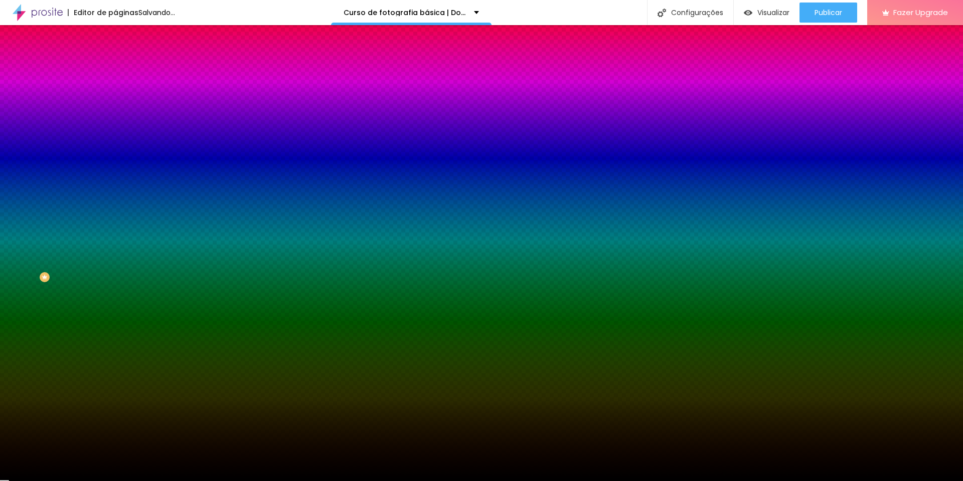
click at [115, 68] on li "Avançado" at bounding box center [172, 73] width 115 height 10
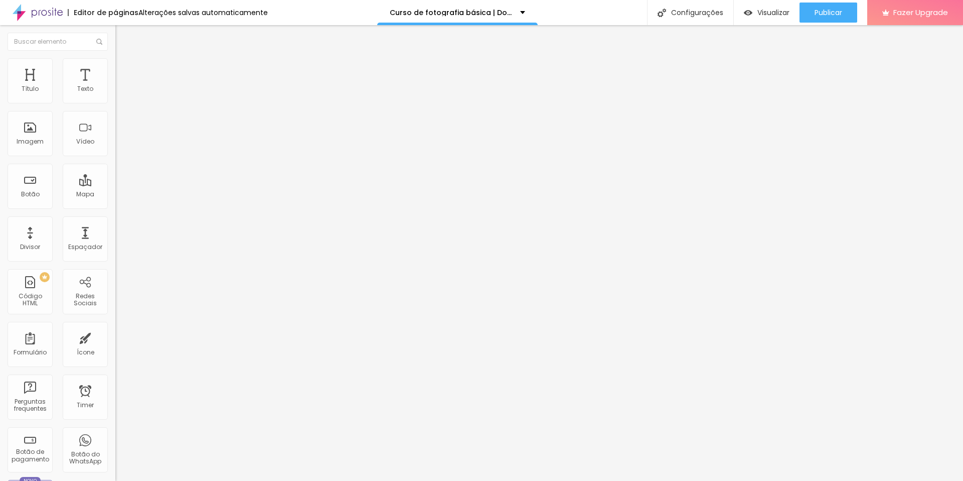
click at [115, 368] on input "[URL][DOMAIN_NAME]" at bounding box center [175, 373] width 120 height 10
click at [115, 397] on input "[URL][DOMAIN_NAME]" at bounding box center [175, 402] width 120 height 10
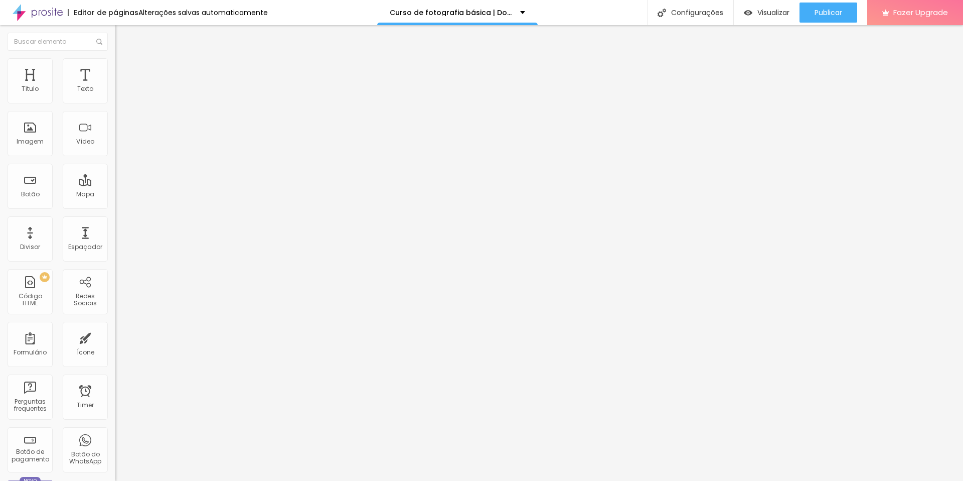
click at [115, 397] on input "[URL][DOMAIN_NAME]" at bounding box center [175, 402] width 120 height 10
click at [124, 67] on span "Estilo" at bounding box center [132, 65] width 16 height 9
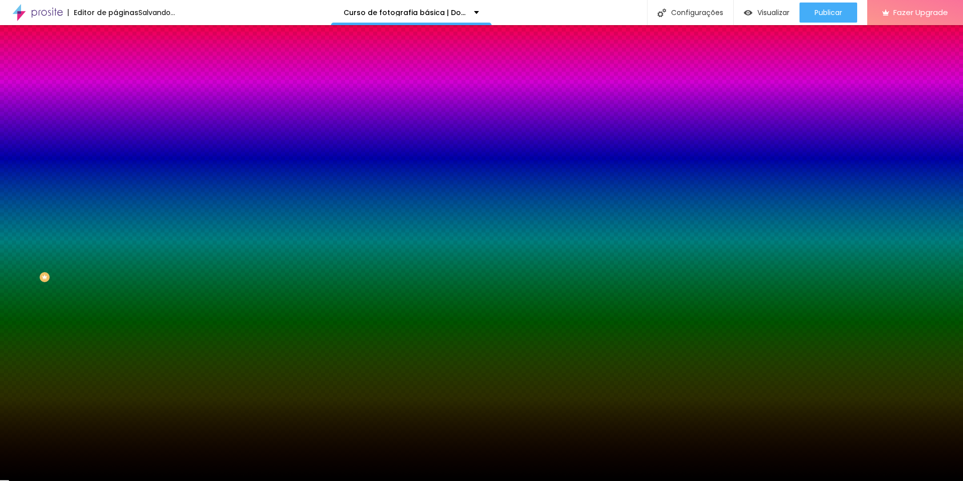
click at [124, 59] on span "Conteúdo" at bounding box center [139, 55] width 31 height 9
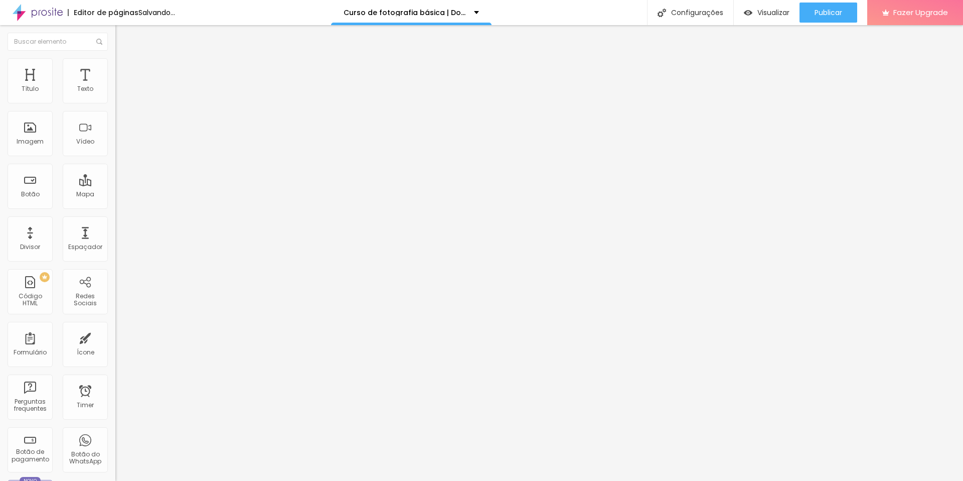
click at [115, 207] on input "[URL][DOMAIN_NAME]" at bounding box center [175, 202] width 120 height 10
click at [115, 179] on div "Link" at bounding box center [172, 185] width 115 height 12
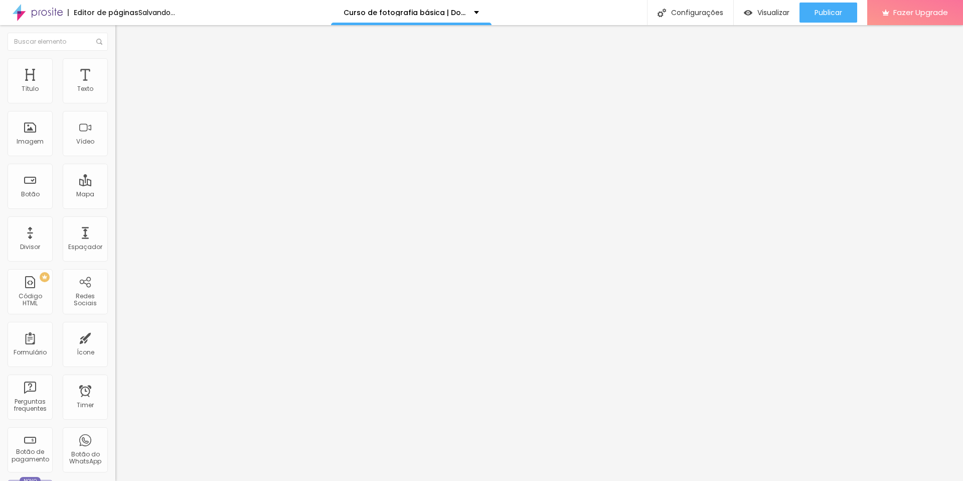
click at [115, 205] on input "text" at bounding box center [175, 202] width 120 height 10
click at [115, 207] on input "[URL][DOMAIN_NAME]" at bounding box center [175, 202] width 120 height 10
click at [690, 14] on div "Configurações" at bounding box center [690, 12] width 86 height 25
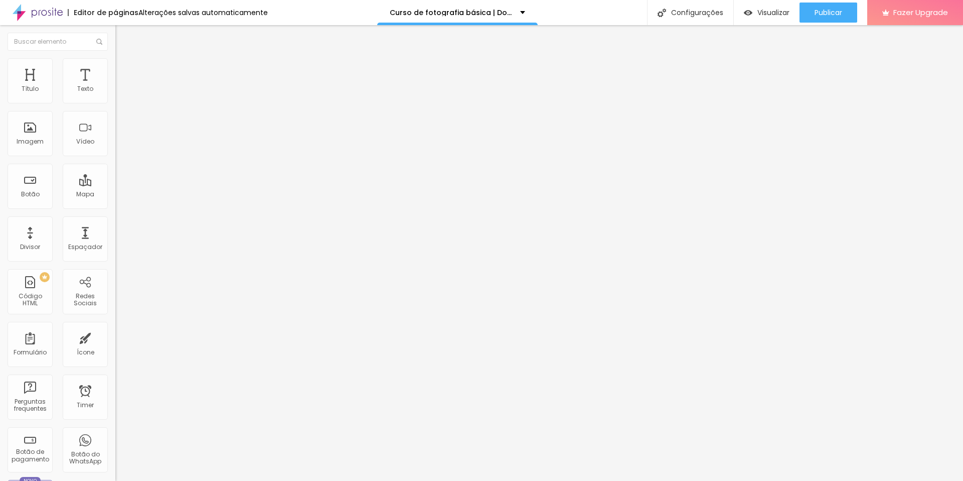
click at [817, 11] on span "Publicar" at bounding box center [829, 13] width 28 height 8
